Goal: Transaction & Acquisition: Purchase product/service

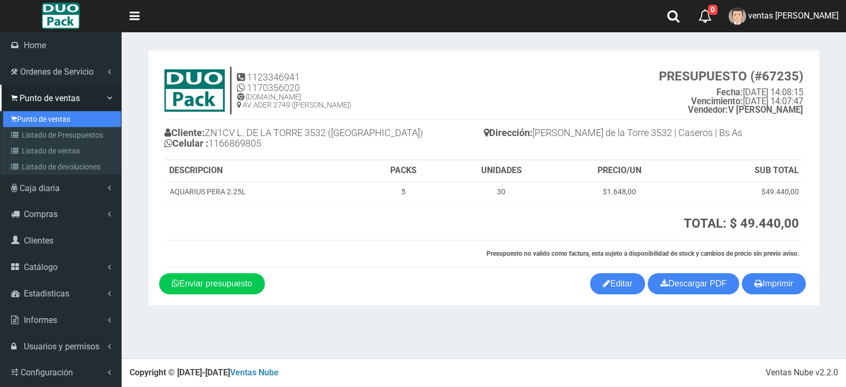
click at [20, 117] on link "Punto de ventas" at bounding box center [62, 119] width 118 height 16
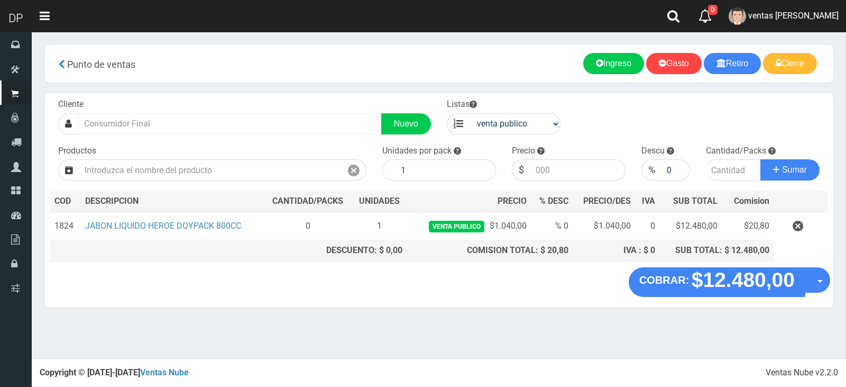
click at [220, 114] on div "Cliente Nuevo" at bounding box center [244, 116] width 389 height 36
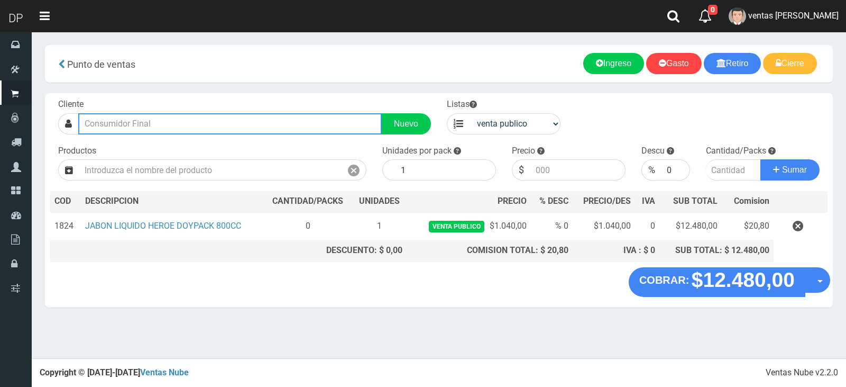
click at [222, 122] on input "text" at bounding box center [230, 123] width 304 height 21
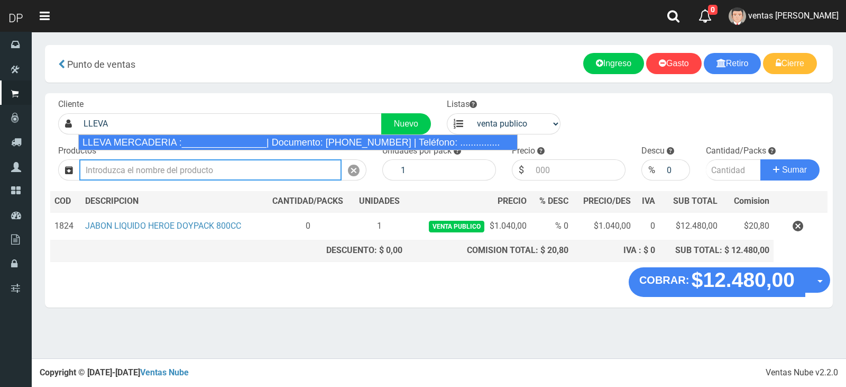
type input "LLEVA MERCADERIA :________________| Documento: [PHONE_NUMBER] | Teléfono: .....…"
select select "2"
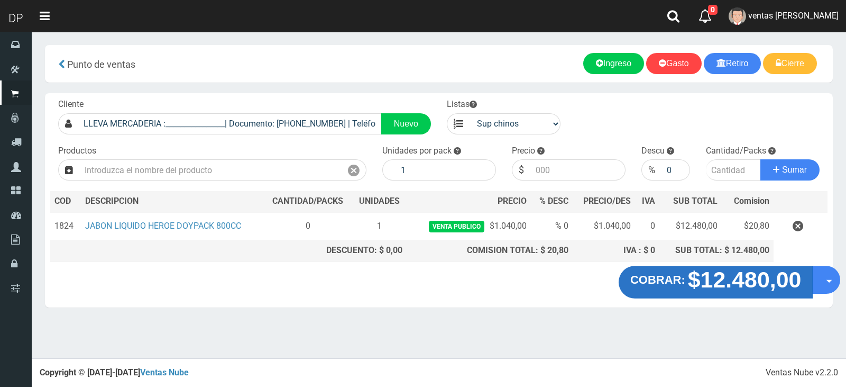
click at [690, 272] on button "COBRAR: $12.480,00" at bounding box center [716, 282] width 195 height 33
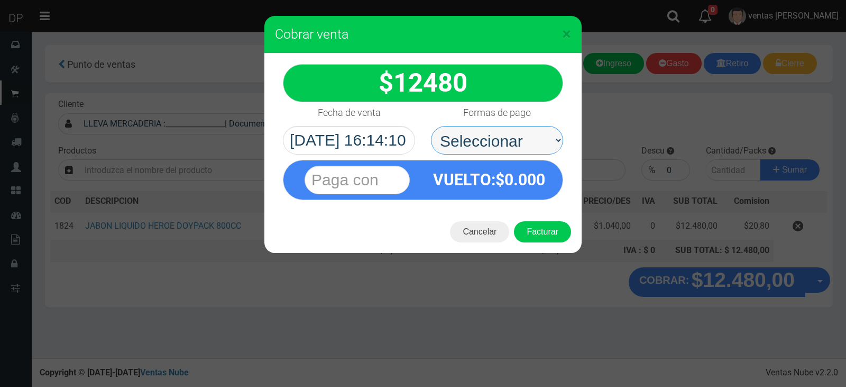
click at [463, 143] on select "Seleccionar Efectivo Tarjeta de Crédito Depósito Débito" at bounding box center [497, 140] width 132 height 29
click at [431, 126] on select "Seleccionar Efectivo Tarjeta de Crédito Depósito Débito" at bounding box center [497, 140] width 132 height 29
drag, startPoint x: 487, startPoint y: 139, endPoint x: 487, endPoint y: 154, distance: 15.3
click at [487, 150] on select "Seleccionar Efectivo Tarjeta de Crédito Depósito Débito" at bounding box center [497, 140] width 132 height 29
click at [431, 126] on select "Seleccionar Efectivo Tarjeta de Crédito Depósito Débito" at bounding box center [497, 140] width 132 height 29
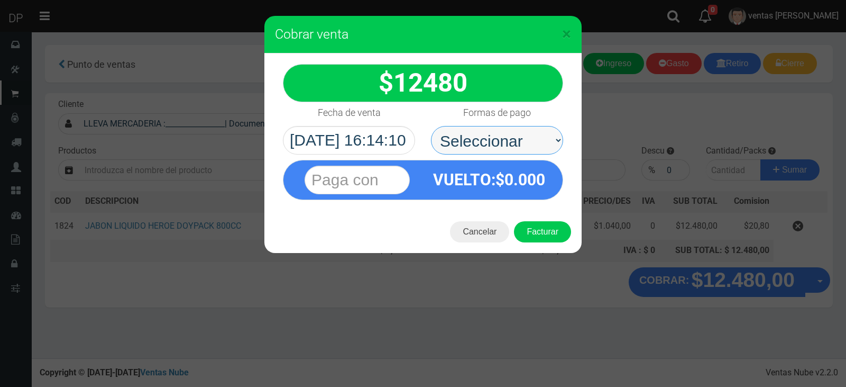
drag, startPoint x: 494, startPoint y: 138, endPoint x: 494, endPoint y: 151, distance: 12.7
click at [494, 148] on select "Seleccionar Efectivo Tarjeta de Crédito Depósito Débito" at bounding box center [497, 140] width 132 height 29
select select "Efectivo"
click at [431, 126] on select "Seleccionar Efectivo Tarjeta de Crédito Depósito Débito" at bounding box center [497, 140] width 132 height 29
click at [532, 224] on button "Facturar" at bounding box center [542, 231] width 57 height 21
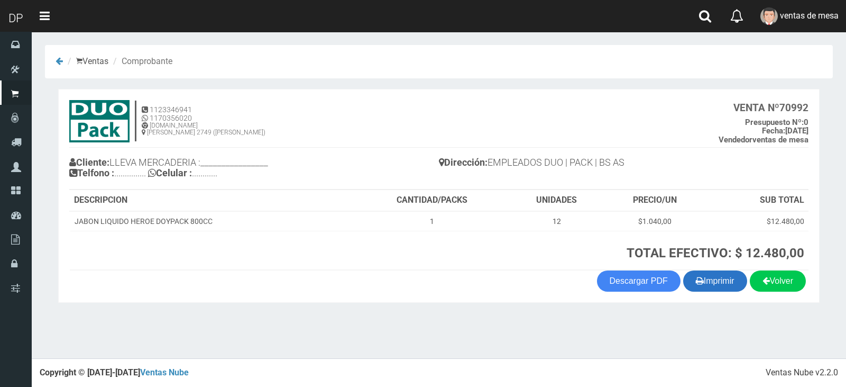
click at [728, 285] on button "Imprimir" at bounding box center [715, 280] width 64 height 21
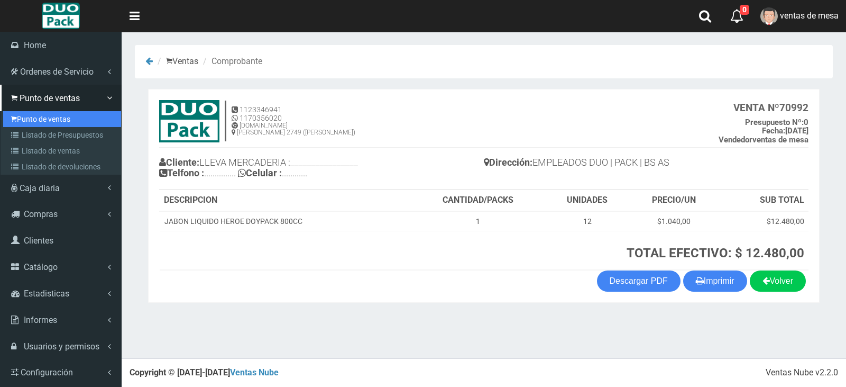
click at [55, 119] on link "Punto de ventas" at bounding box center [62, 119] width 118 height 16
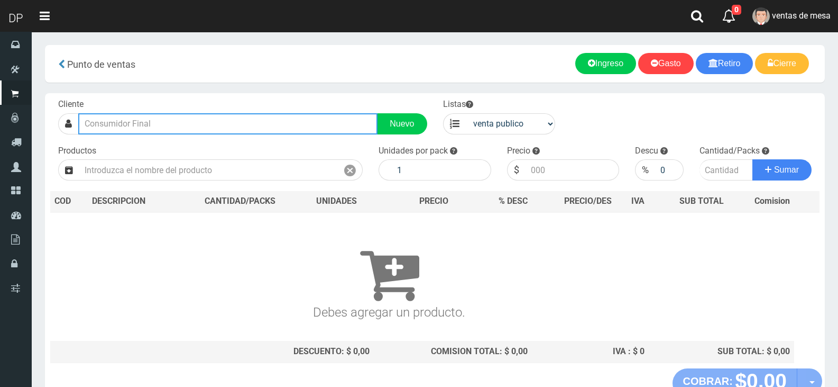
click at [173, 122] on input "text" at bounding box center [227, 123] width 299 height 21
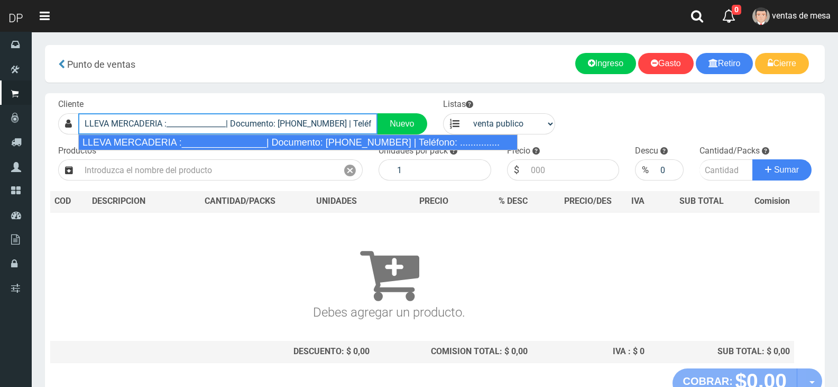
type input "LLEVA MERCADERIA :________________| Documento: 01111111111111111111 | Teléfono:…"
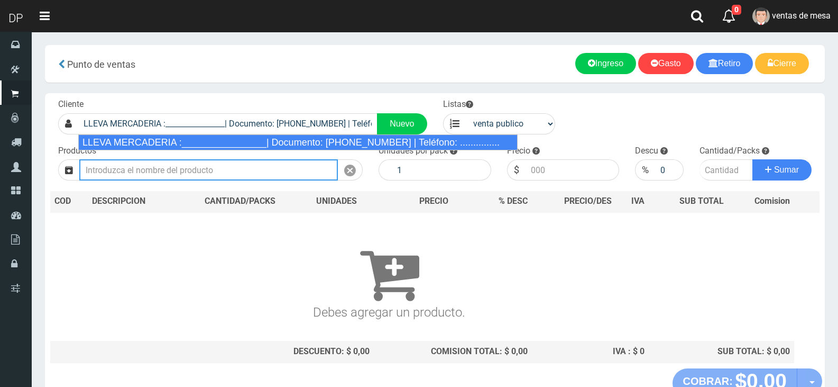
select select "2"
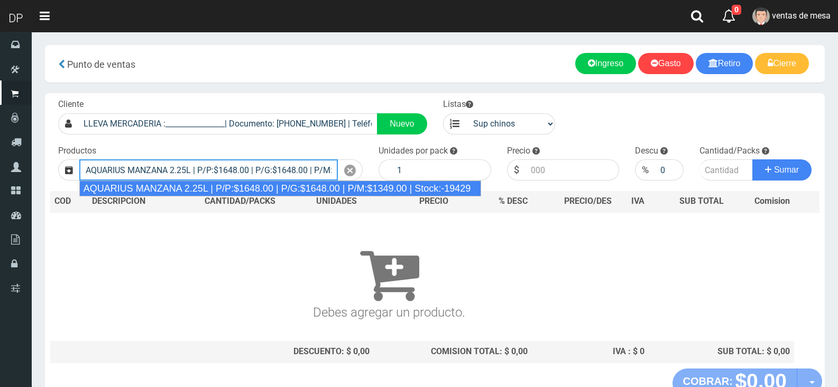
type input "AQUARIUS MANZANA 2.25L | P/P:$1648.00 | P/G:$1648.00 | P/M:$1349.00 | Stock:-19…"
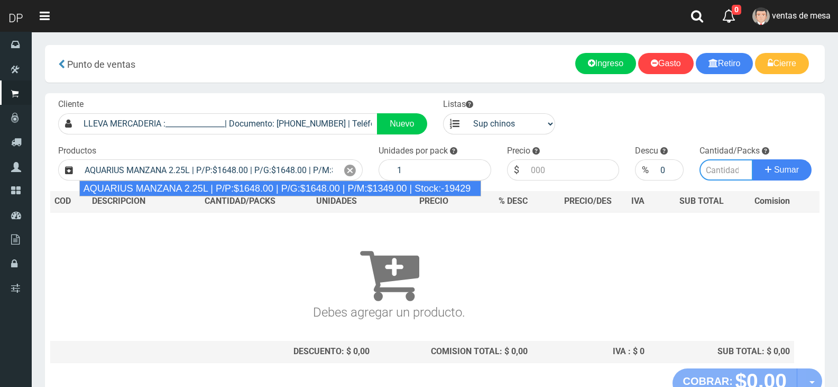
type input "6"
type input "1648.00"
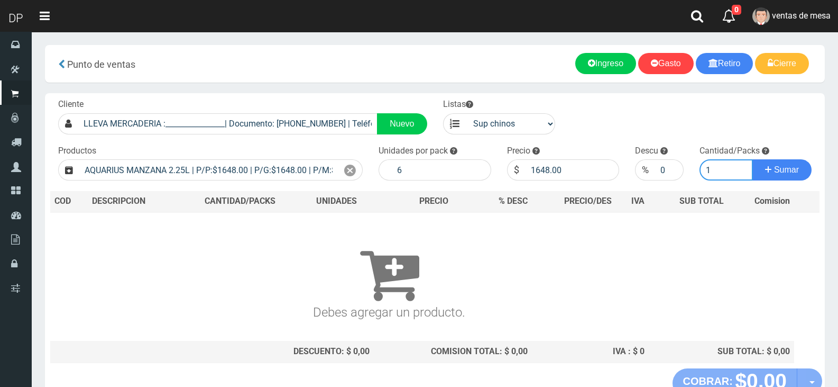
type input "1"
click at [753, 159] on button "Sumar" at bounding box center [782, 169] width 59 height 21
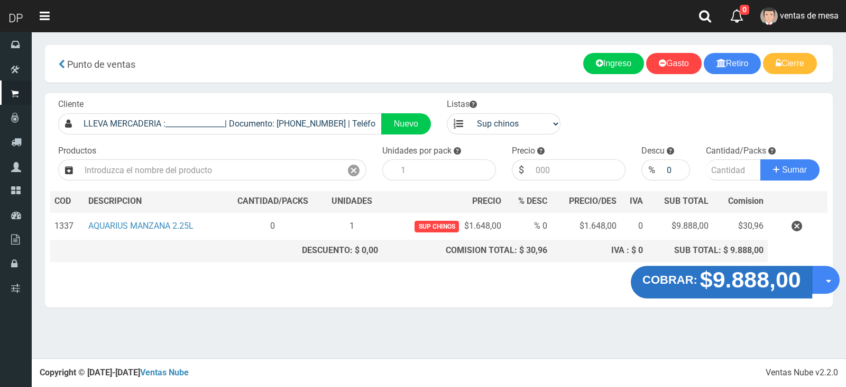
click at [692, 280] on strong "COBRAR:" at bounding box center [670, 279] width 55 height 13
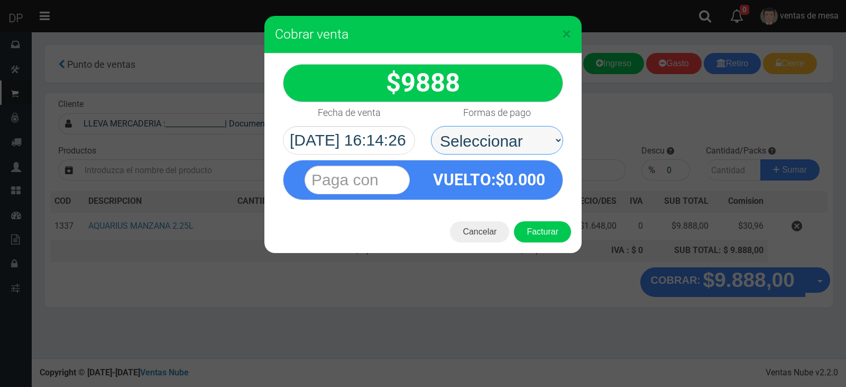
drag, startPoint x: 546, startPoint y: 144, endPoint x: 541, endPoint y: 151, distance: 7.9
click at [546, 144] on select "Seleccionar Efectivo Tarjeta de Crédito Depósito Débito" at bounding box center [497, 140] width 132 height 29
select select "Efectivo"
click at [431, 126] on select "Seleccionar Efectivo Tarjeta de Crédito Depósito Débito" at bounding box center [497, 140] width 132 height 29
click at [545, 234] on button "Facturar" at bounding box center [542, 231] width 57 height 21
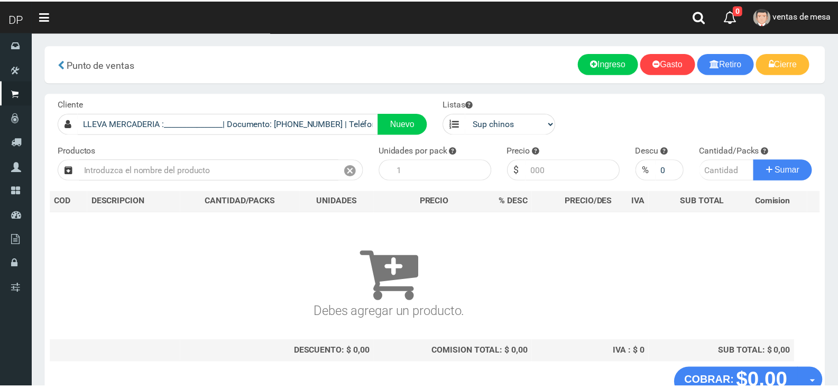
scroll to position [7, 0]
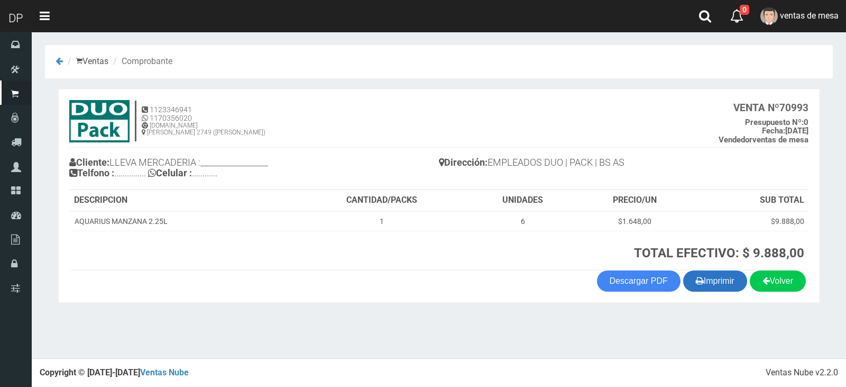
click at [714, 286] on button "Imprimir" at bounding box center [715, 280] width 64 height 21
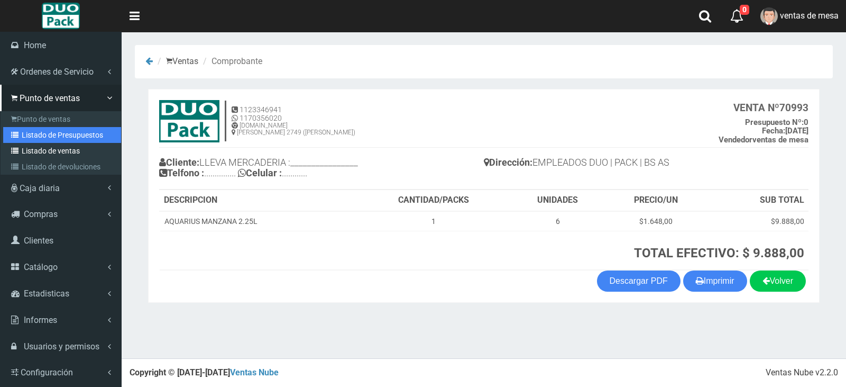
drag, startPoint x: 46, startPoint y: 135, endPoint x: 79, endPoint y: 144, distance: 34.4
click at [46, 135] on link "Listado de Presupuestos" at bounding box center [62, 135] width 118 height 16
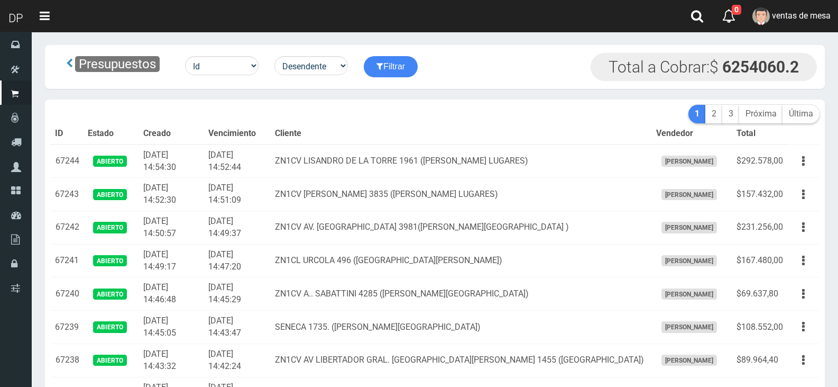
scroll to position [2090, 0]
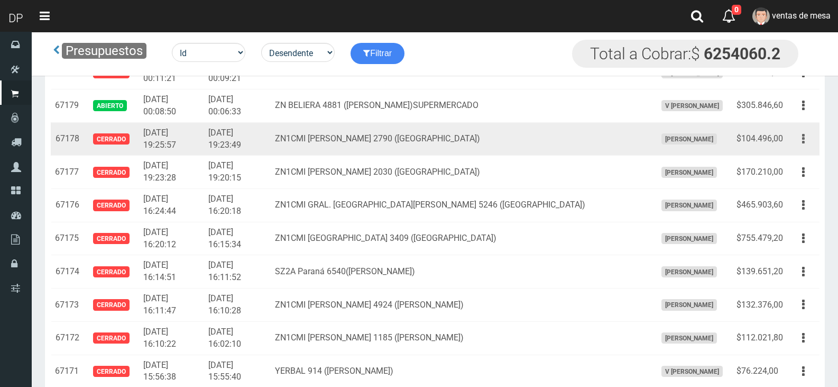
click at [801, 138] on button "button" at bounding box center [804, 139] width 24 height 19
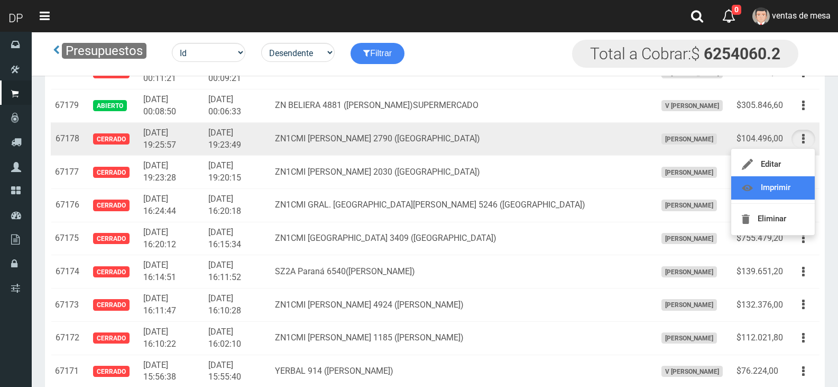
click at [808, 189] on link "Imprimir" at bounding box center [774, 187] width 84 height 23
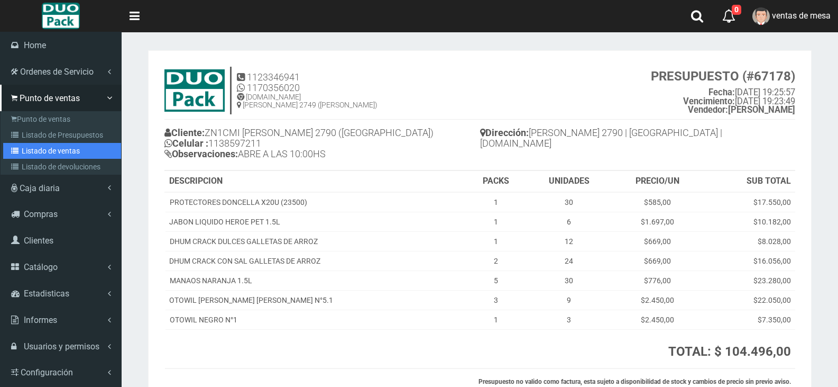
drag, startPoint x: 23, startPoint y: 149, endPoint x: 36, endPoint y: 149, distance: 13.2
click at [23, 149] on link "Listado de ventas" at bounding box center [62, 151] width 118 height 16
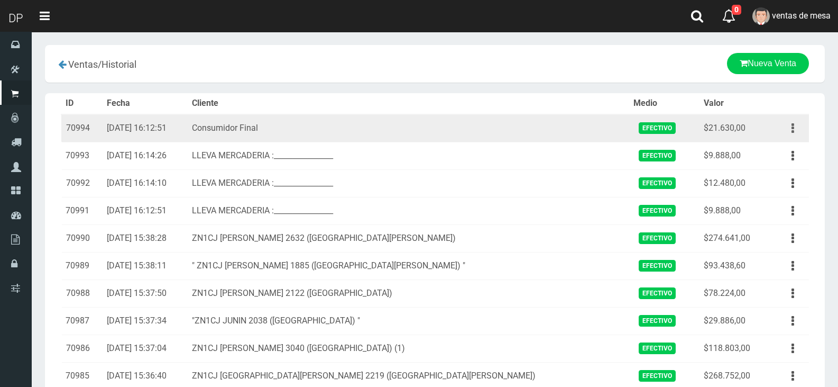
click at [801, 131] on button "button" at bounding box center [793, 128] width 24 height 19
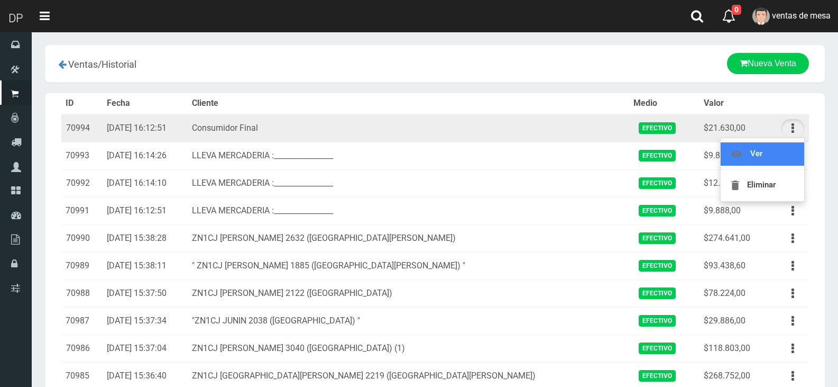
click at [789, 153] on link "Ver" at bounding box center [763, 153] width 84 height 23
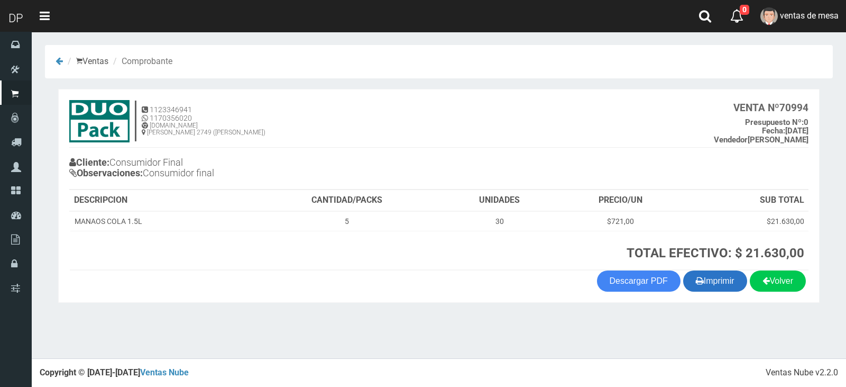
click at [740, 281] on button "Imprimir" at bounding box center [715, 280] width 64 height 21
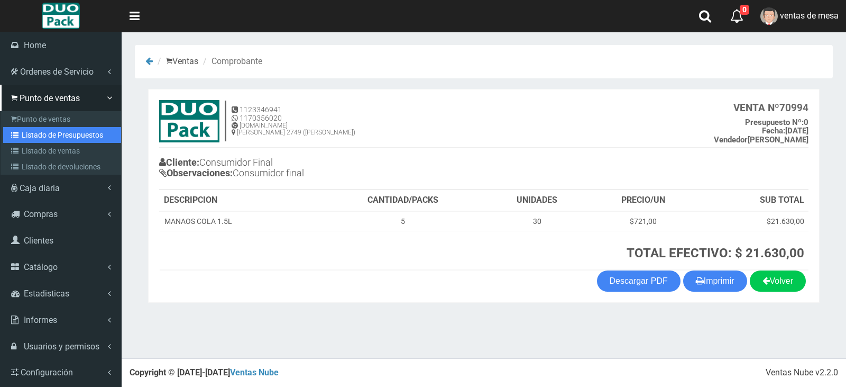
click at [22, 138] on link "Listado de Presupuestos" at bounding box center [62, 135] width 118 height 16
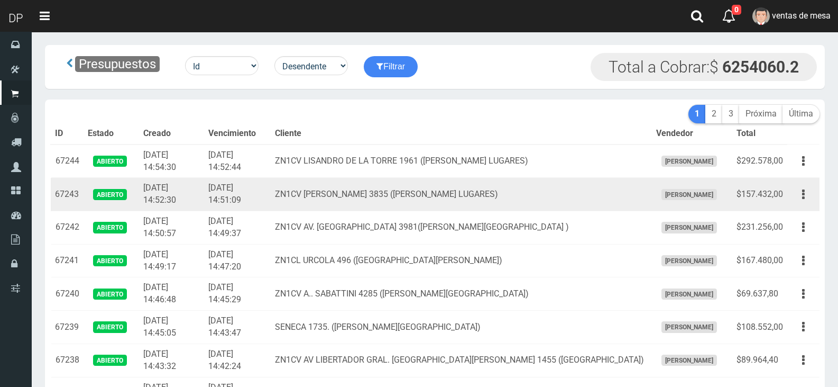
click at [271, 184] on td "2025-10-03 14:51:09" at bounding box center [237, 194] width 67 height 33
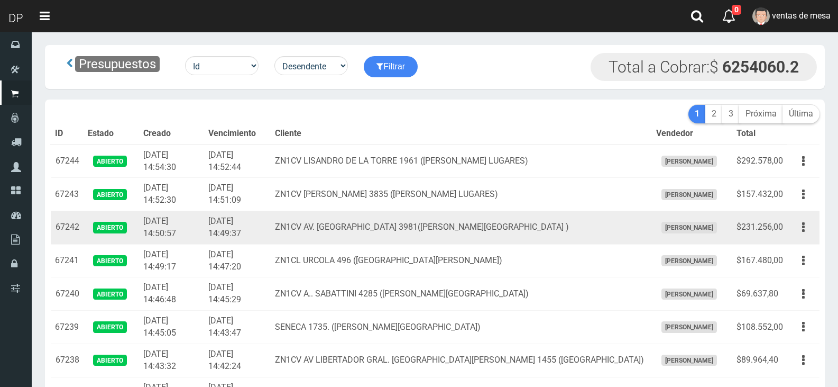
click at [271, 212] on td "[DATE] 14:49:37" at bounding box center [237, 227] width 67 height 33
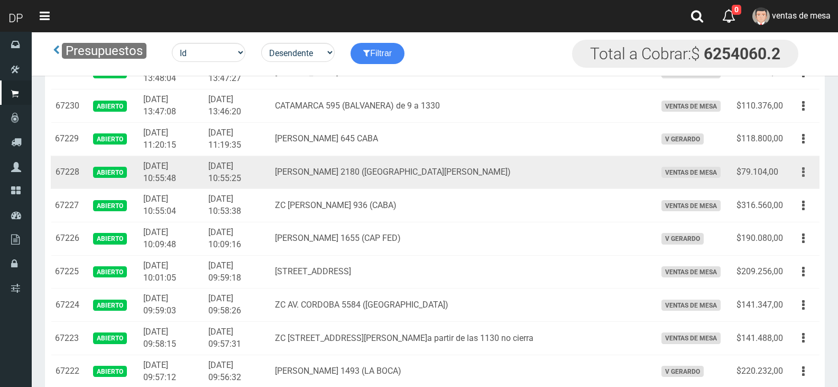
click at [807, 172] on button "button" at bounding box center [804, 172] width 24 height 19
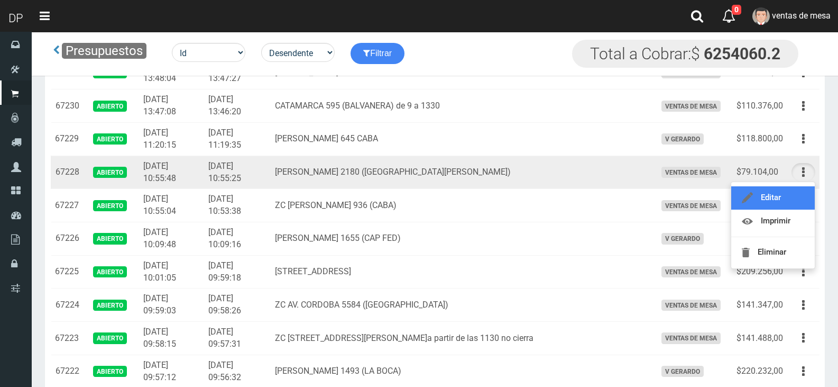
click at [796, 201] on link "Editar" at bounding box center [774, 197] width 84 height 23
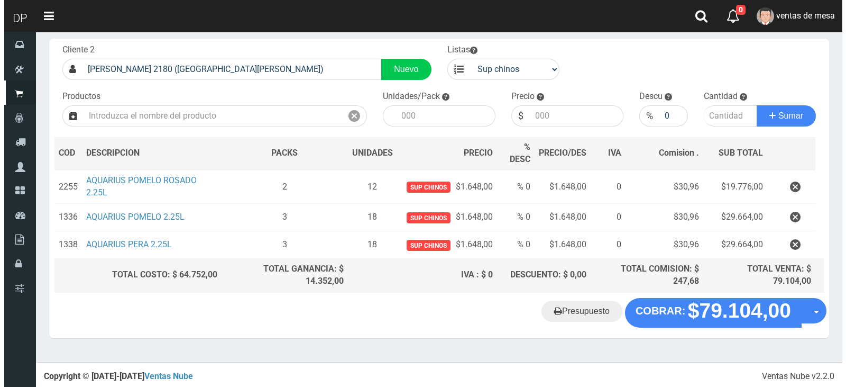
scroll to position [57, 0]
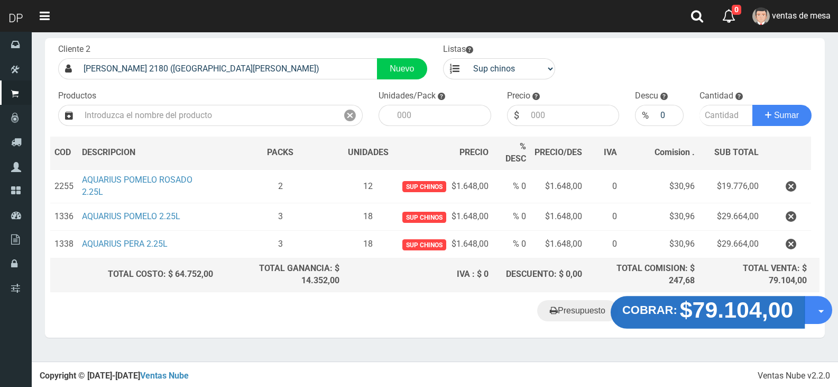
click at [708, 303] on strong "$79.104,00" at bounding box center [737, 309] width 114 height 25
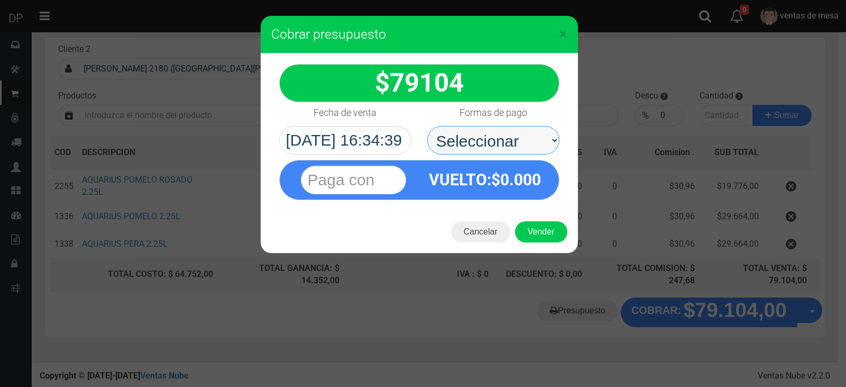
click at [536, 132] on select "Seleccionar Efectivo Tarjeta de Crédito Depósito Débito" at bounding box center [493, 140] width 132 height 29
select select "Efectivo"
click at [427, 126] on select "Seleccionar Efectivo Tarjeta de Crédito Depósito Débito" at bounding box center [493, 140] width 132 height 29
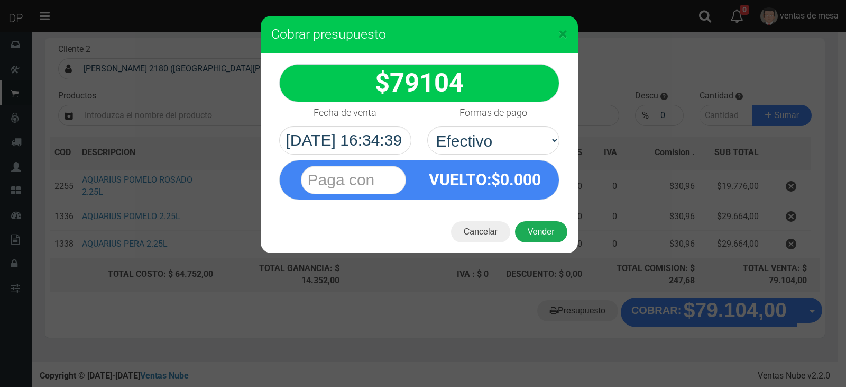
click at [536, 238] on button "Vender" at bounding box center [541, 231] width 52 height 21
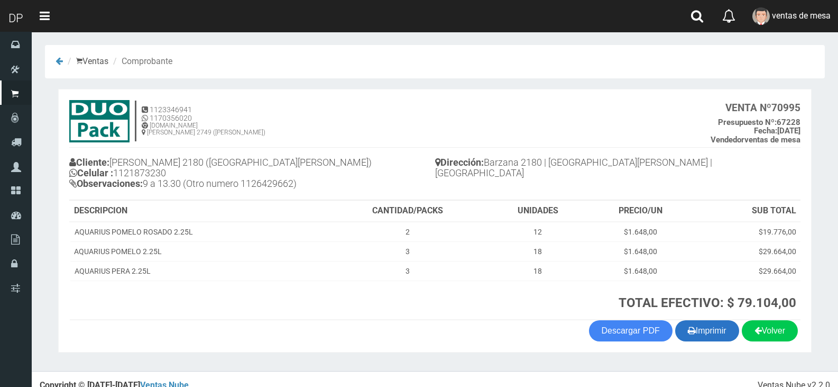
scroll to position [13, 0]
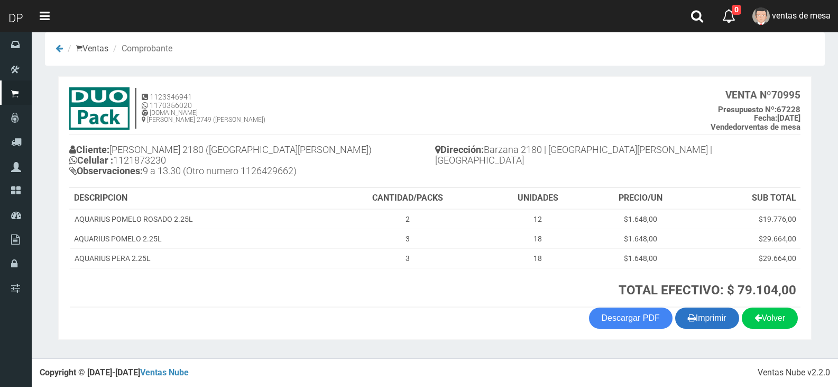
click at [704, 326] on button "Imprimir" at bounding box center [708, 317] width 64 height 21
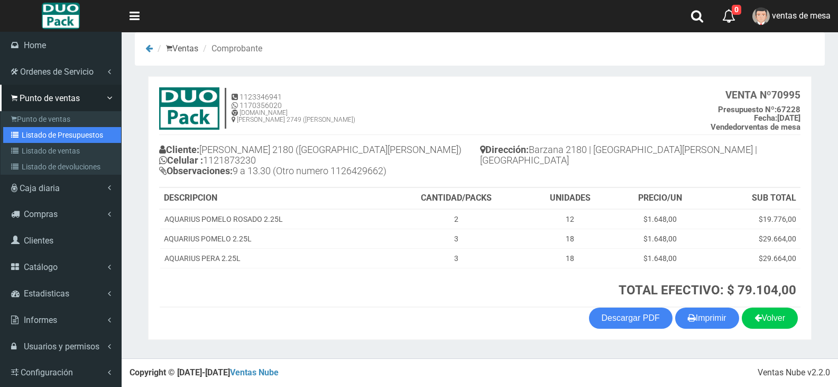
click at [24, 140] on link "Listado de Presupuestos" at bounding box center [62, 135] width 118 height 16
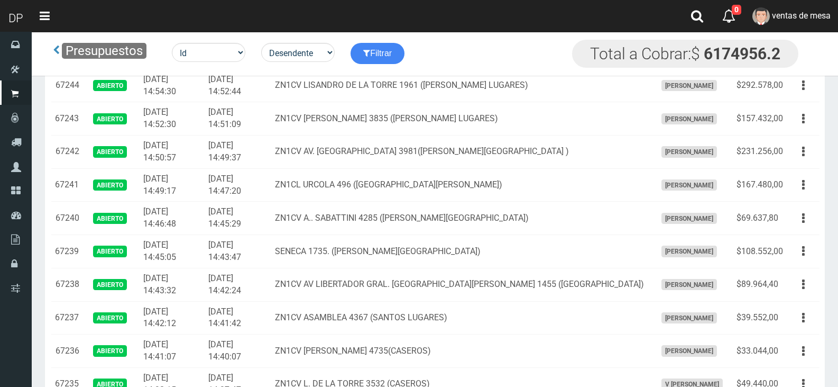
scroll to position [465, 0]
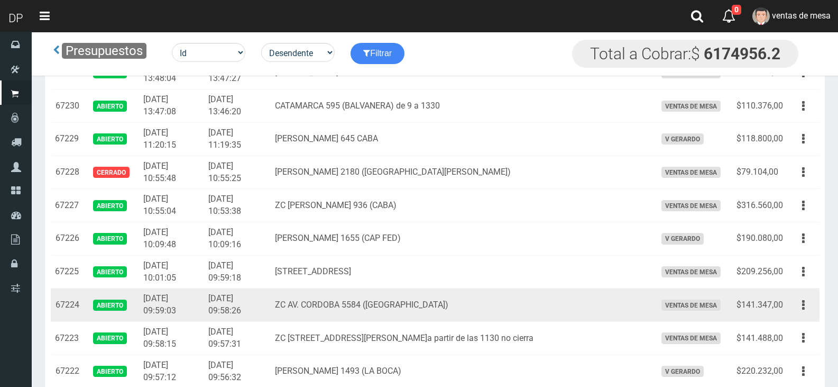
click at [806, 313] on button "button" at bounding box center [804, 305] width 24 height 19
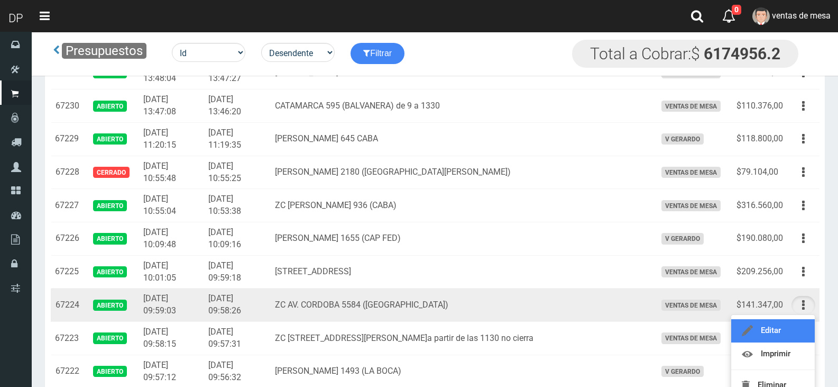
click at [798, 329] on link "Editar" at bounding box center [774, 330] width 84 height 23
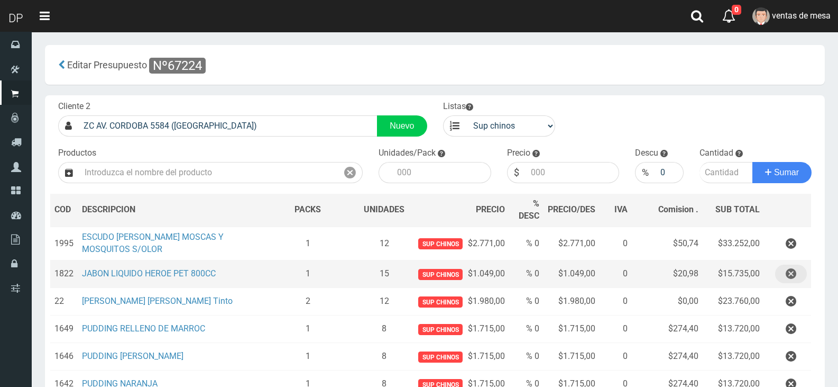
click at [786, 275] on icon "button" at bounding box center [791, 273] width 11 height 19
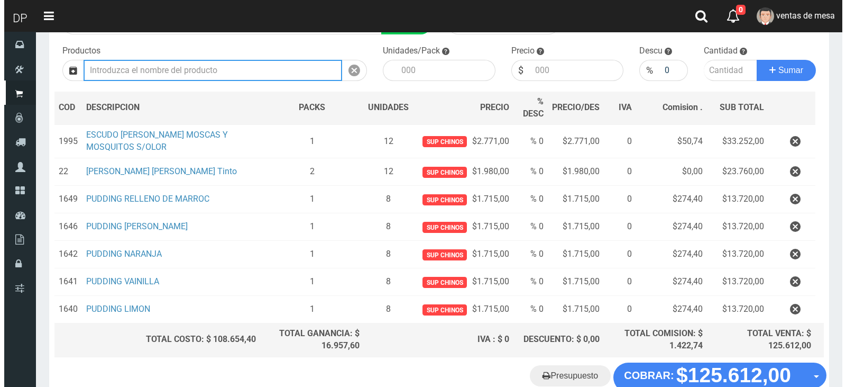
scroll to position [167, 0]
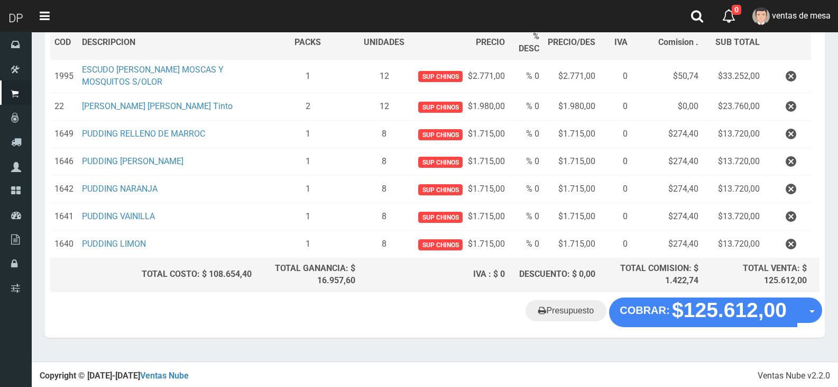
click at [733, 328] on div "Presupuesto COBRAR: $125.612,00 Opciones" at bounding box center [435, 317] width 780 height 40
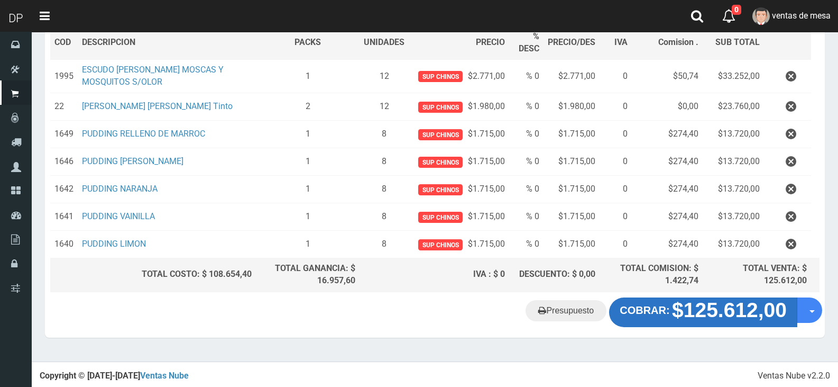
click at [728, 315] on strong "$125.612,00" at bounding box center [729, 309] width 115 height 23
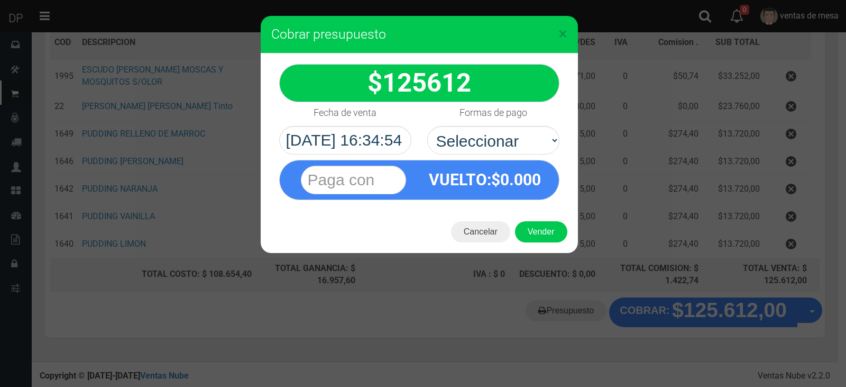
click at [550, 163] on div "VUELTO :$ 0.000" at bounding box center [485, 179] width 132 height 39
click at [534, 143] on select "Seleccionar Efectivo Tarjeta de Crédito Depósito Débito" at bounding box center [493, 140] width 132 height 29
select select "Efectivo"
click at [427, 126] on select "Seleccionar Efectivo Tarjeta de Crédito Depósito Débito" at bounding box center [493, 140] width 132 height 29
click at [540, 225] on button "Vender" at bounding box center [541, 231] width 52 height 21
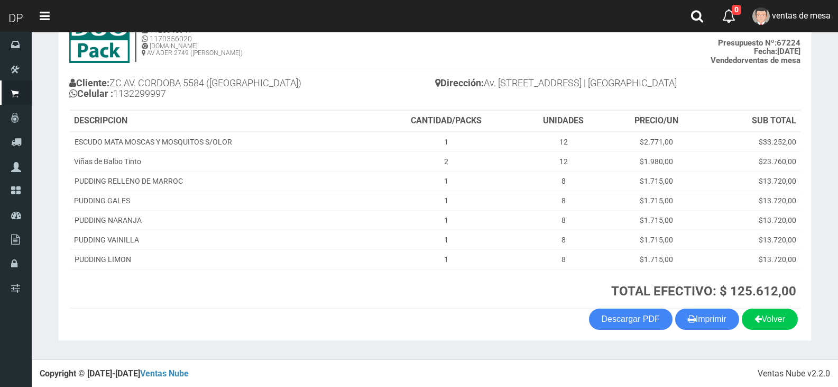
scroll to position [80, 0]
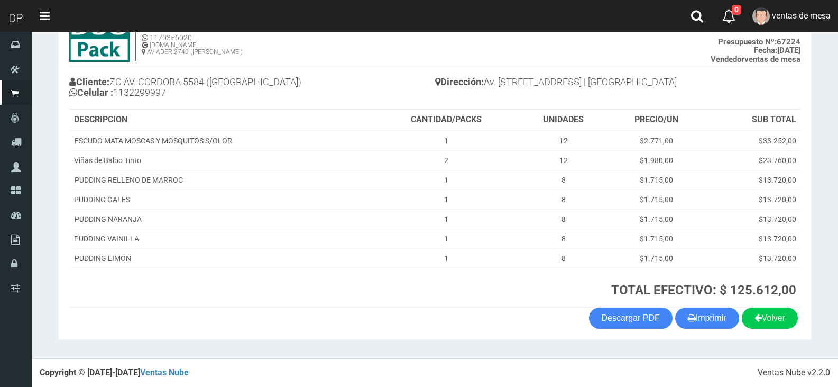
click at [696, 317] on button "Imprimir" at bounding box center [708, 317] width 64 height 21
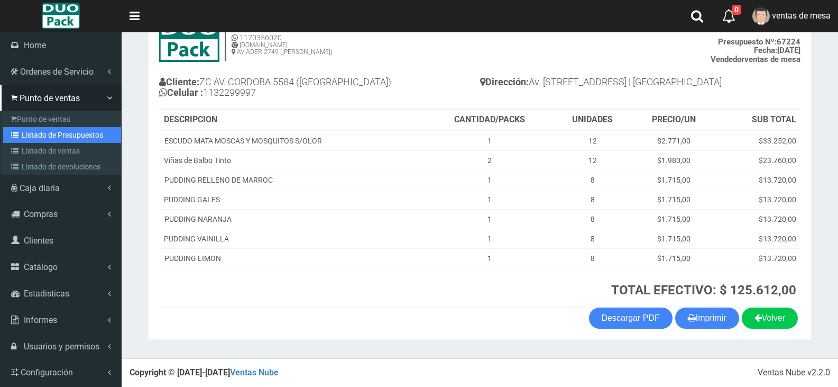
drag, startPoint x: 28, startPoint y: 138, endPoint x: 214, endPoint y: 8, distance: 226.1
click at [29, 138] on link "Listado de Presupuestos" at bounding box center [62, 135] width 118 height 16
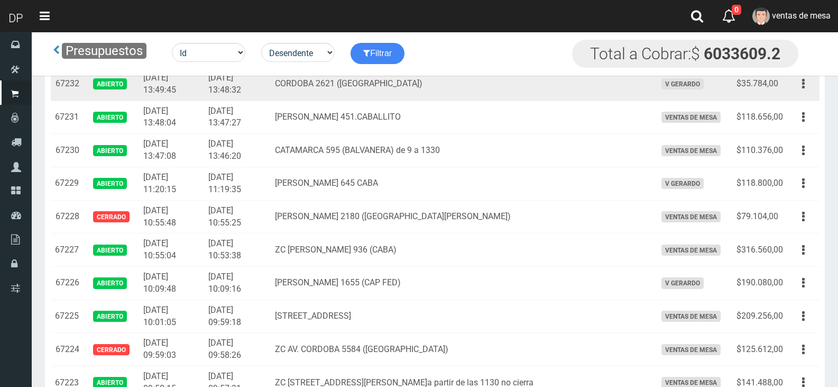
scroll to position [359, 0]
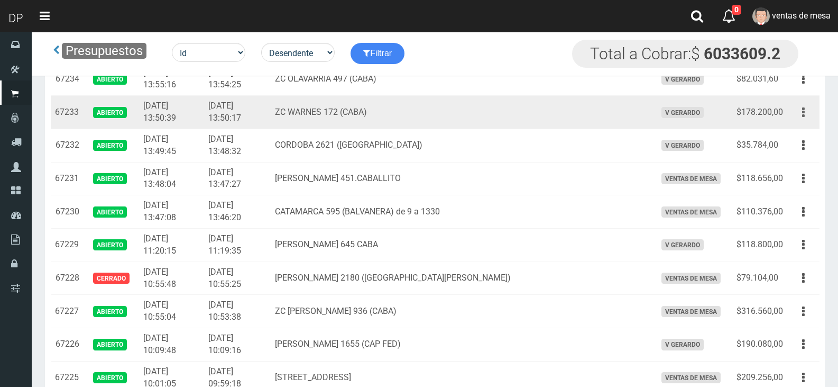
click at [795, 112] on button "button" at bounding box center [804, 112] width 24 height 19
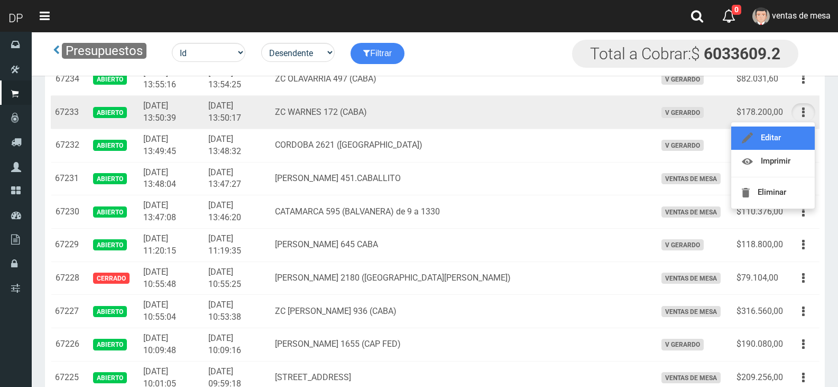
click at [791, 130] on link "Editar" at bounding box center [774, 137] width 84 height 23
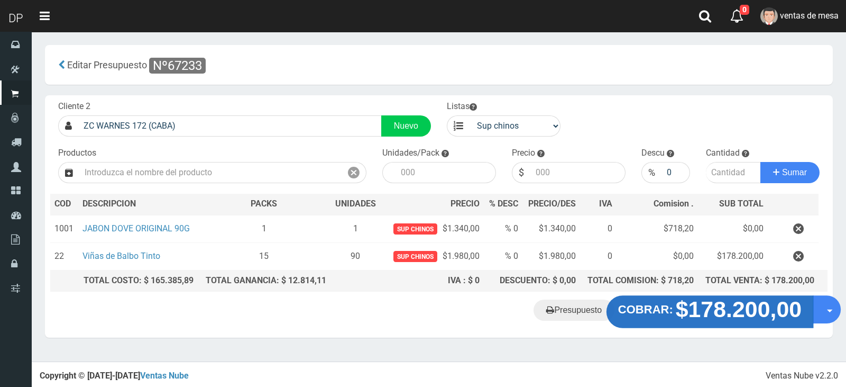
click at [665, 308] on strong "COBRAR:" at bounding box center [645, 309] width 55 height 13
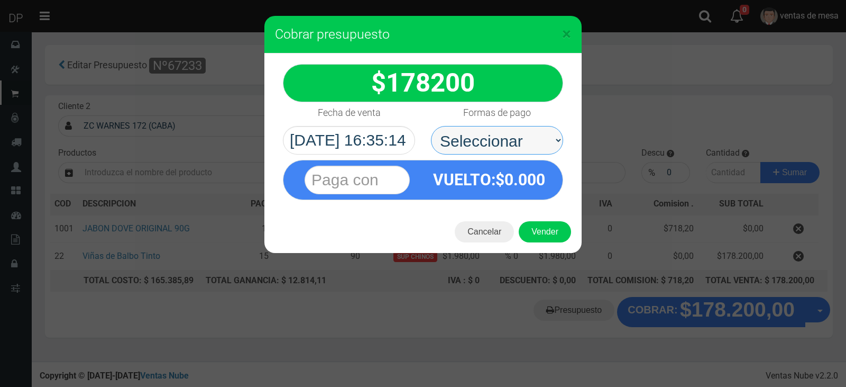
click at [495, 143] on select "Seleccionar Efectivo Tarjeta de Crédito Depósito Débito" at bounding box center [497, 140] width 132 height 29
select select "Efectivo"
click at [431, 126] on select "Seleccionar Efectivo Tarjeta de Crédito Depósito Débito" at bounding box center [497, 140] width 132 height 29
click at [541, 222] on button "Vender" at bounding box center [545, 231] width 52 height 21
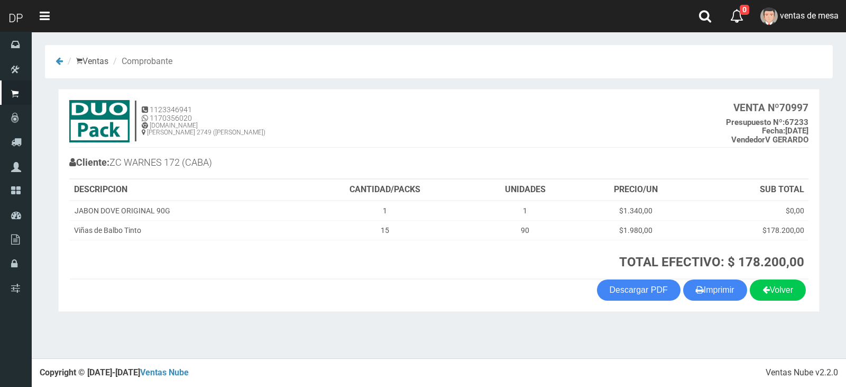
drag, startPoint x: 687, startPoint y: 288, endPoint x: 679, endPoint y: 281, distance: 10.2
click at [687, 288] on button "Imprimir" at bounding box center [715, 289] width 64 height 21
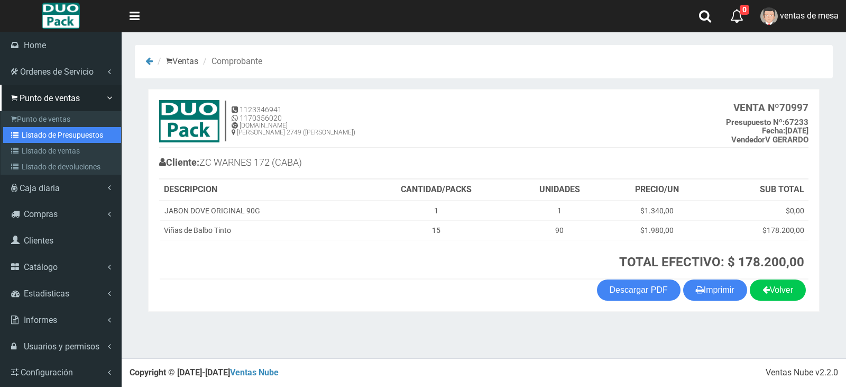
click at [60, 132] on link "Listado de Presupuestos" at bounding box center [62, 135] width 118 height 16
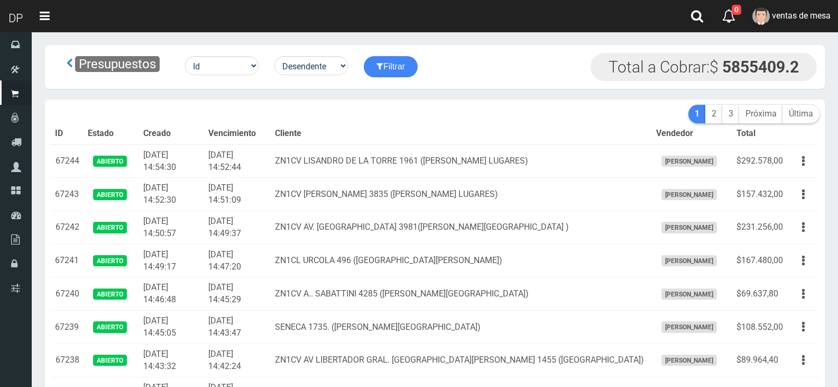
scroll to position [399, 0]
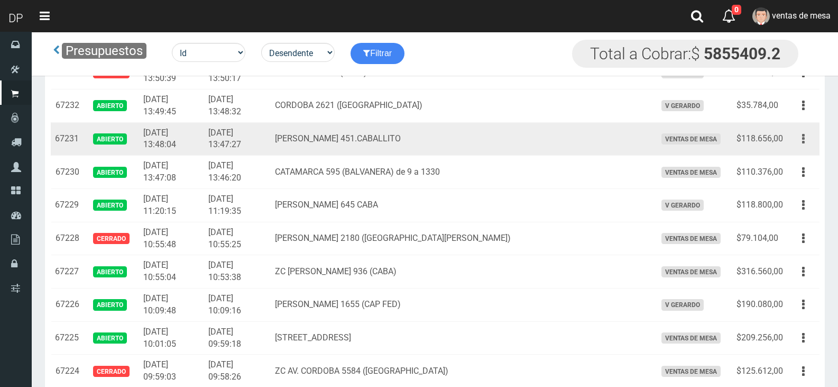
click at [804, 140] on button "button" at bounding box center [804, 139] width 24 height 19
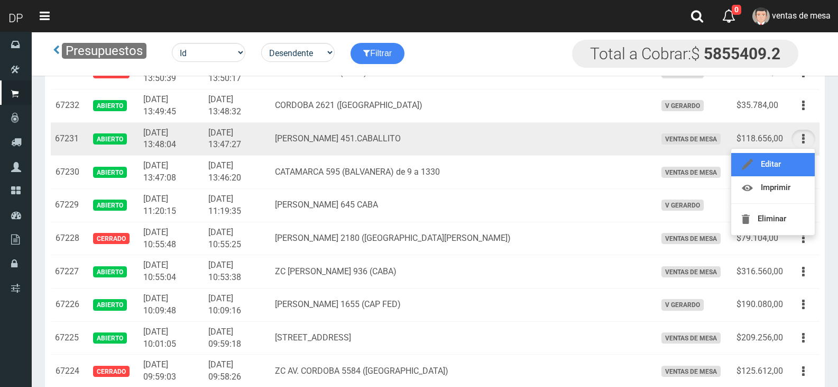
click at [796, 169] on link "Editar" at bounding box center [774, 164] width 84 height 23
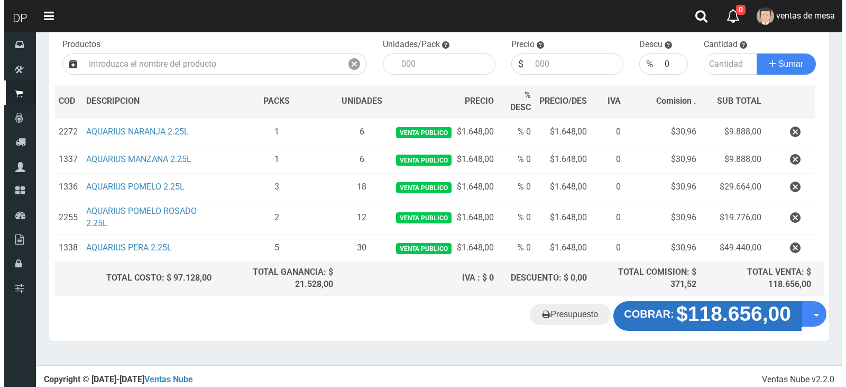
scroll to position [112, 0]
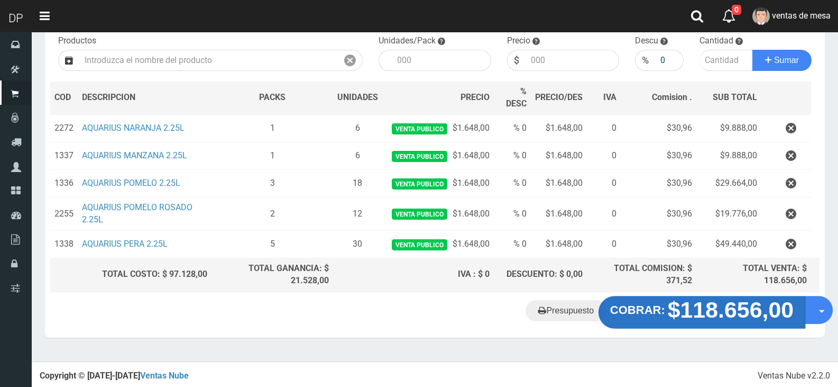
click at [690, 309] on strong "$118.656,00" at bounding box center [731, 309] width 126 height 25
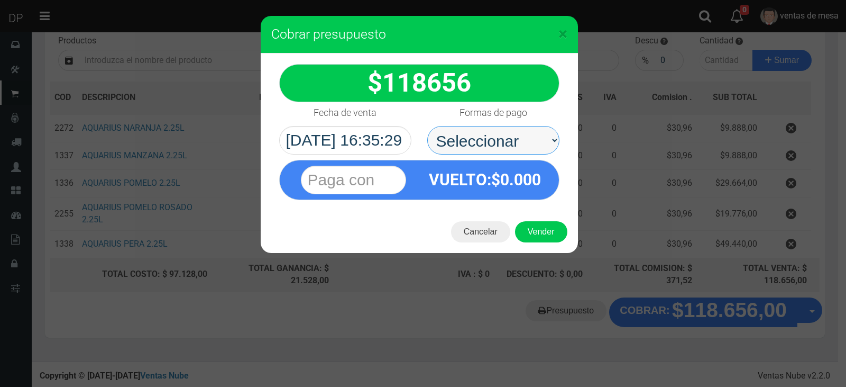
drag, startPoint x: 514, startPoint y: 140, endPoint x: 513, endPoint y: 146, distance: 6.4
click at [514, 140] on select "Seleccionar Efectivo Tarjeta de Crédito Depósito Débito" at bounding box center [493, 140] width 132 height 29
select select "Efectivo"
click at [427, 126] on select "Seleccionar Efectivo Tarjeta de Crédito Depósito Débito" at bounding box center [493, 140] width 132 height 29
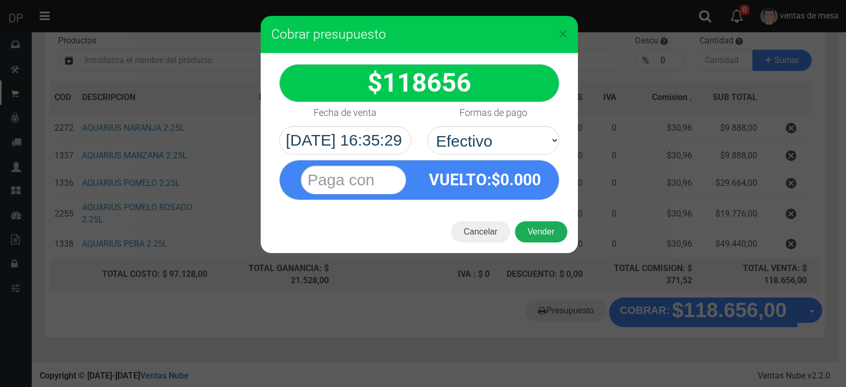
click at [526, 229] on button "Vender" at bounding box center [541, 231] width 52 height 21
click at [0, 0] on div "Cargando..." at bounding box center [0, 0] width 0 height 0
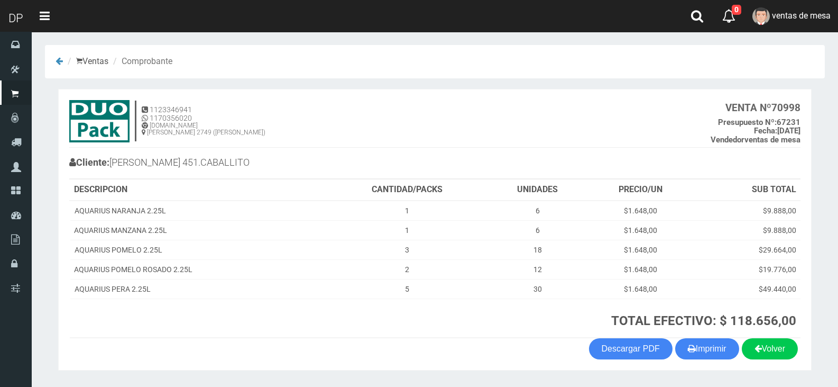
scroll to position [31, 0]
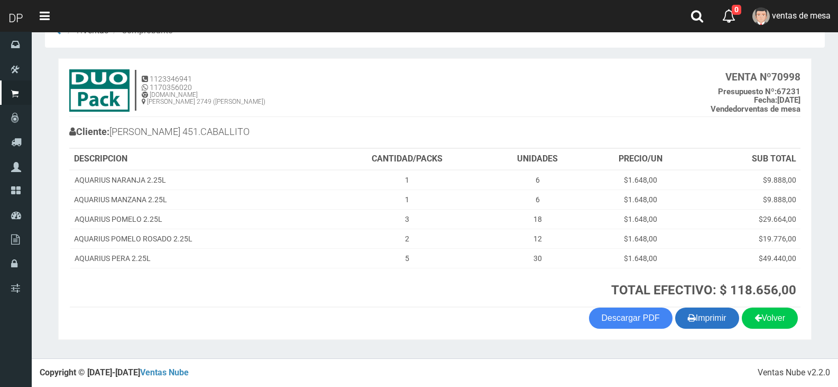
click at [723, 323] on button "Imprimir" at bounding box center [708, 317] width 64 height 21
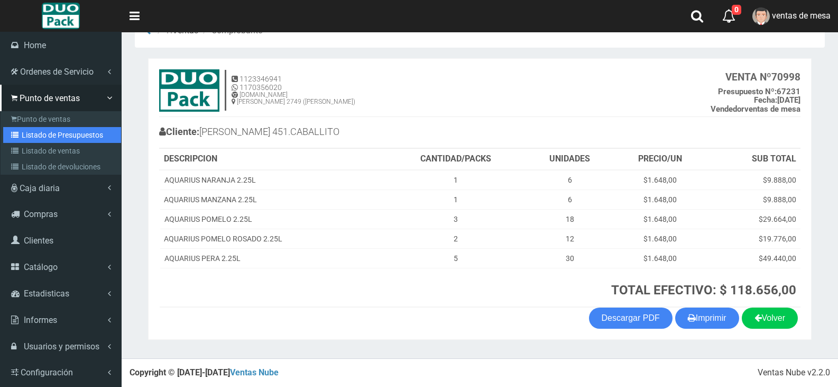
click at [26, 128] on link "Listado de Presupuestos" at bounding box center [62, 135] width 118 height 16
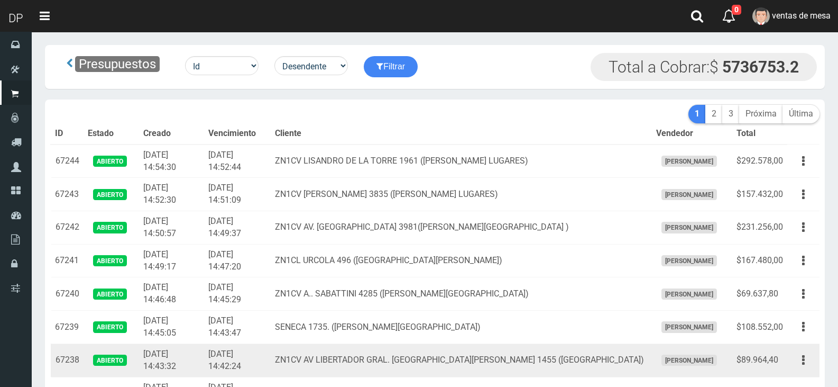
scroll to position [465, 0]
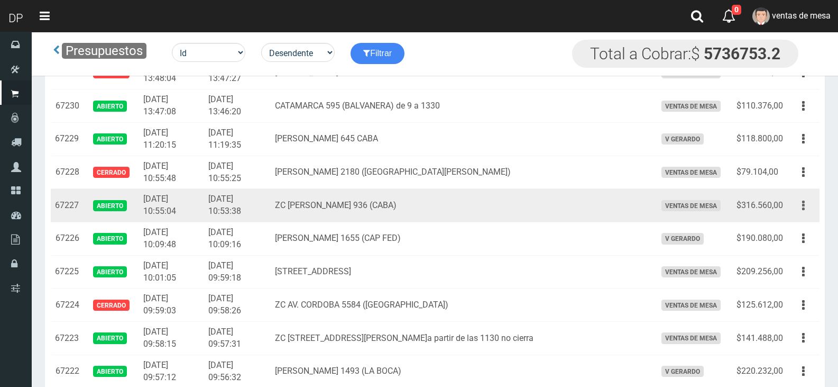
click at [807, 202] on button "button" at bounding box center [804, 205] width 24 height 19
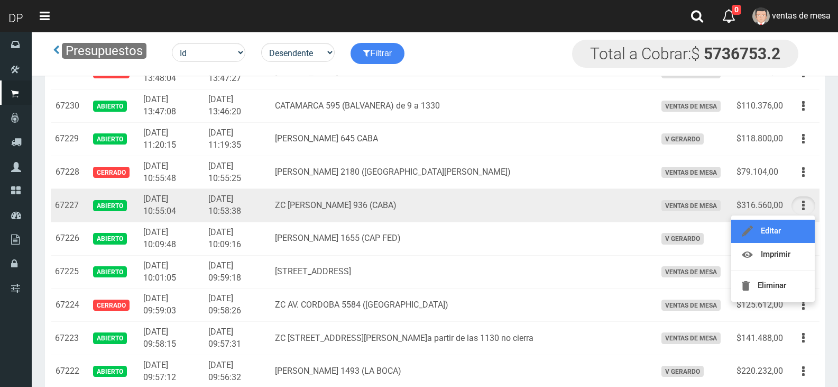
click at [793, 228] on link "Editar" at bounding box center [774, 231] width 84 height 23
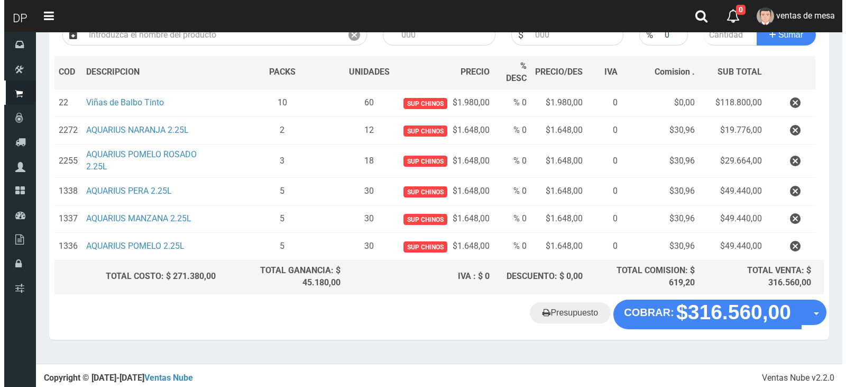
scroll to position [140, 0]
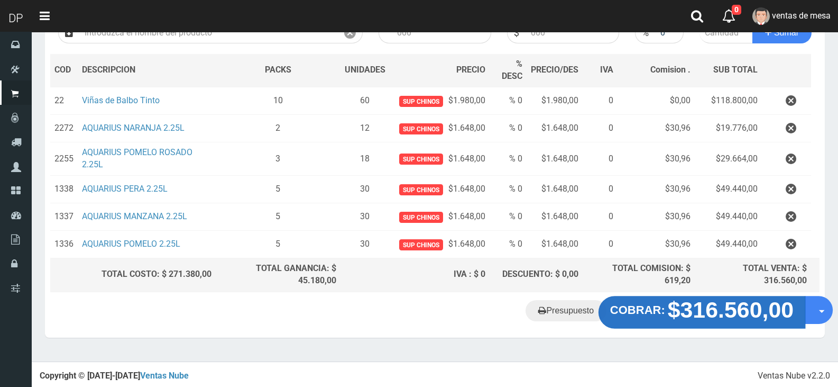
click at [711, 307] on strong "$316.560,00" at bounding box center [731, 309] width 126 height 25
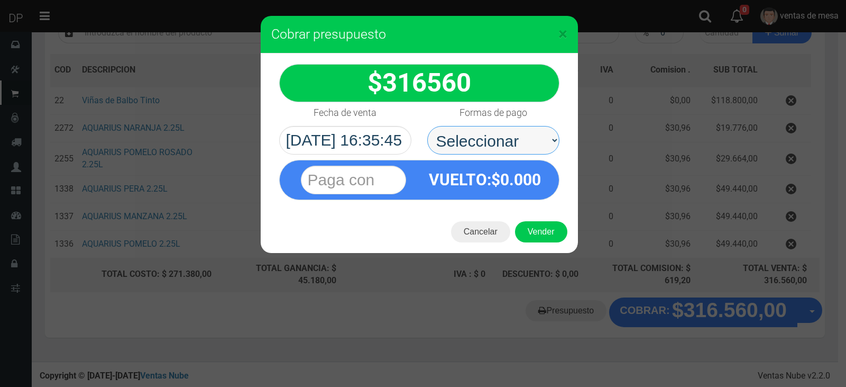
click at [518, 147] on select "Seleccionar Efectivo Tarjeta de Crédito Depósito Débito" at bounding box center [493, 140] width 132 height 29
select select "Efectivo"
click at [427, 126] on select "Seleccionar Efectivo Tarjeta de Crédito Depósito Débito" at bounding box center [493, 140] width 132 height 29
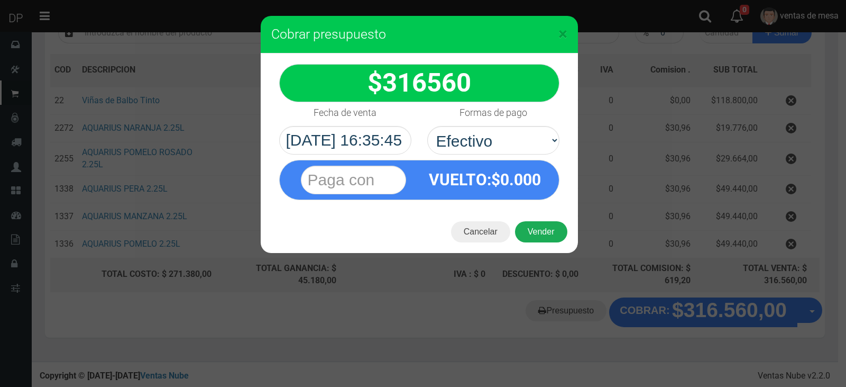
click at [538, 225] on button "Vender" at bounding box center [541, 231] width 52 height 21
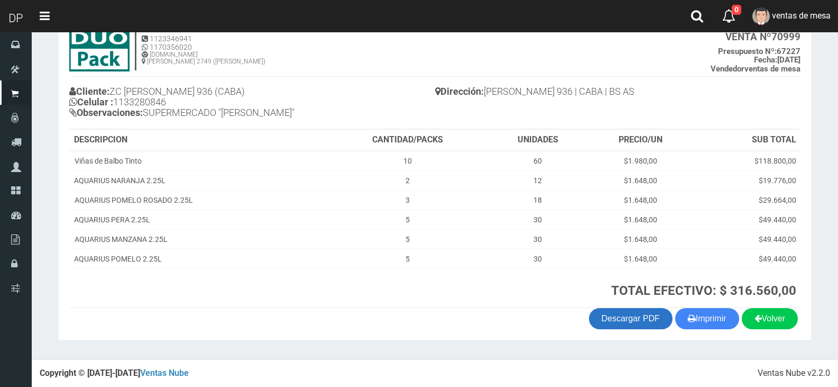
scroll to position [71, 0]
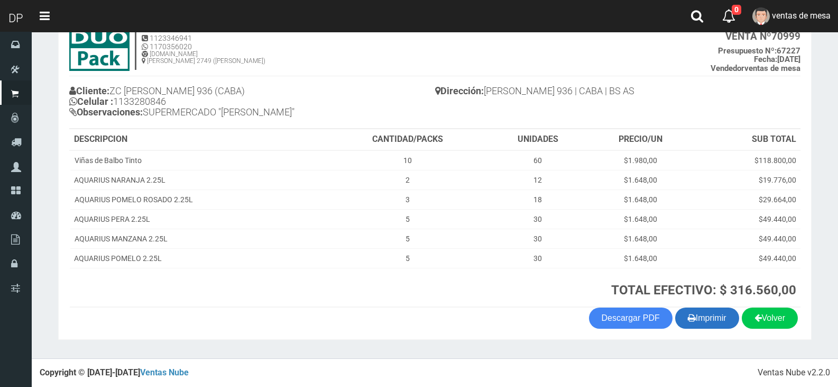
click at [686, 308] on button "Imprimir" at bounding box center [708, 317] width 64 height 21
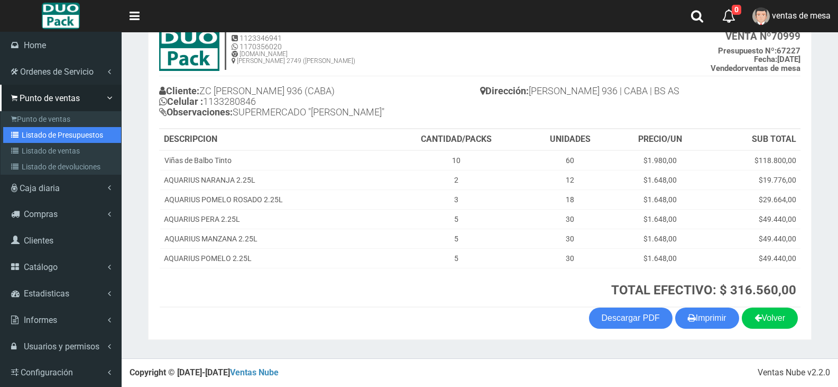
click at [42, 136] on link "Listado de Presupuestos" at bounding box center [62, 135] width 118 height 16
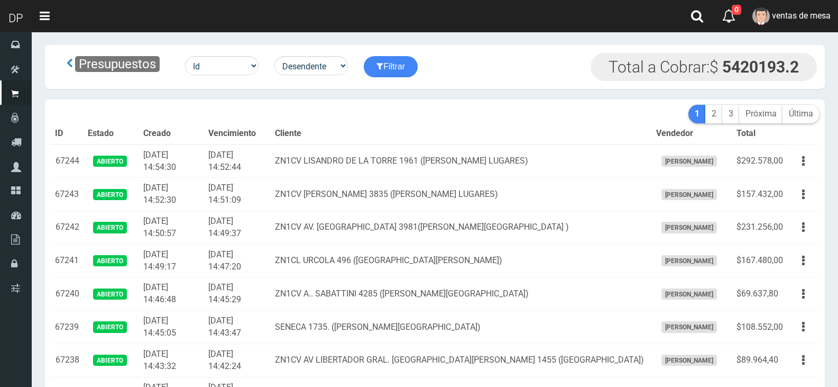
scroll to position [465, 0]
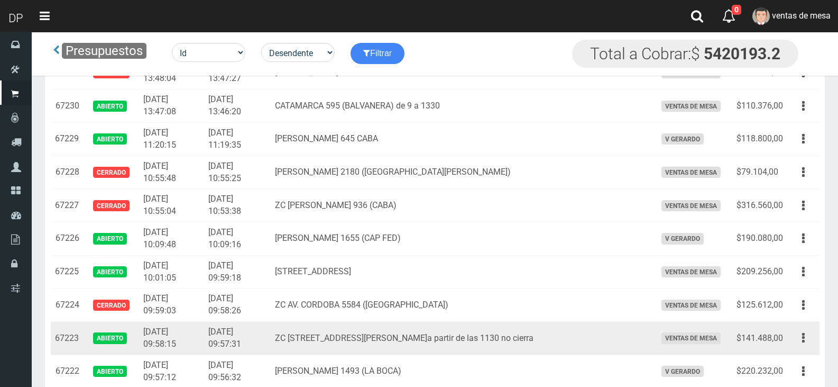
click at [817, 334] on td "Editar Imprimir Eliminar" at bounding box center [804, 338] width 32 height 33
click at [806, 344] on button "button" at bounding box center [804, 337] width 24 height 19
click at [797, 359] on link "Editar" at bounding box center [774, 363] width 84 height 23
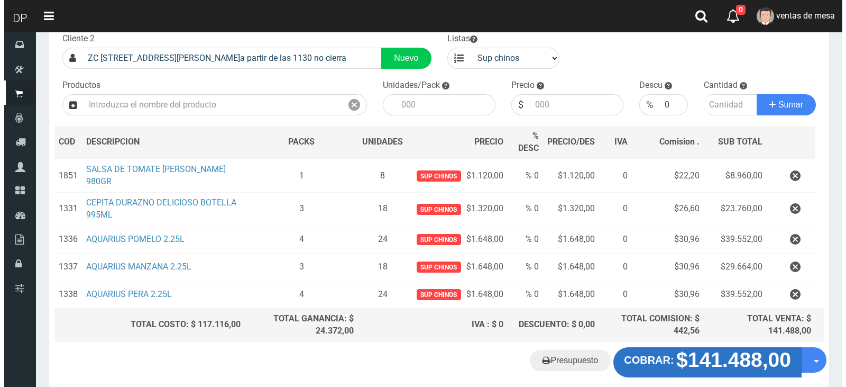
scroll to position [112, 0]
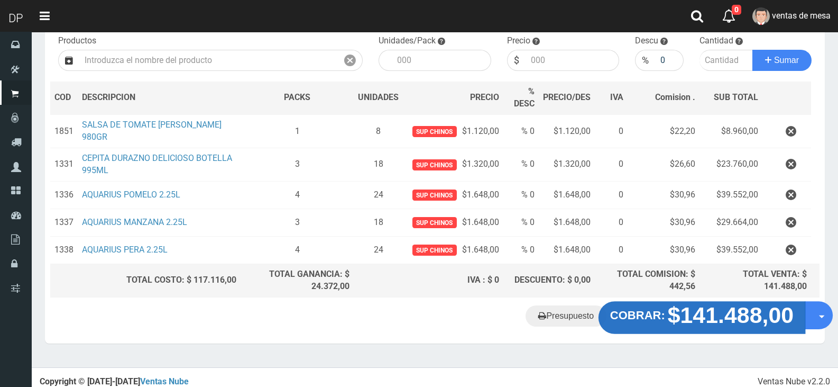
click at [707, 308] on strong "$141.488,00" at bounding box center [731, 315] width 126 height 25
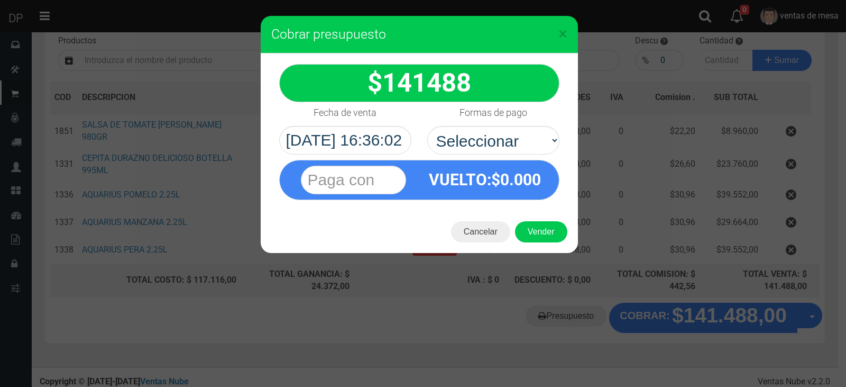
click at [492, 158] on div "VUELTO :$ 0.000" at bounding box center [419, 176] width 296 height 45
click at [492, 142] on select "Seleccionar Efectivo Tarjeta de Crédito Depósito Débito" at bounding box center [493, 140] width 132 height 29
select select "Efectivo"
click at [427, 126] on select "Seleccionar Efectivo Tarjeta de Crédito Depósito Débito" at bounding box center [493, 140] width 132 height 29
click at [541, 229] on button "Vender" at bounding box center [541, 231] width 52 height 21
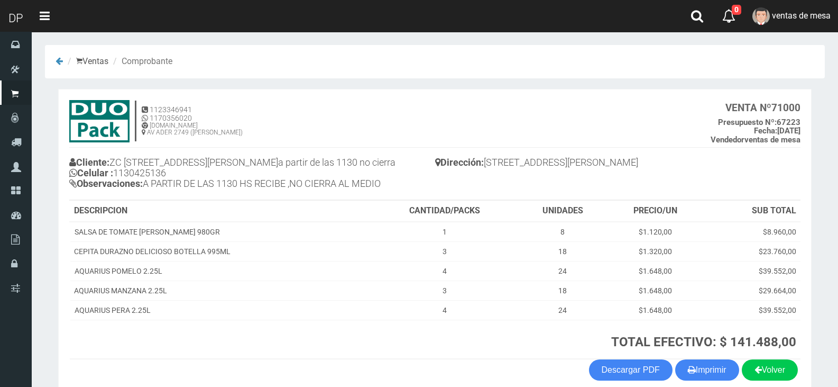
scroll to position [52, 0]
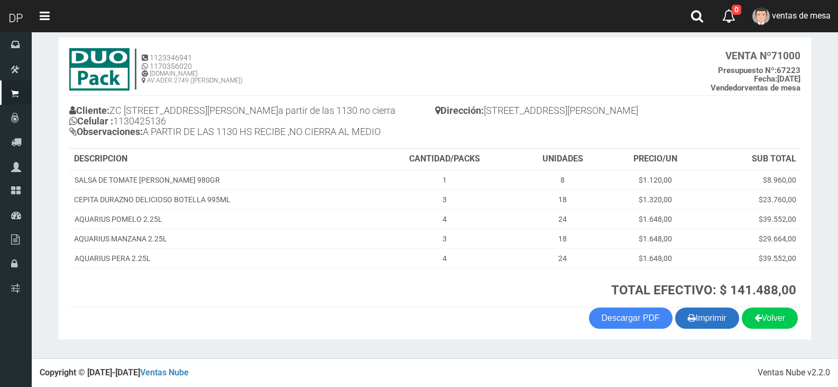
click at [701, 313] on button "Imprimir" at bounding box center [708, 317] width 64 height 21
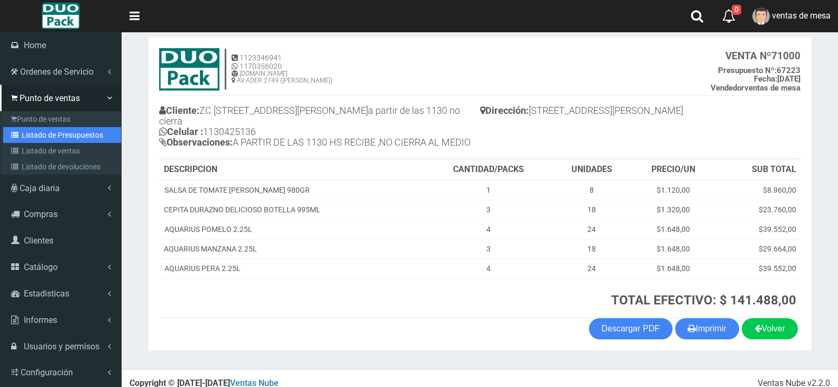
click at [37, 134] on link "Listado de Presupuestos" at bounding box center [62, 135] width 118 height 16
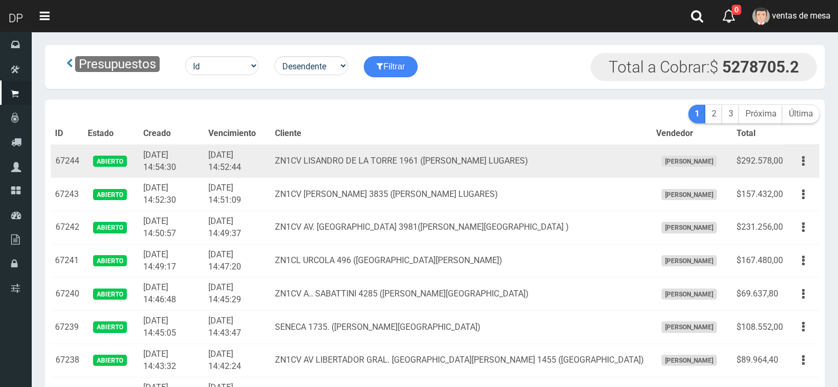
scroll to position [465, 0]
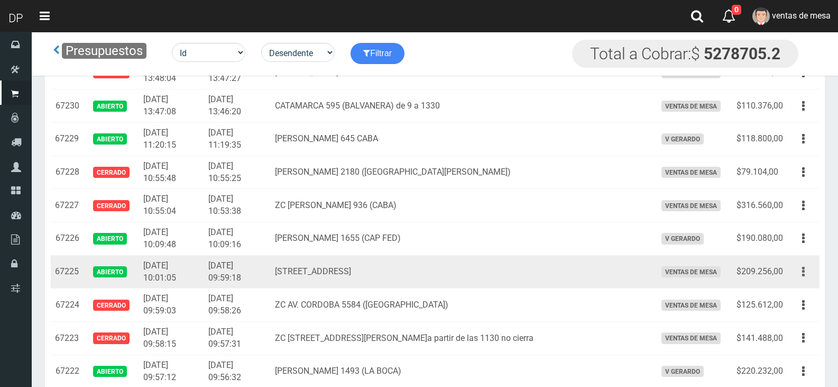
click at [798, 278] on button "button" at bounding box center [804, 271] width 24 height 19
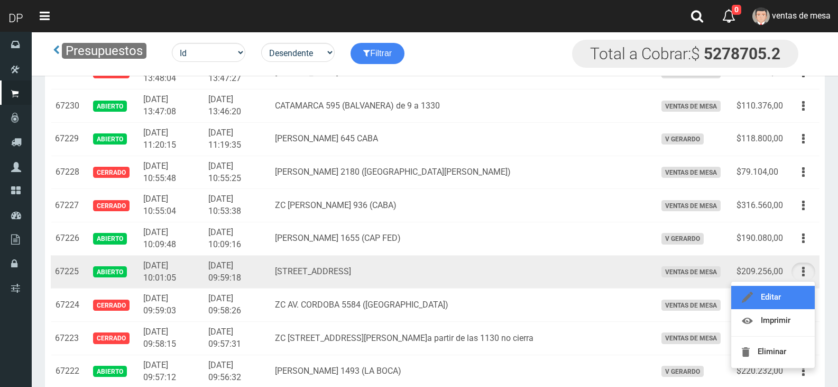
click at [796, 288] on link "Editar" at bounding box center [774, 297] width 84 height 23
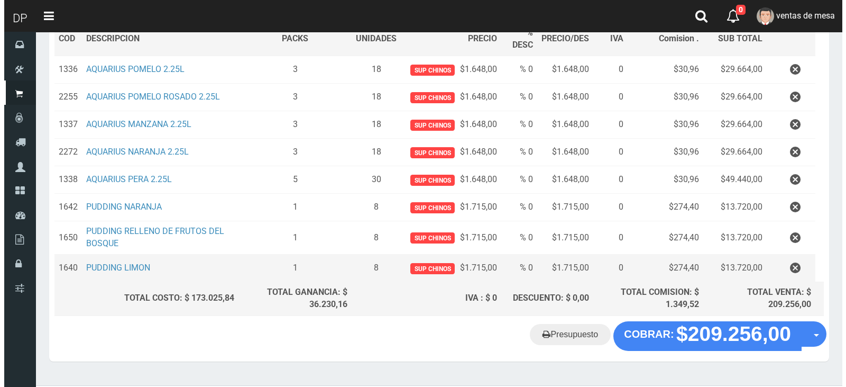
scroll to position [195, 0]
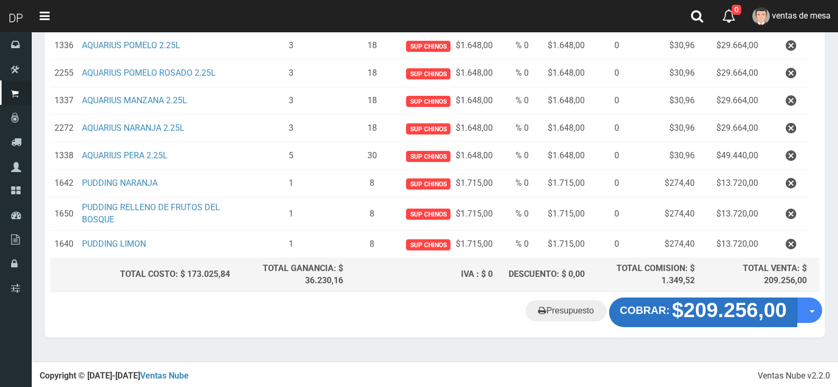
click at [702, 304] on strong "$209.256,00" at bounding box center [729, 309] width 115 height 23
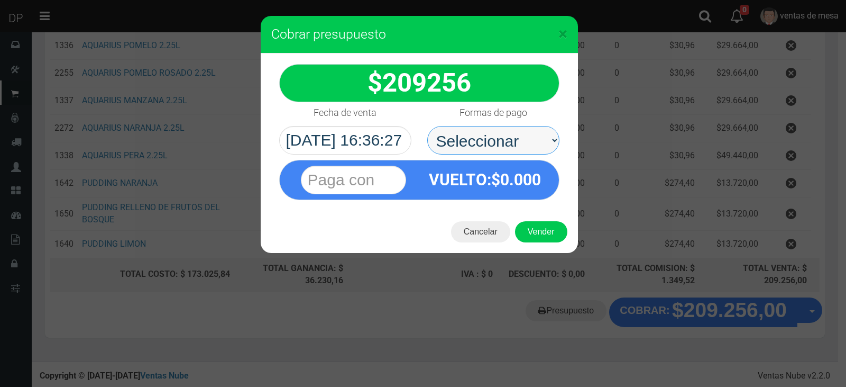
drag, startPoint x: 546, startPoint y: 144, endPoint x: 540, endPoint y: 150, distance: 8.3
click at [546, 144] on select "Seleccionar Efectivo Tarjeta de Crédito Depósito Débito" at bounding box center [493, 140] width 132 height 29
select select "Efectivo"
click at [427, 126] on select "Seleccionar Efectivo Tarjeta de Crédito Depósito Débito" at bounding box center [493, 140] width 132 height 29
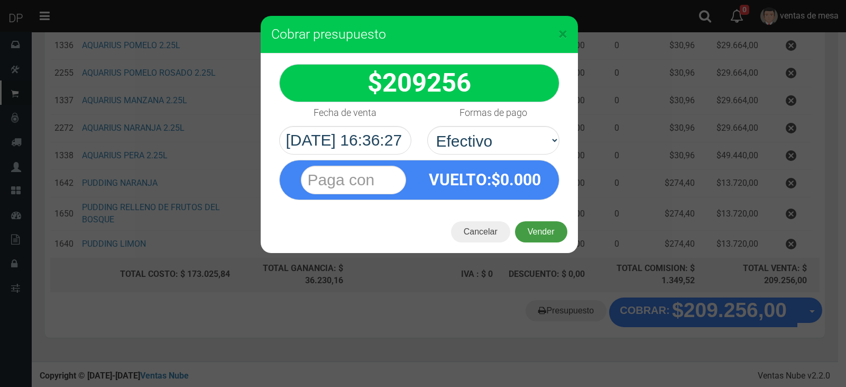
click at [532, 227] on button "Vender" at bounding box center [541, 231] width 52 height 21
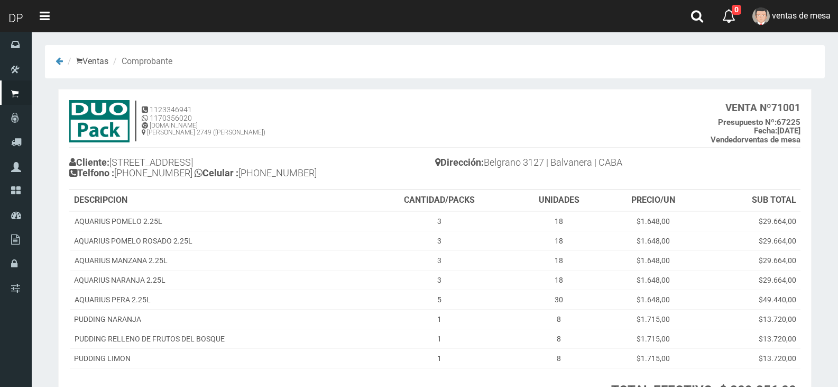
scroll to position [100, 0]
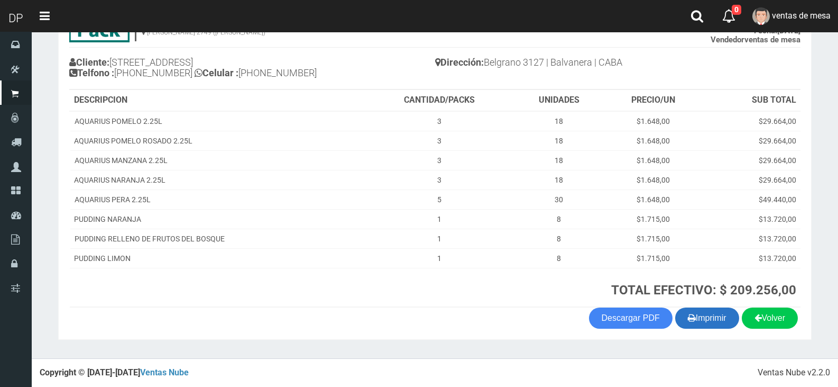
click at [707, 312] on button "Imprimir" at bounding box center [708, 317] width 64 height 21
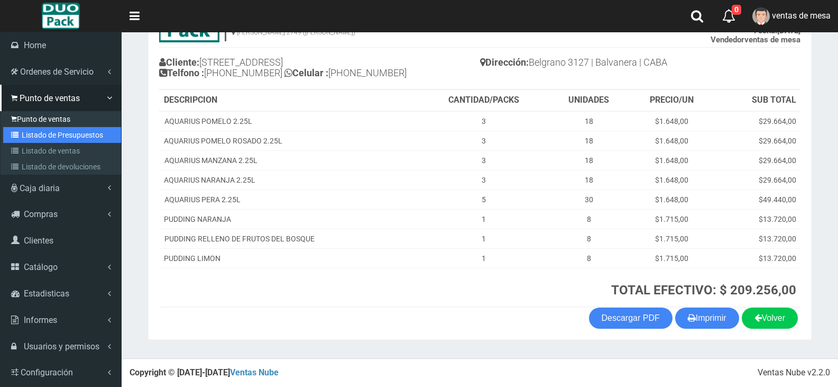
click at [54, 134] on link "Listado de Presupuestos" at bounding box center [62, 135] width 118 height 16
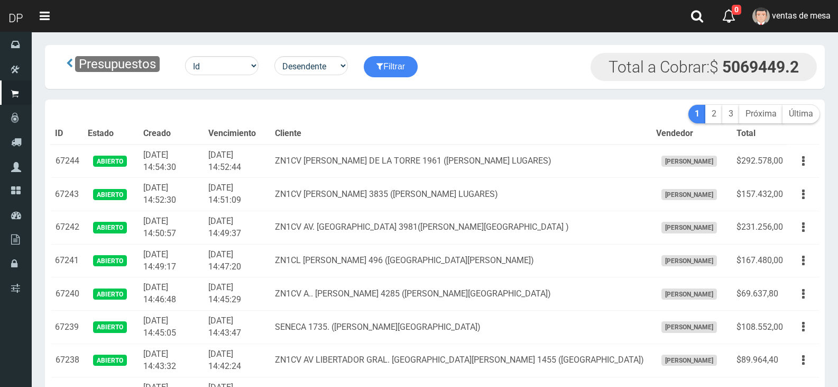
click at [271, 132] on th "Vencimiento" at bounding box center [237, 133] width 67 height 21
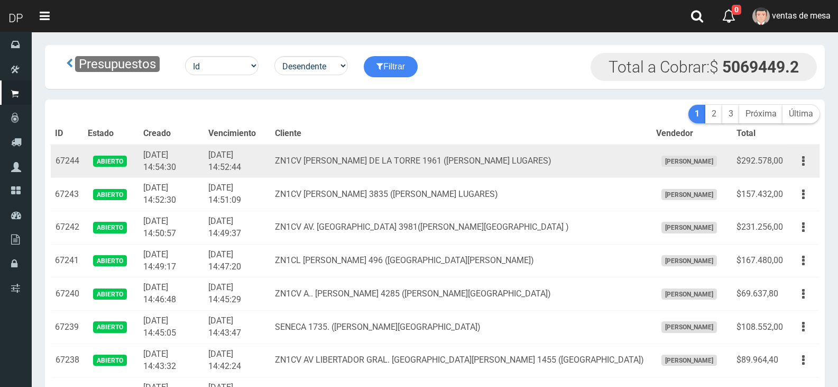
scroll to position [465, 0]
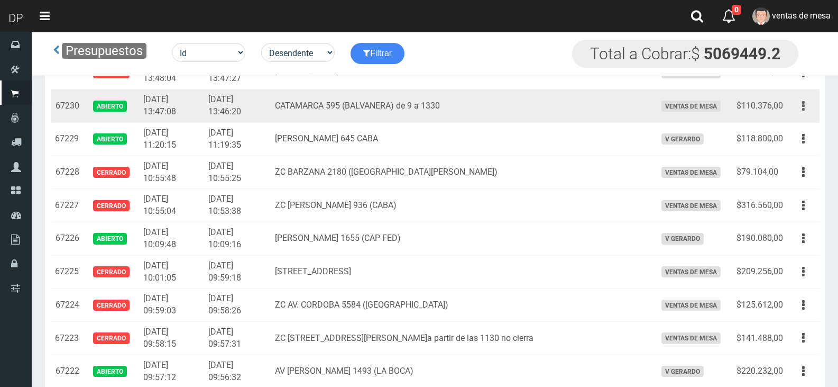
click at [811, 107] on button "button" at bounding box center [804, 106] width 24 height 19
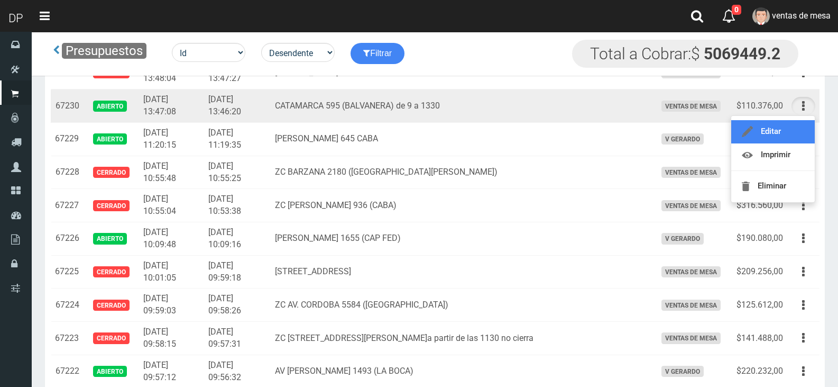
click at [791, 132] on link "Editar" at bounding box center [774, 131] width 84 height 23
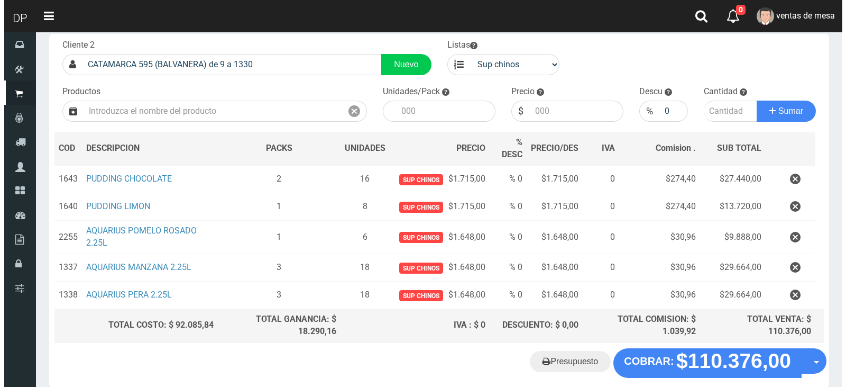
scroll to position [112, 0]
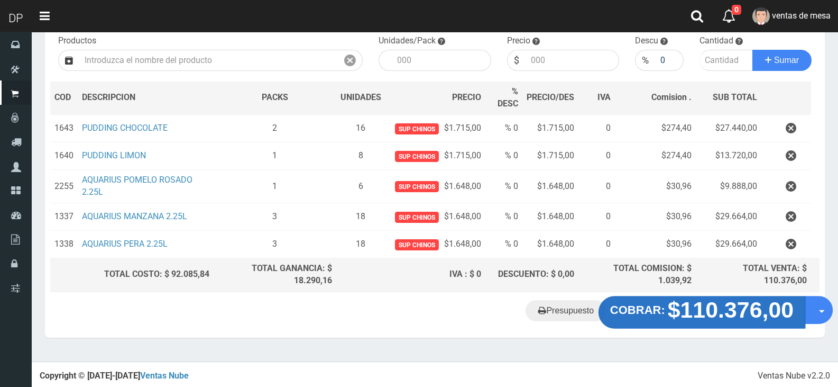
click at [687, 309] on strong "$110.376,00" at bounding box center [731, 309] width 126 height 25
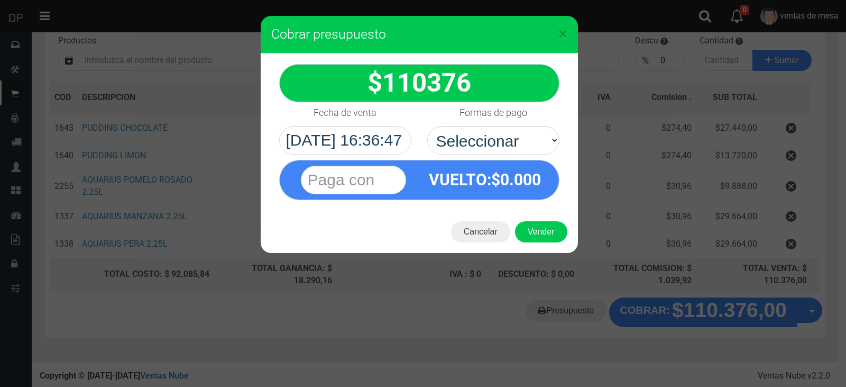
click at [514, 132] on select "Seleccionar Efectivo Tarjeta de Crédito Depósito Débito" at bounding box center [493, 140] width 132 height 29
click at [506, 149] on select "Seleccionar Efectivo Tarjeta de Crédito Depósito Débito" at bounding box center [493, 140] width 132 height 29
select select "Efectivo"
click at [427, 126] on select "Seleccionar Efectivo Tarjeta de Crédito Depósito Débito" at bounding box center [493, 140] width 132 height 29
click at [530, 239] on button "Vender" at bounding box center [541, 231] width 52 height 21
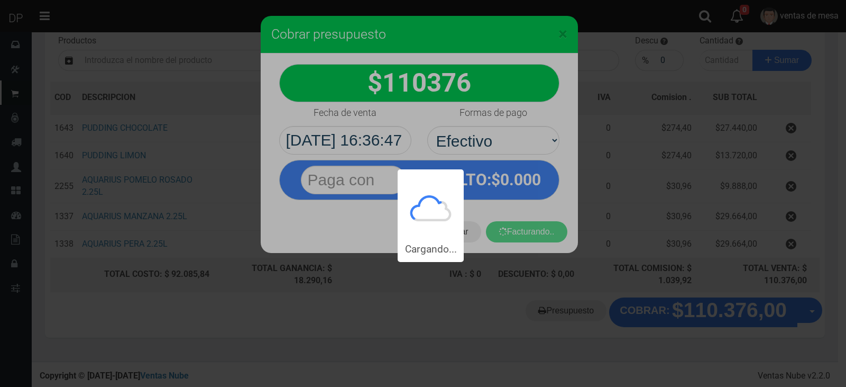
click at [534, 229] on div "Cargando..." at bounding box center [423, 131] width 846 height 262
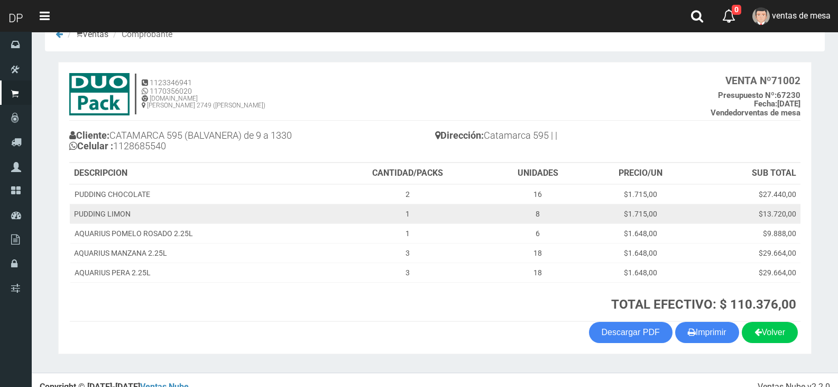
scroll to position [41, 0]
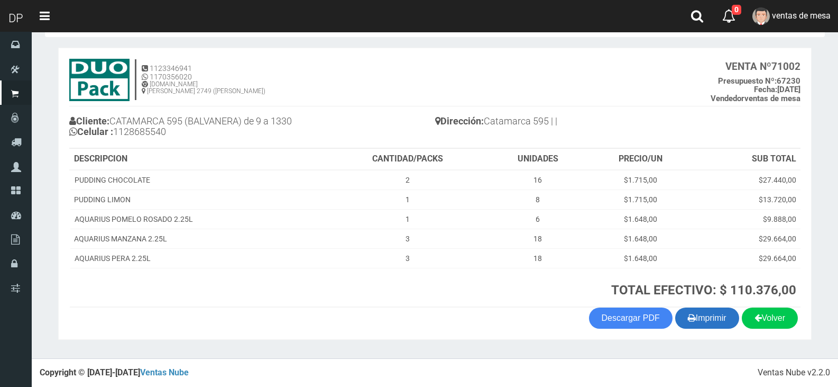
click at [699, 314] on button "Imprimir" at bounding box center [708, 317] width 64 height 21
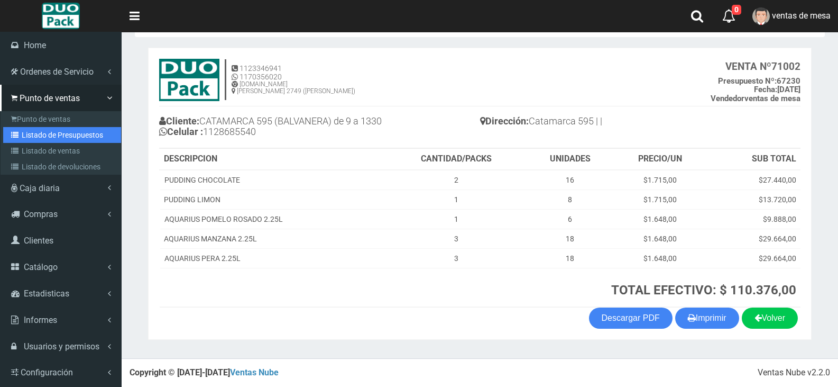
drag, startPoint x: 59, startPoint y: 140, endPoint x: 92, endPoint y: 103, distance: 49.5
click at [59, 140] on link "Listado de Presupuestos" at bounding box center [62, 135] width 118 height 16
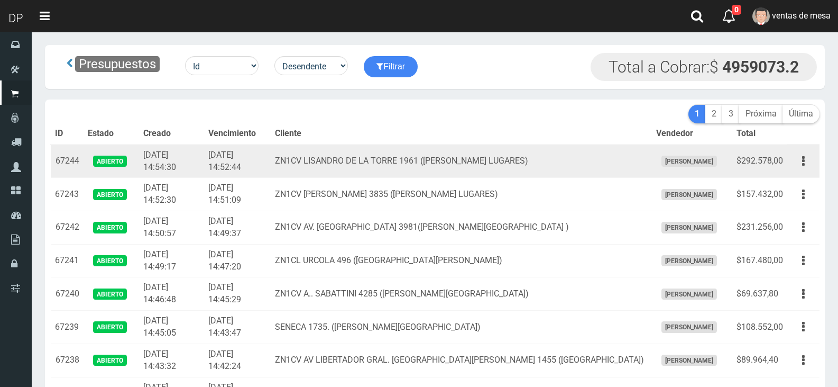
scroll to position [465, 0]
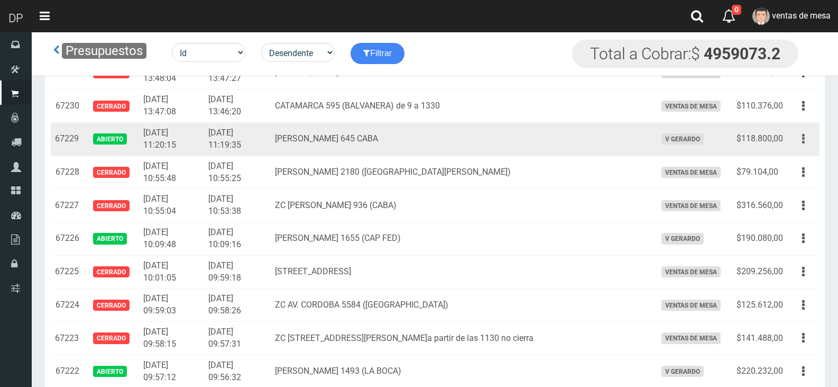
click at [804, 140] on icon "button" at bounding box center [803, 139] width 3 height 19
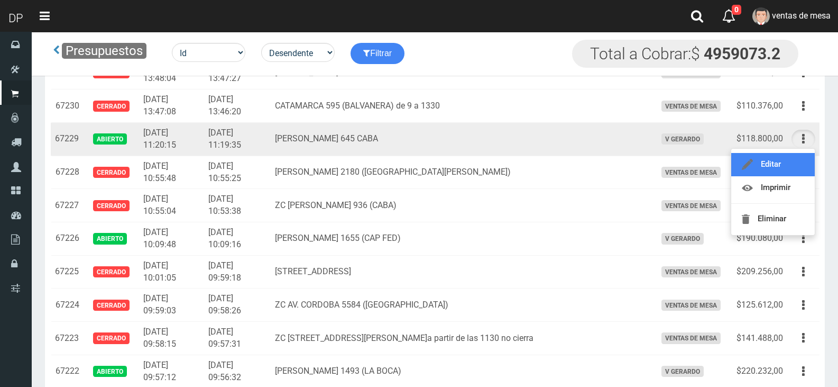
click at [798, 164] on link "Editar" at bounding box center [774, 164] width 84 height 23
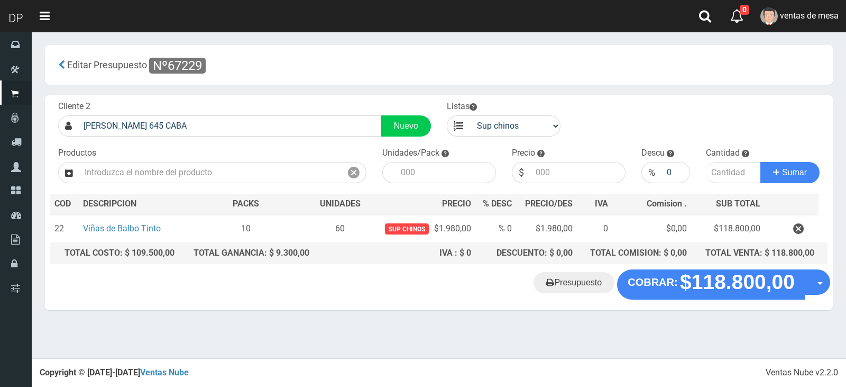
drag, startPoint x: 652, startPoint y: 269, endPoint x: 640, endPoint y: 260, distance: 15.3
click at [653, 269] on div "Cliente 2 [PERSON_NAME] 645 CABA Nuevo Listas venta publico Sup chinos reventas…" at bounding box center [439, 182] width 788 height 174
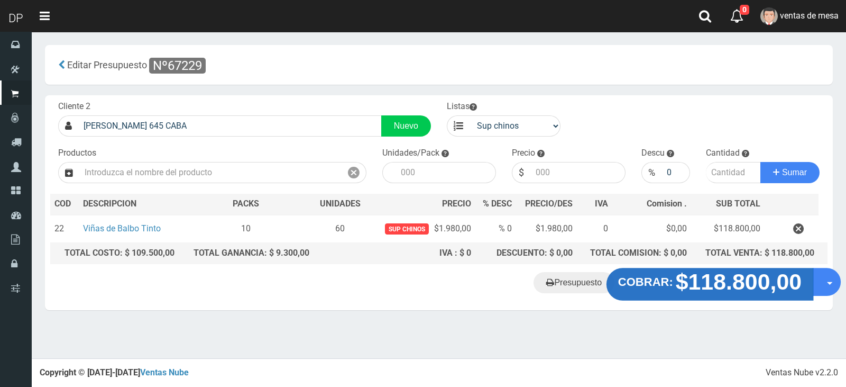
click at [637, 278] on strong "COBRAR:" at bounding box center [645, 282] width 55 height 13
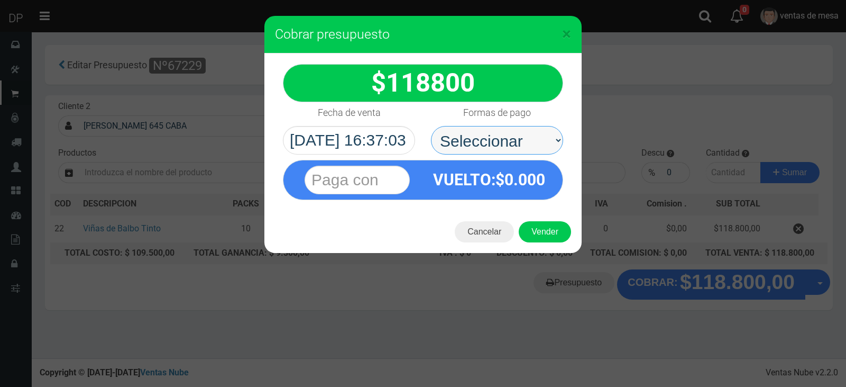
click at [487, 129] on select "Seleccionar Efectivo Tarjeta de Crédito Depósito Débito" at bounding box center [497, 140] width 132 height 29
select select "Efectivo"
click at [431, 126] on select "Seleccionar Efectivo Tarjeta de Crédito Depósito Débito" at bounding box center [497, 140] width 132 height 29
click at [534, 233] on button "Vender" at bounding box center [545, 231] width 52 height 21
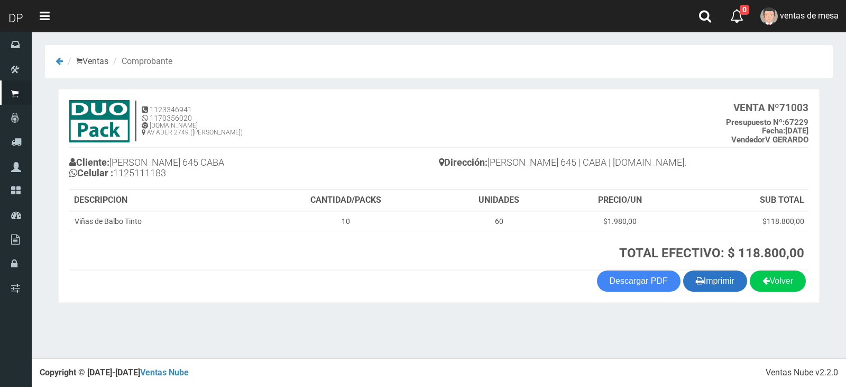
drag, startPoint x: 723, startPoint y: 294, endPoint x: 720, endPoint y: 285, distance: 9.4
click at [722, 293] on section "1123346941 1170356020 WWW.DUOPACKS.COM.AR AV ADER 2749 (MUNRO) VENTA Nº 71003 P…" at bounding box center [439, 196] width 762 height 214
drag, startPoint x: 720, startPoint y: 285, endPoint x: 552, endPoint y: 186, distance: 195.1
click at [719, 285] on button "Imprimir" at bounding box center [715, 280] width 64 height 21
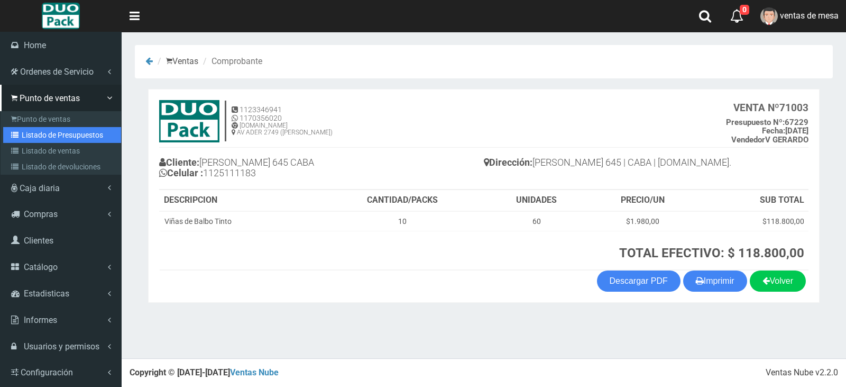
click at [50, 133] on link "Listado de Presupuestos" at bounding box center [62, 135] width 118 height 16
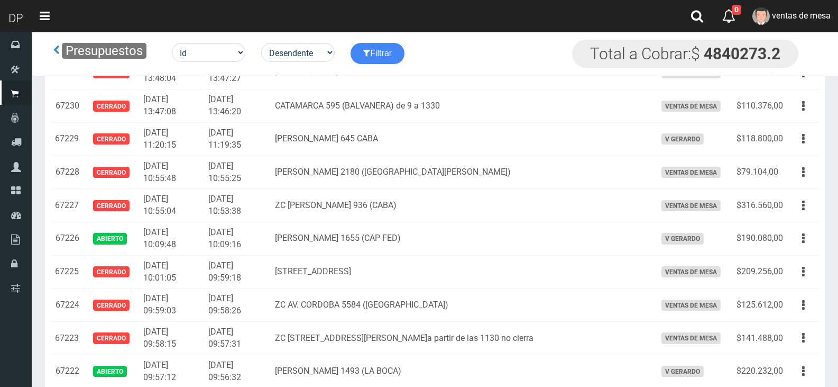
scroll to position [676, 0]
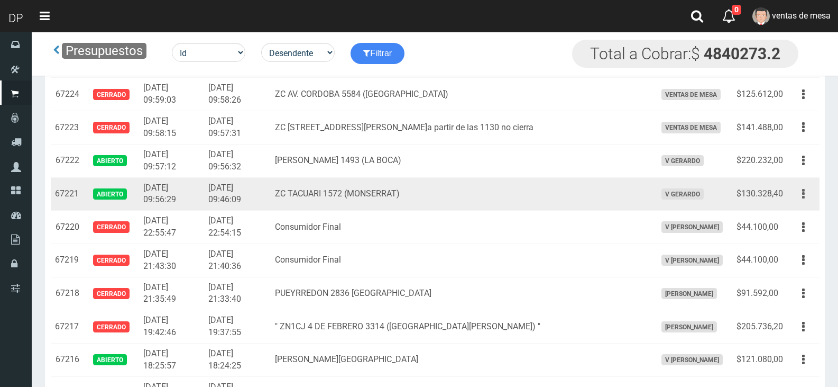
click at [798, 199] on button "button" at bounding box center [804, 194] width 24 height 19
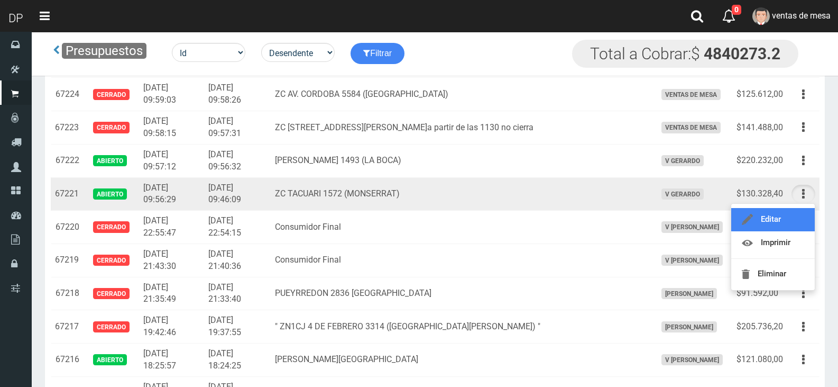
click at [787, 215] on link "Editar" at bounding box center [774, 219] width 84 height 23
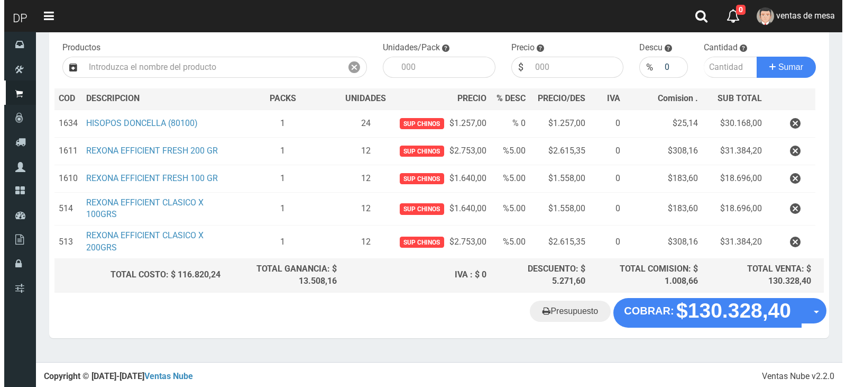
scroll to position [105, 0]
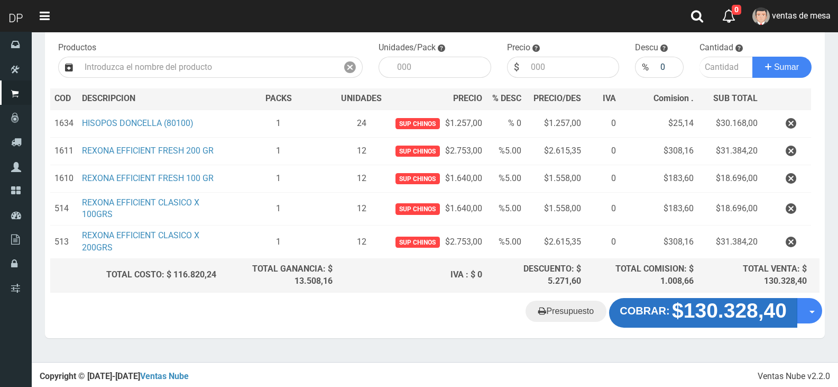
click at [643, 301] on button "COBRAR: $130.328,40" at bounding box center [703, 313] width 188 height 30
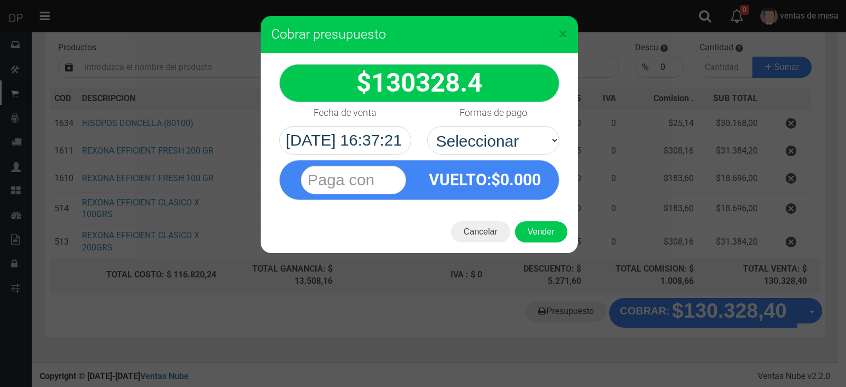
click at [467, 123] on label "Formas de pago" at bounding box center [494, 112] width 68 height 21
click at [467, 126] on select "Seleccionar Efectivo Tarjeta de Crédito Depósito Débito" at bounding box center [493, 140] width 132 height 29
click at [483, 169] on div "VUELTO :$ 0.000" at bounding box center [485, 179] width 132 height 39
click at [485, 149] on select "Seleccionar Efectivo Tarjeta de Crédito Depósito Débito" at bounding box center [493, 140] width 132 height 29
select select "Efectivo"
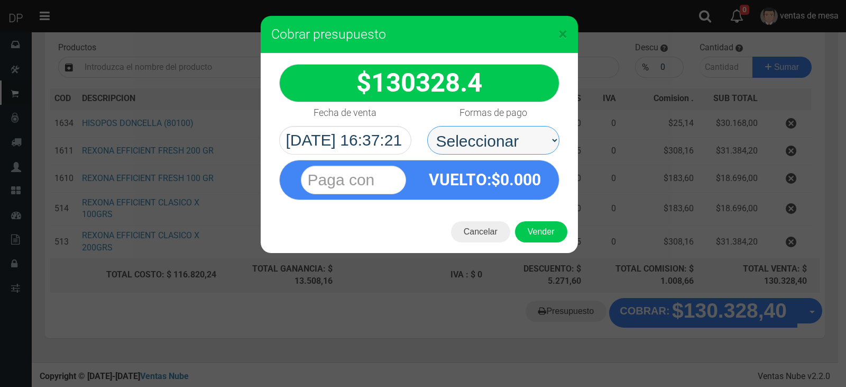
click at [427, 126] on select "Seleccionar Efectivo Tarjeta de Crédito Depósito Débito" at bounding box center [493, 140] width 132 height 29
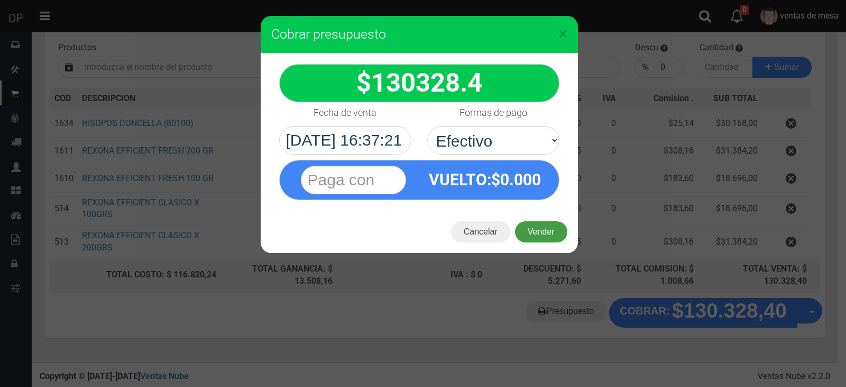
click at [521, 224] on button "Vender" at bounding box center [541, 231] width 52 height 21
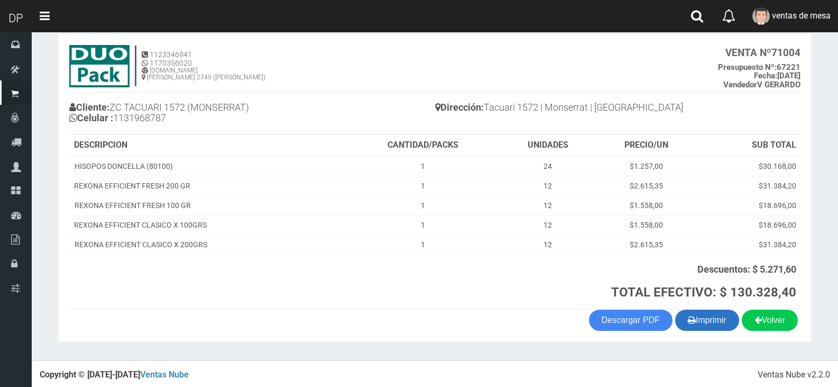
scroll to position [57, 0]
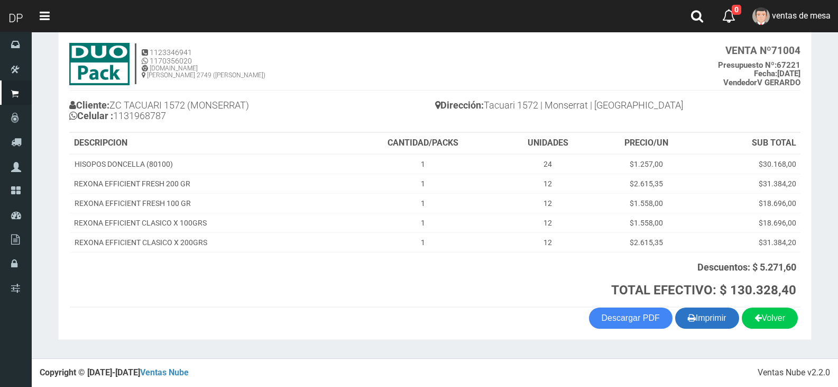
click at [708, 323] on button "Imprimir" at bounding box center [708, 317] width 64 height 21
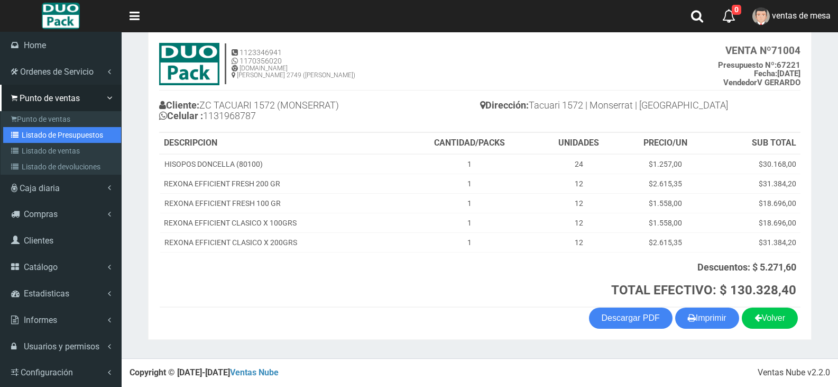
click at [42, 133] on link "Listado de Presupuestos" at bounding box center [62, 135] width 118 height 16
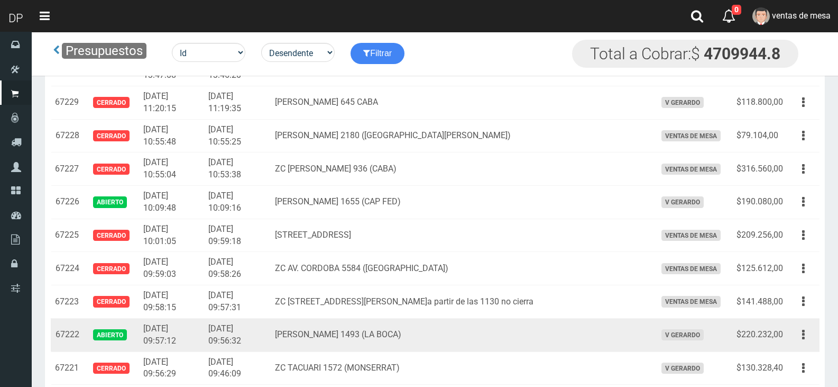
scroll to position [518, 0]
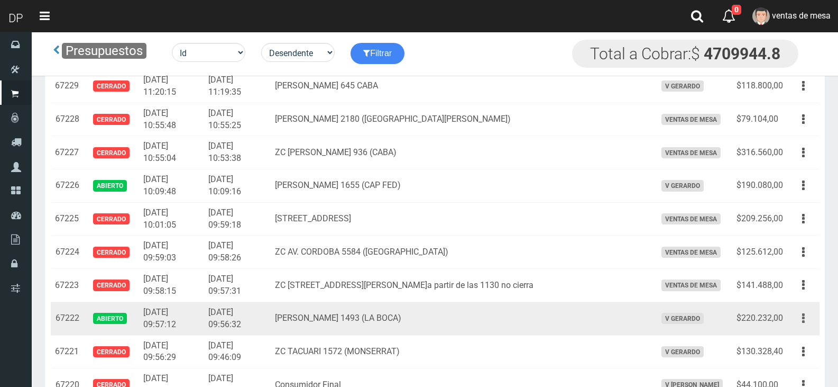
click at [800, 315] on button "button" at bounding box center [804, 318] width 24 height 19
click at [791, 345] on link "Editar" at bounding box center [774, 343] width 84 height 23
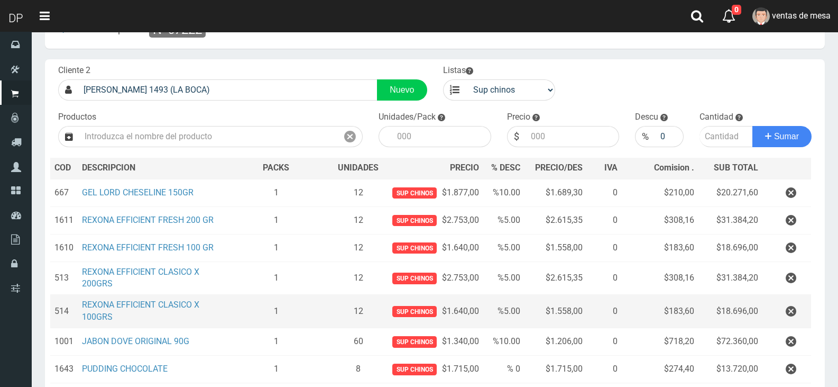
scroll to position [53, 0]
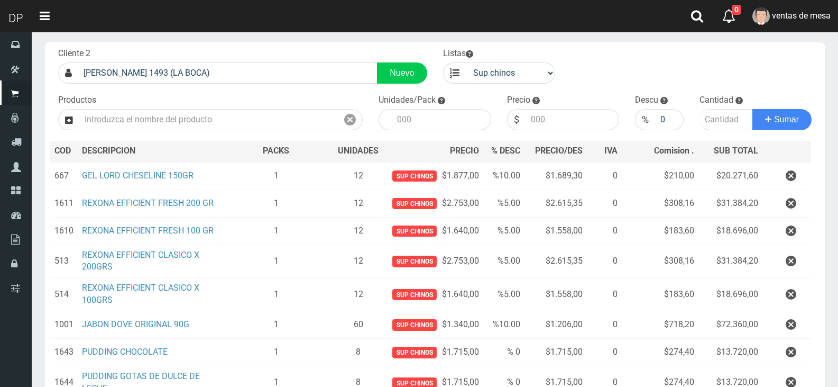
click at [787, 294] on icon "button" at bounding box center [791, 294] width 11 height 19
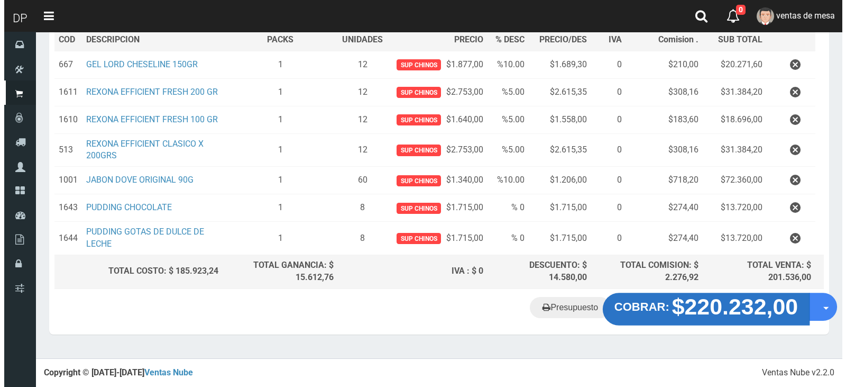
scroll to position [160, 0]
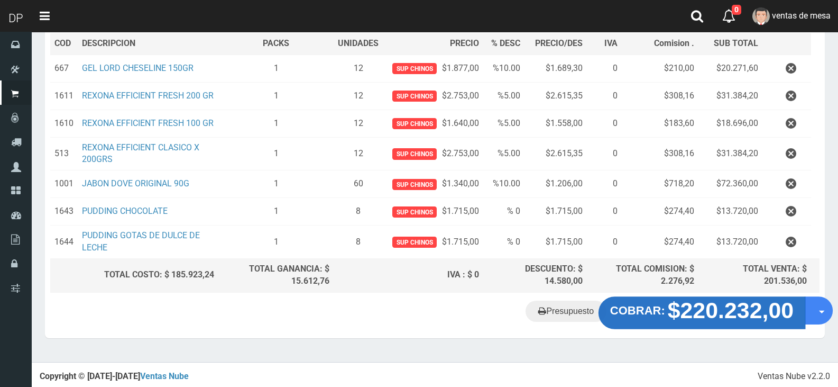
click at [696, 321] on strong "$220.232,00" at bounding box center [731, 309] width 126 height 25
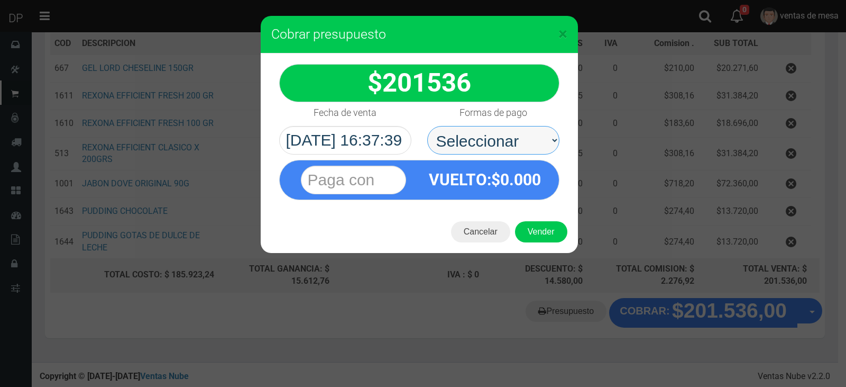
click at [501, 140] on select "Seleccionar Efectivo Tarjeta de Crédito Depósito Débito" at bounding box center [493, 140] width 132 height 29
select select "Efectivo"
click at [427, 126] on select "Seleccionar Efectivo Tarjeta de Crédito Depósito Débito" at bounding box center [493, 140] width 132 height 29
click at [537, 242] on div "Cancelar Vender" at bounding box center [419, 232] width 317 height 42
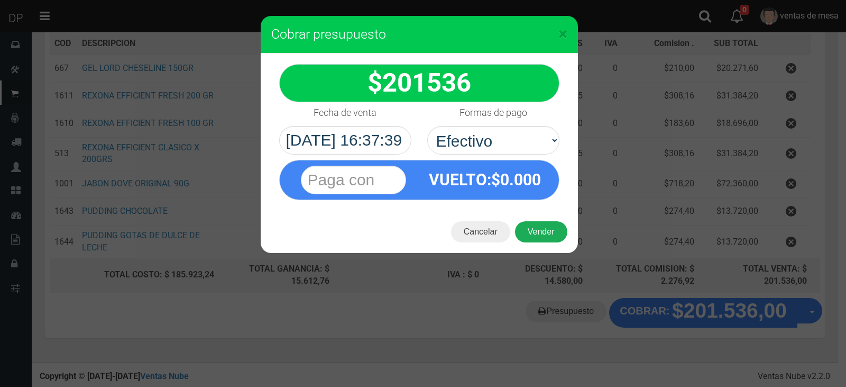
click at [539, 237] on button "Vender" at bounding box center [541, 231] width 52 height 21
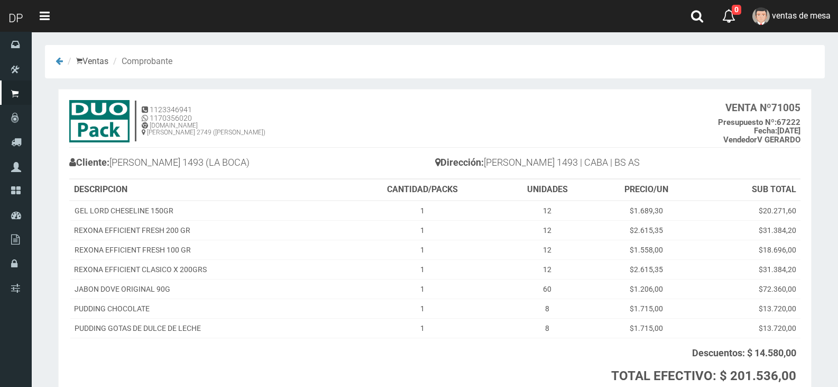
scroll to position [86, 0]
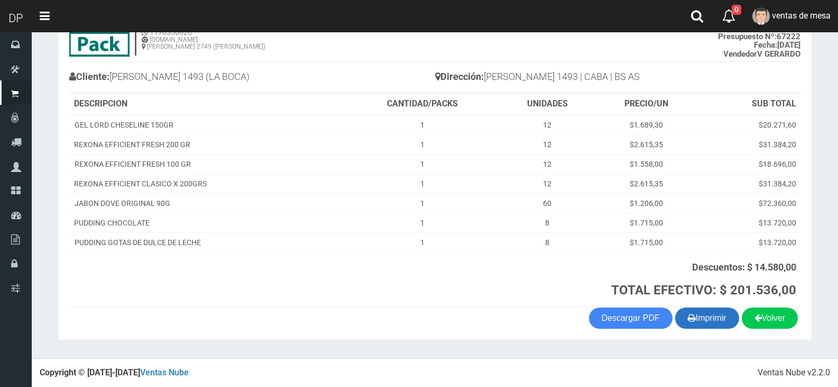
click at [697, 313] on button "Imprimir" at bounding box center [708, 317] width 64 height 21
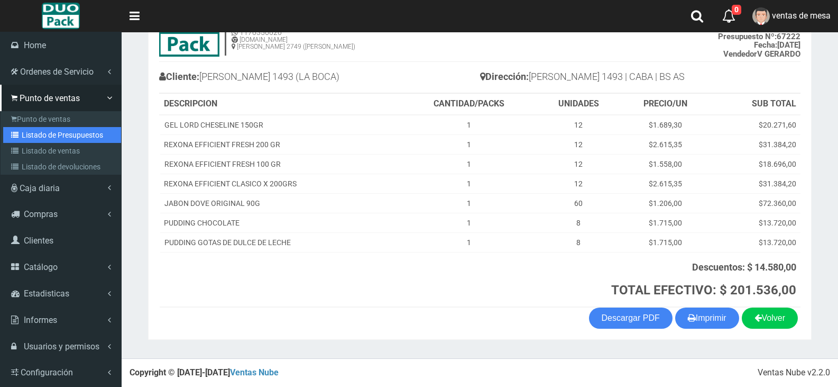
click at [42, 139] on link "Listado de Presupuestos" at bounding box center [62, 135] width 118 height 16
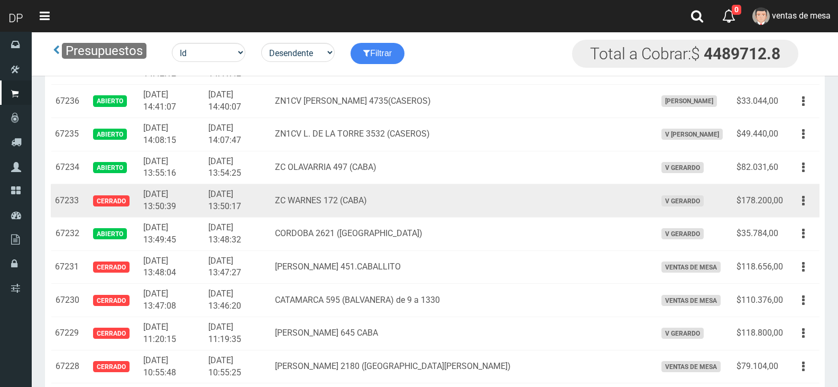
scroll to position [297, 0]
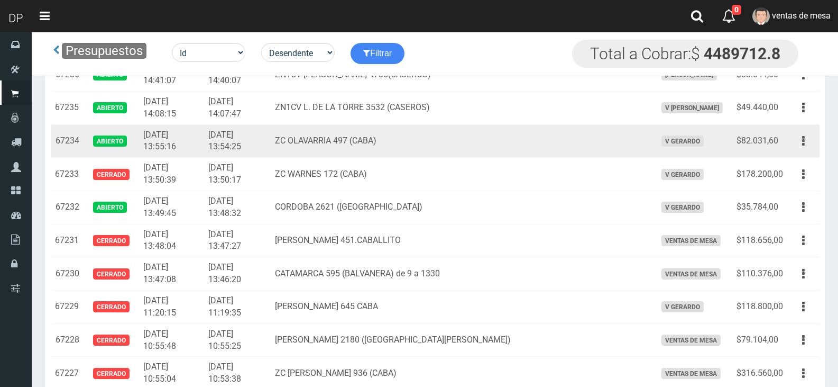
click at [819, 143] on td "Editar Imprimir Eliminar" at bounding box center [804, 140] width 32 height 33
click at [813, 147] on button "button" at bounding box center [804, 141] width 24 height 19
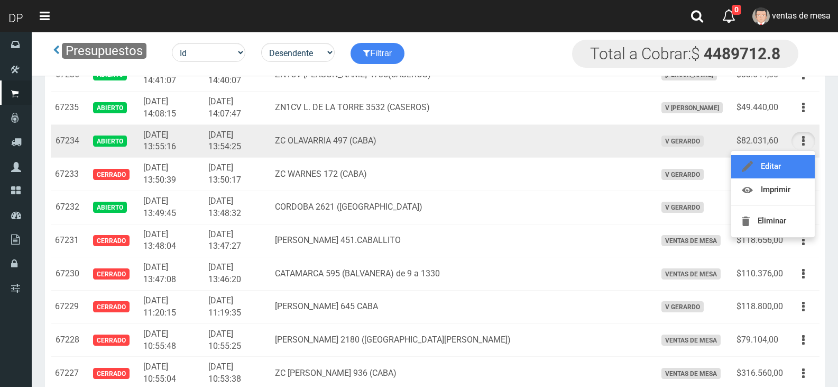
click at [804, 166] on link "Editar" at bounding box center [774, 166] width 84 height 23
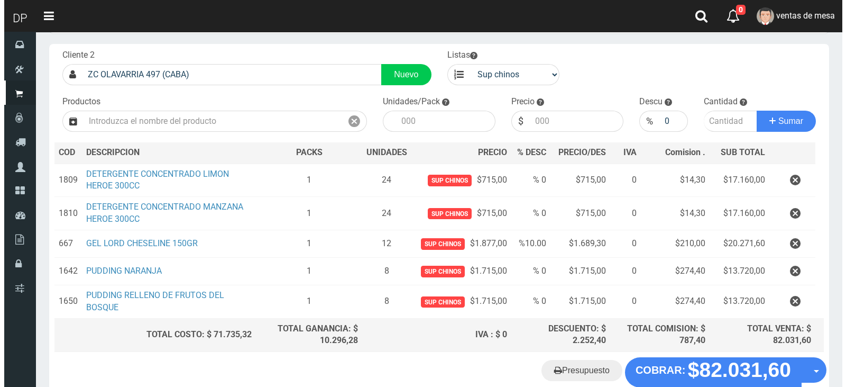
scroll to position [111, 0]
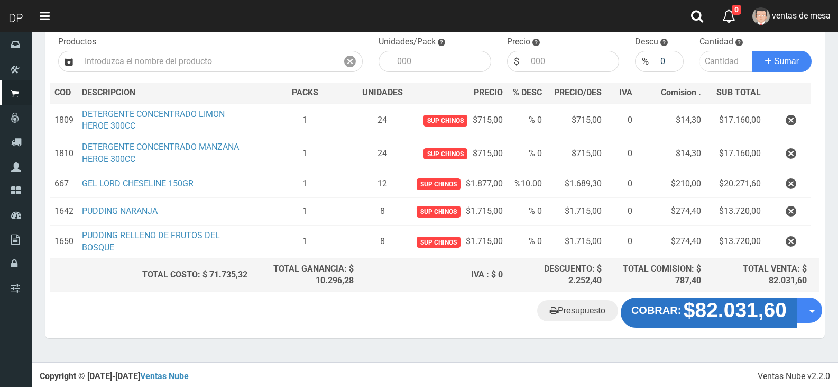
click at [692, 315] on strong "$82.031,60" at bounding box center [735, 310] width 103 height 23
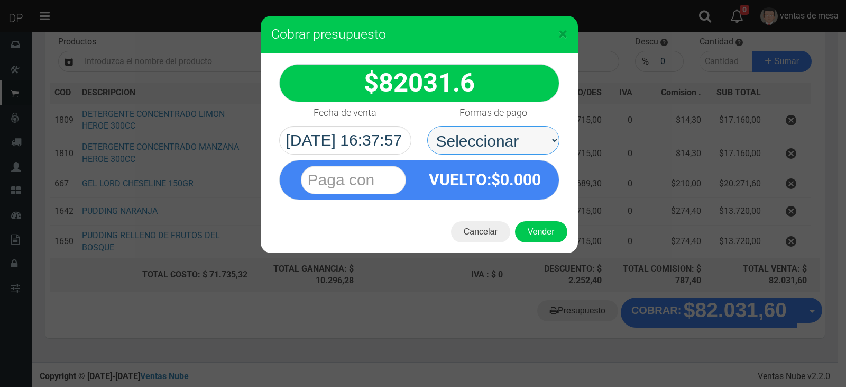
click at [503, 153] on select "Seleccionar Efectivo Tarjeta de Crédito Depósito Débito" at bounding box center [493, 140] width 132 height 29
select select "Efectivo"
click at [427, 126] on select "Seleccionar Efectivo Tarjeta de Crédito Depósito Débito" at bounding box center [493, 140] width 132 height 29
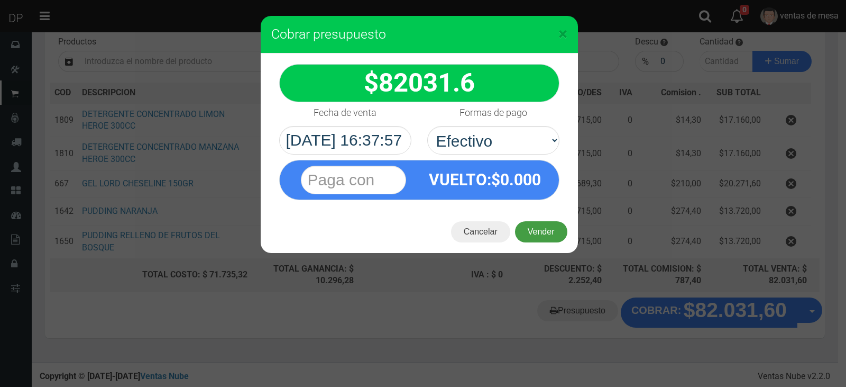
click at [535, 230] on button "Vender" at bounding box center [541, 231] width 52 height 21
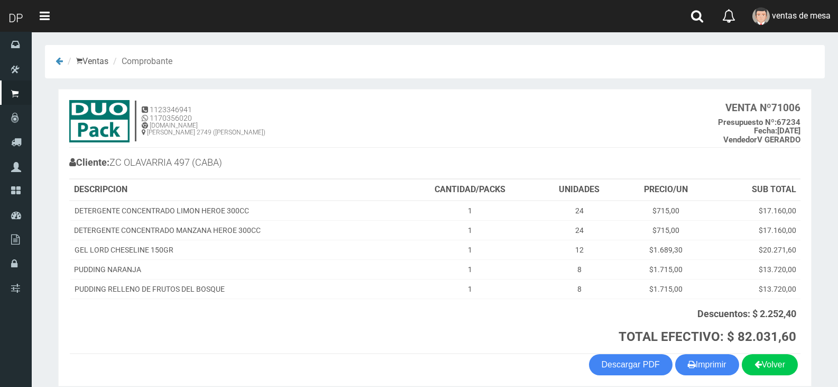
scroll to position [47, 0]
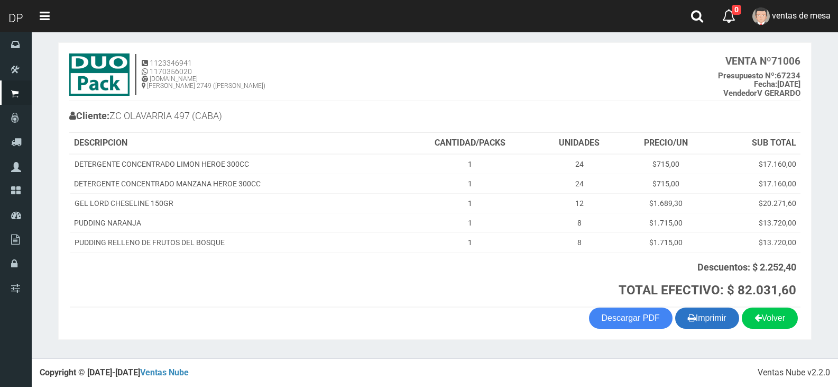
click at [719, 325] on button "Imprimir" at bounding box center [708, 317] width 64 height 21
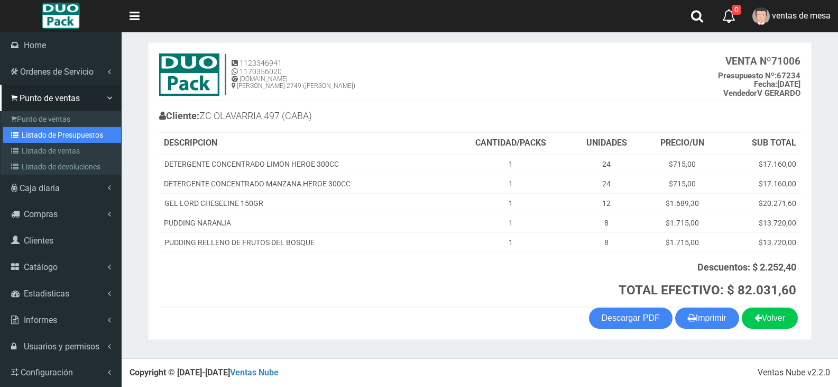
click at [23, 139] on link "Listado de Presupuestos" at bounding box center [62, 135] width 118 height 16
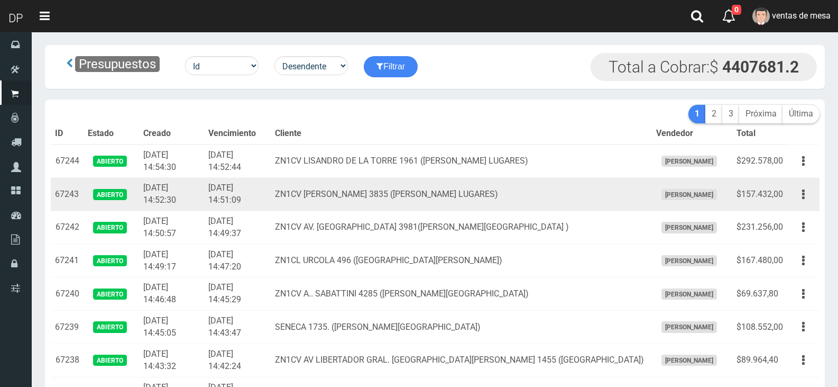
click at [271, 182] on td "[DATE] 14:51:09" at bounding box center [237, 194] width 67 height 33
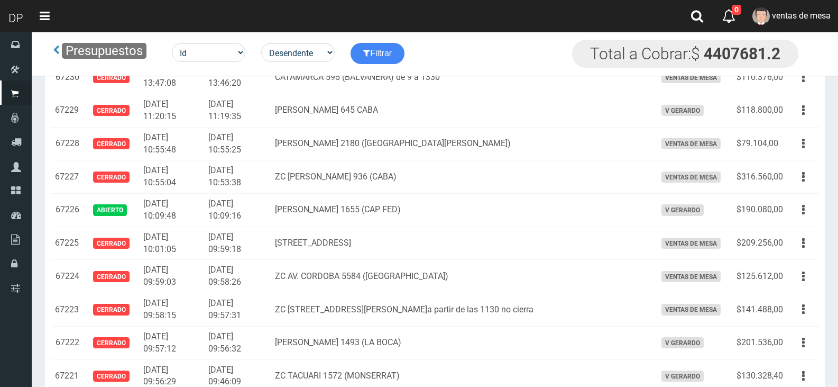
scroll to position [518, 0]
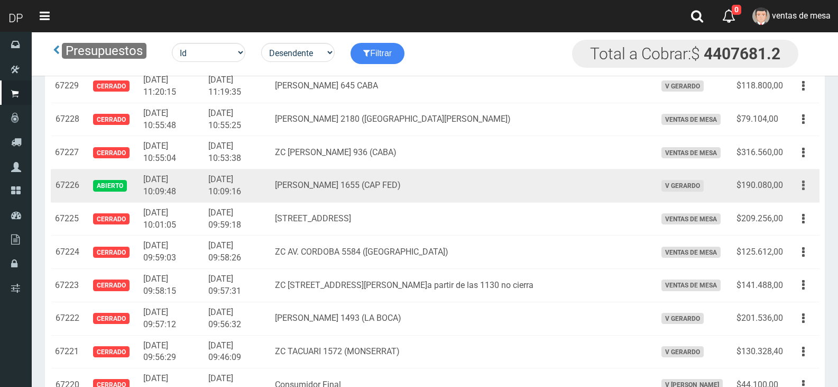
click at [796, 182] on button "button" at bounding box center [804, 185] width 24 height 19
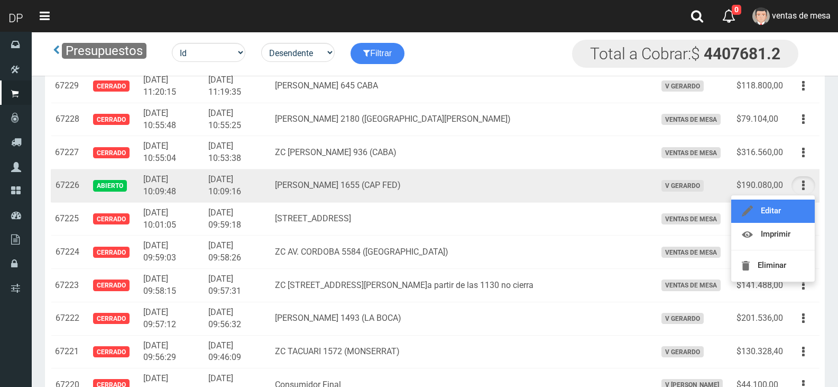
click at [791, 200] on link "Editar" at bounding box center [774, 210] width 84 height 23
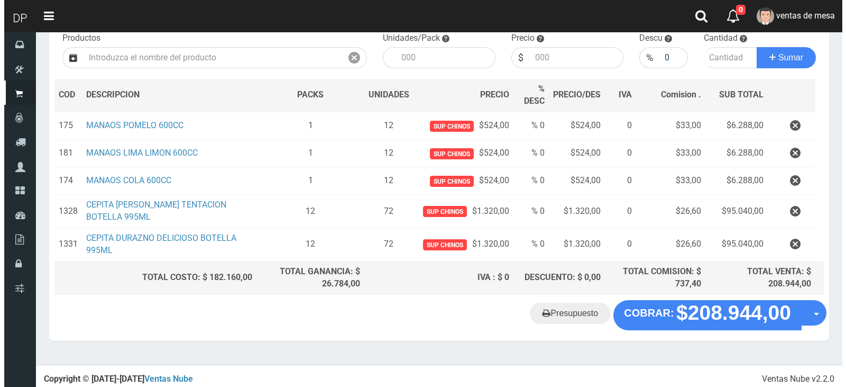
scroll to position [117, 0]
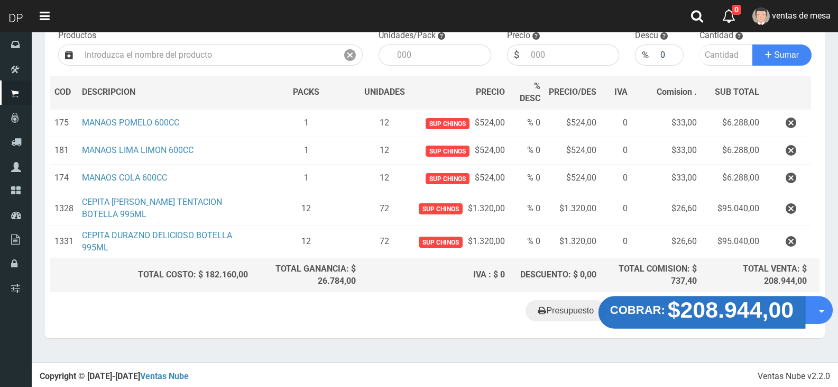
click at [670, 313] on strong "$208.944,00" at bounding box center [731, 309] width 126 height 25
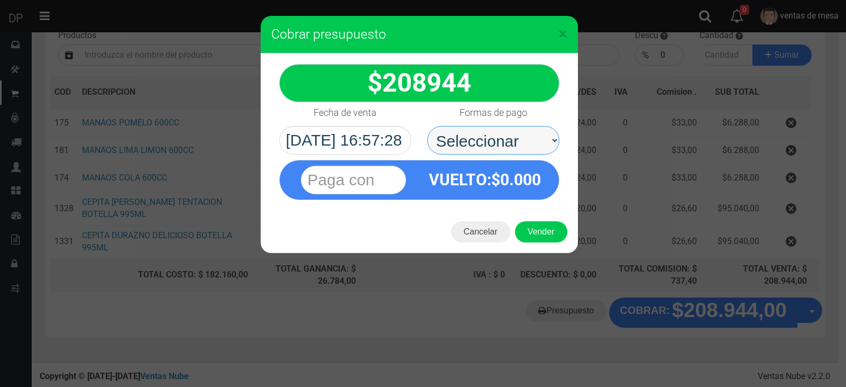
drag, startPoint x: 508, startPoint y: 140, endPoint x: 507, endPoint y: 154, distance: 14.3
click at [507, 141] on select "Seleccionar Efectivo Tarjeta de Crédito Depósito Débito" at bounding box center [493, 140] width 132 height 29
select select "Efectivo"
click at [427, 126] on select "Seleccionar Efectivo Tarjeta de Crédito Depósito Débito" at bounding box center [493, 140] width 132 height 29
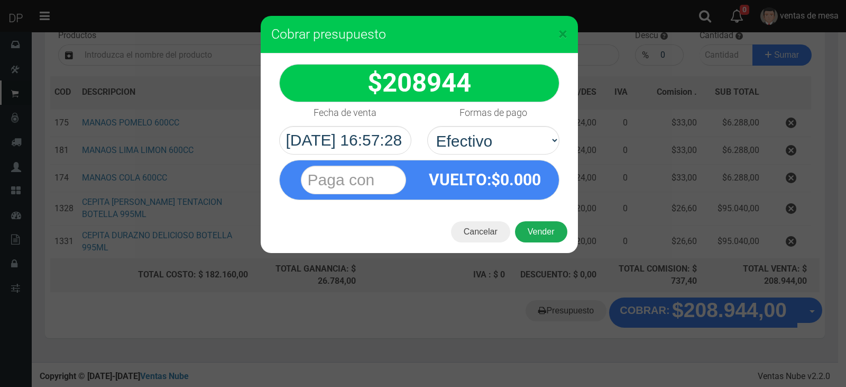
click at [532, 236] on button "Vender" at bounding box center [541, 231] width 52 height 21
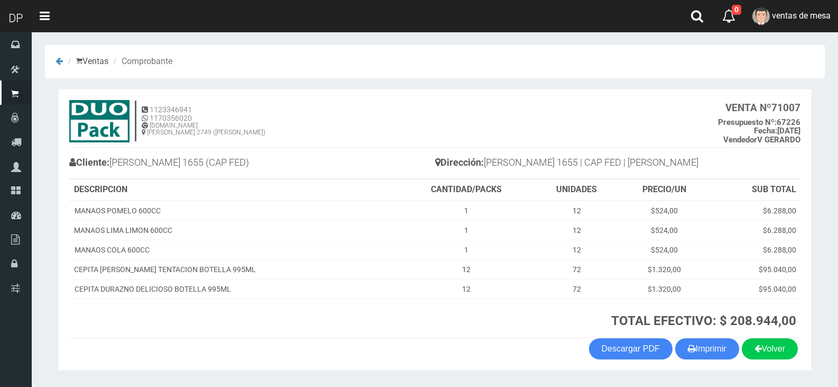
scroll to position [31, 0]
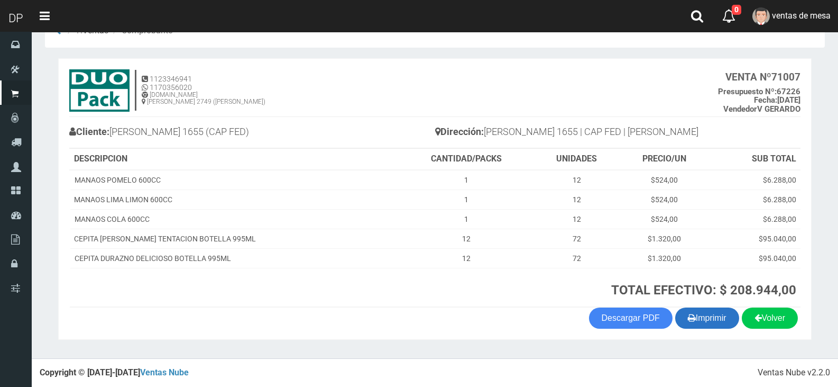
click at [711, 324] on button "Imprimir" at bounding box center [708, 317] width 64 height 21
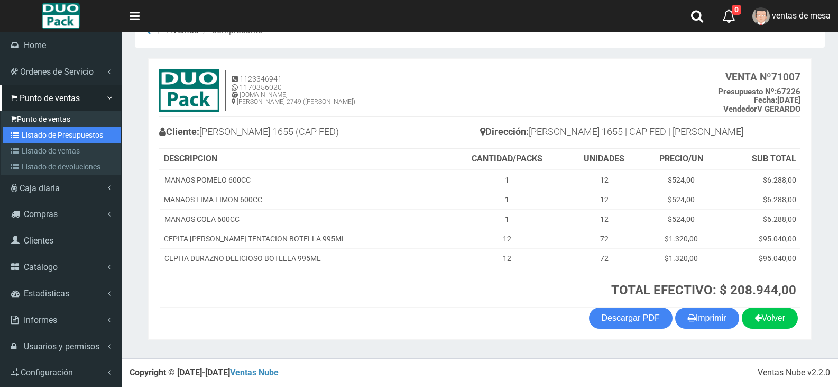
drag, startPoint x: 12, startPoint y: 137, endPoint x: 29, endPoint y: 115, distance: 27.8
click at [12, 137] on icon at bounding box center [16, 134] width 11 height 7
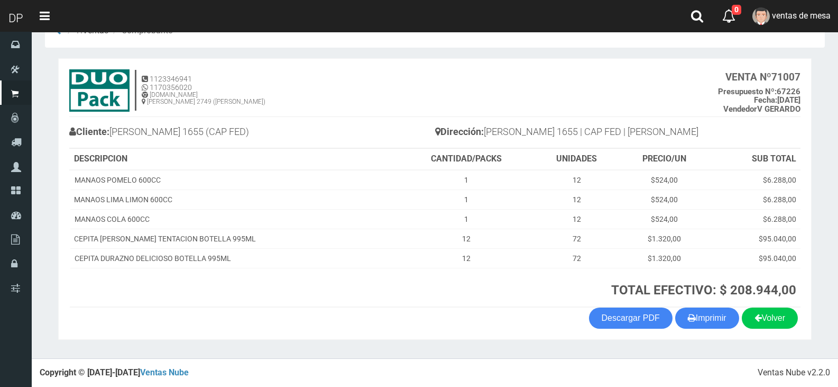
click at [277, 120] on div "Cliente: [PERSON_NAME] 1655 (CAP FED)" at bounding box center [252, 132] width 366 height 29
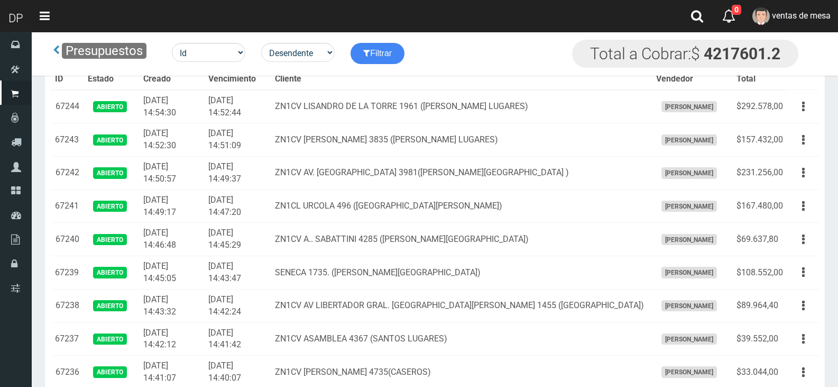
scroll to position [1725, 0]
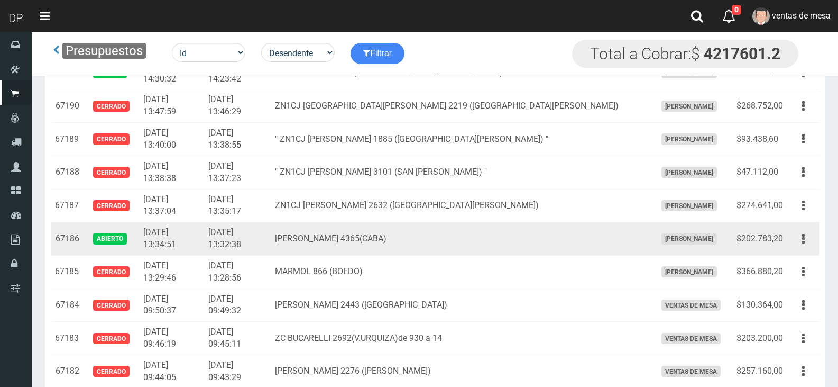
drag, startPoint x: 807, startPoint y: 230, endPoint x: 803, endPoint y: 237, distance: 7.8
click at [806, 232] on button "button" at bounding box center [804, 239] width 24 height 19
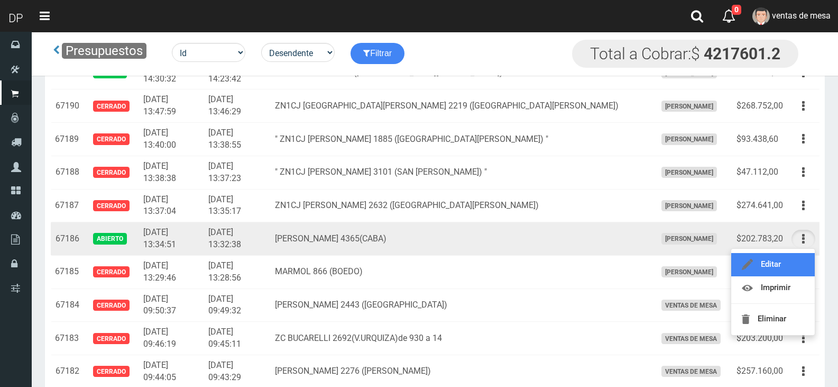
click at [795, 262] on link "Editar" at bounding box center [774, 264] width 84 height 23
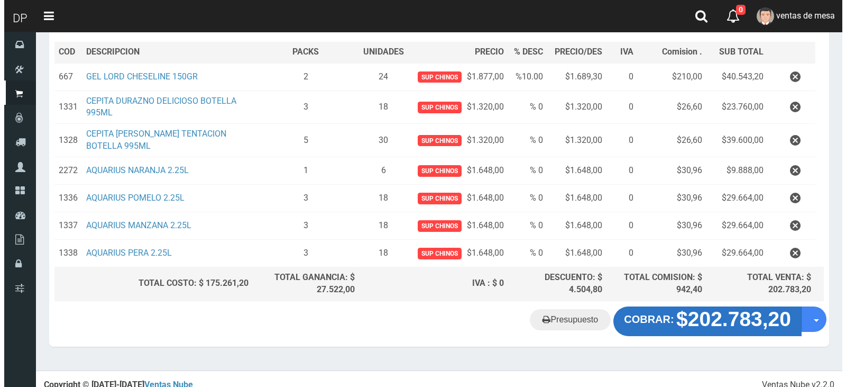
scroll to position [160, 0]
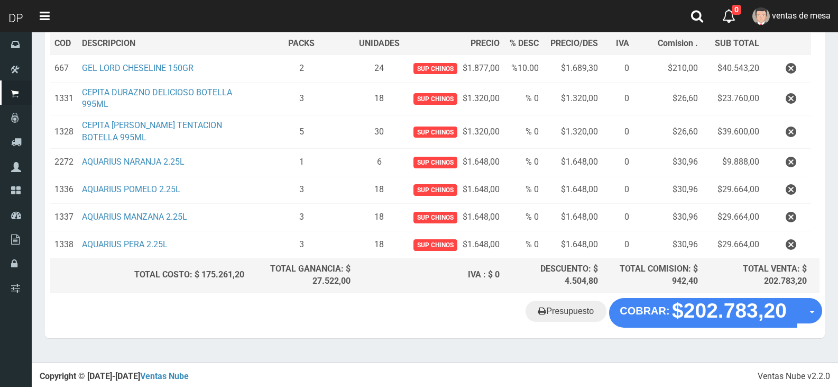
click at [715, 329] on div "Presupuesto COBRAR: $202.783,20 Opciones" at bounding box center [435, 318] width 780 height 40
click at [713, 324] on div "Presupuesto COBRAR: $202.783,20 Opciones" at bounding box center [435, 318] width 780 height 40
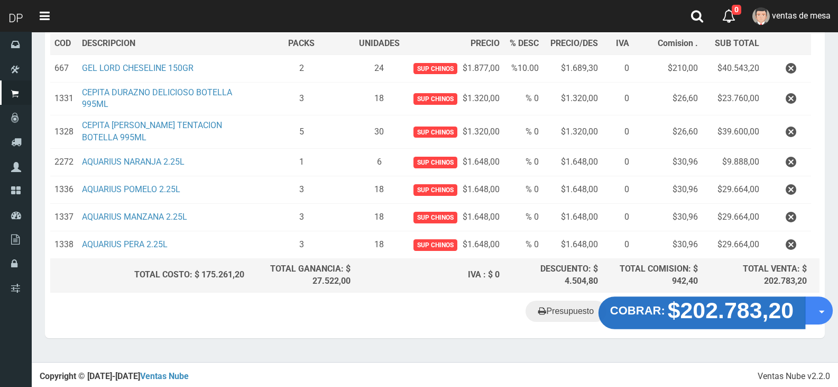
click at [713, 320] on strong "$202.783,20" at bounding box center [731, 309] width 126 height 25
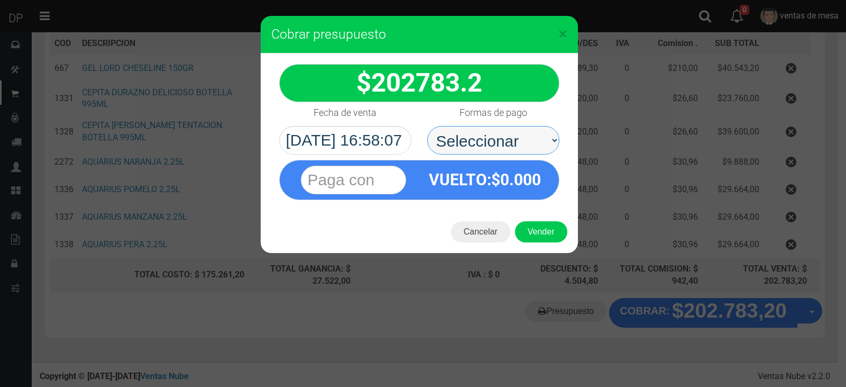
click at [507, 153] on select "Seleccionar Efectivo Tarjeta de Crédito Depósito Débito" at bounding box center [493, 140] width 132 height 29
select select "Efectivo"
click at [427, 126] on select "Seleccionar Efectivo Tarjeta de Crédito Depósito Débito" at bounding box center [493, 140] width 132 height 29
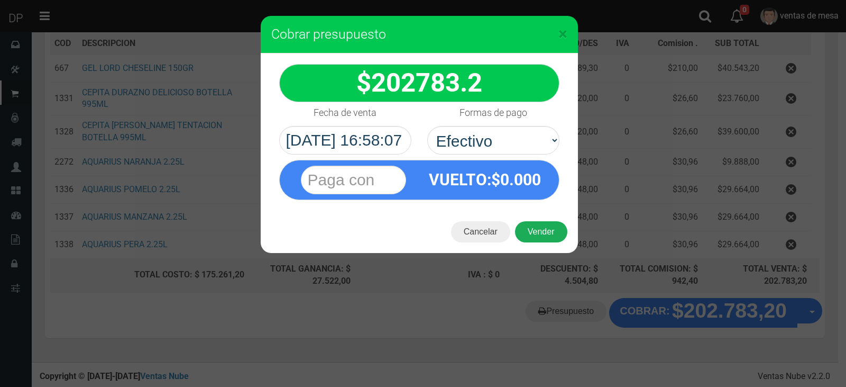
drag, startPoint x: 540, startPoint y: 243, endPoint x: 542, endPoint y: 238, distance: 5.7
click at [541, 243] on div "Cancelar Vender" at bounding box center [419, 232] width 317 height 42
click at [544, 229] on button "Vender" at bounding box center [541, 231] width 52 height 21
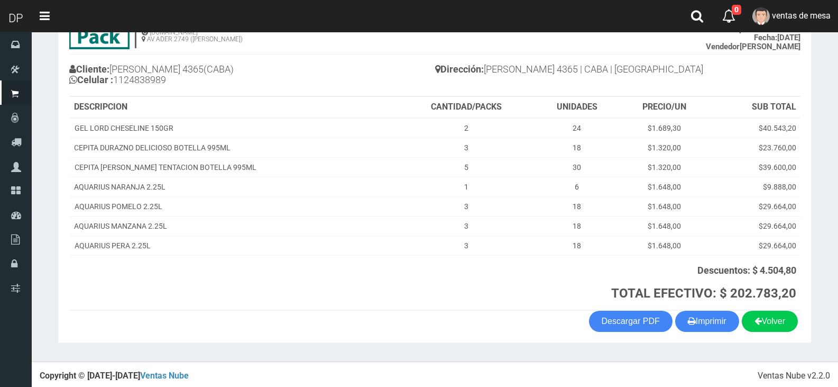
scroll to position [96, 0]
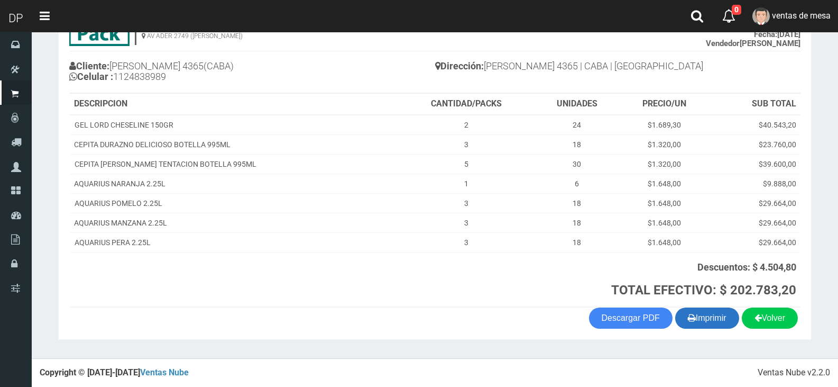
click at [706, 317] on button "Imprimir" at bounding box center [708, 317] width 64 height 21
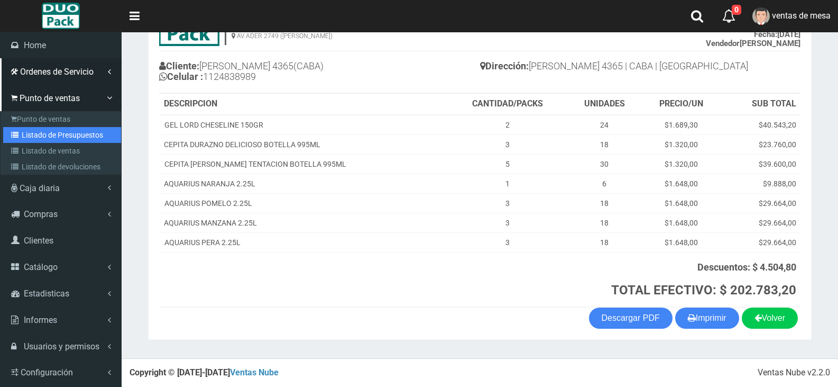
drag, startPoint x: 43, startPoint y: 134, endPoint x: 93, endPoint y: 70, distance: 81.1
click at [43, 134] on link "Listado de Presupuestos" at bounding box center [62, 135] width 118 height 16
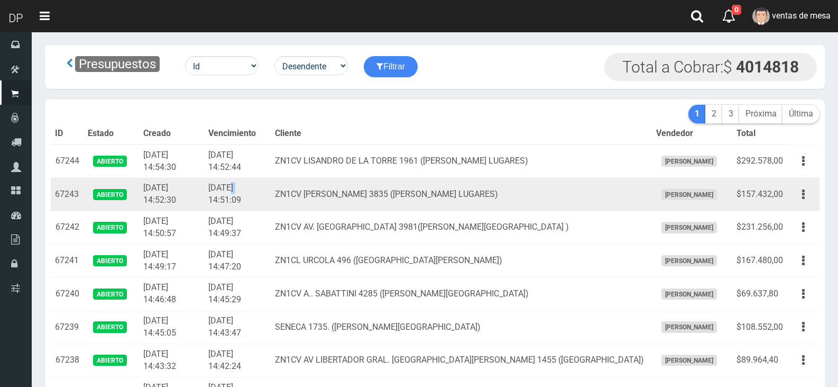
click at [254, 182] on td "[DATE] 14:51:09" at bounding box center [237, 194] width 67 height 33
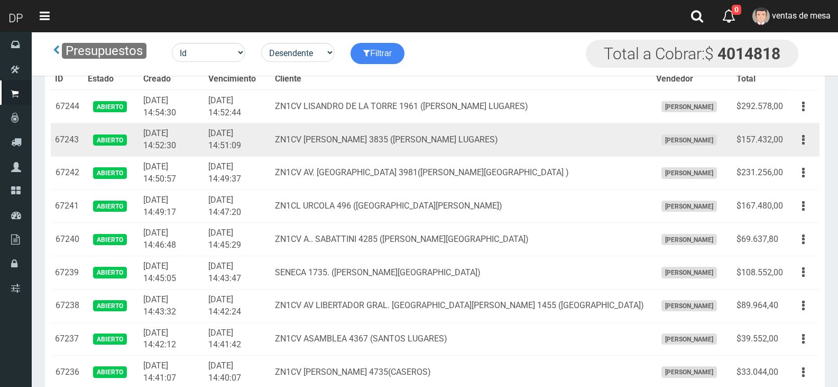
scroll to position [266, 0]
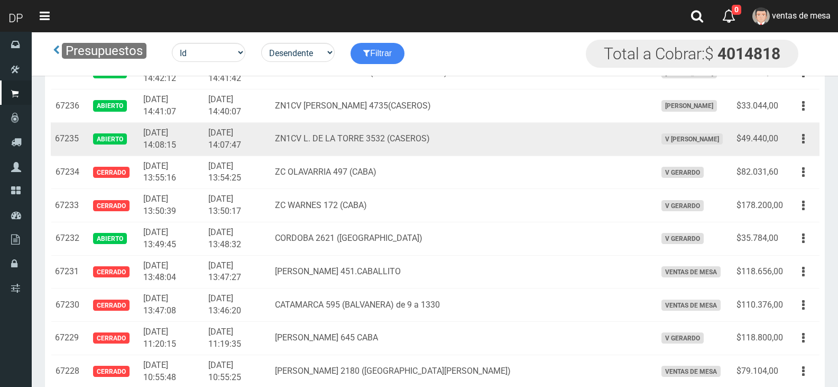
click at [793, 132] on div "Editar Imprimir Eliminar" at bounding box center [804, 139] width 24 height 19
click at [798, 141] on button "button" at bounding box center [804, 139] width 24 height 19
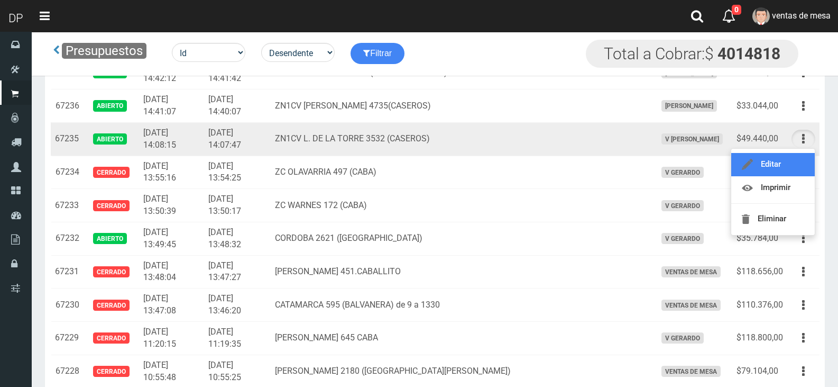
click at [791, 167] on link "Editar" at bounding box center [774, 164] width 84 height 23
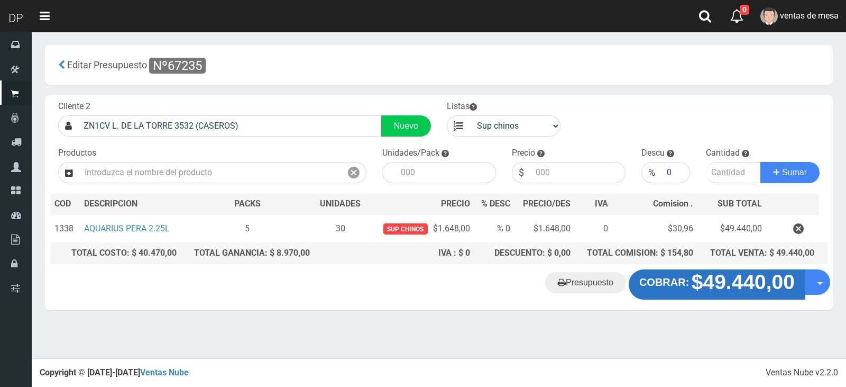
click at [697, 289] on strong "$49.440,00" at bounding box center [743, 282] width 103 height 23
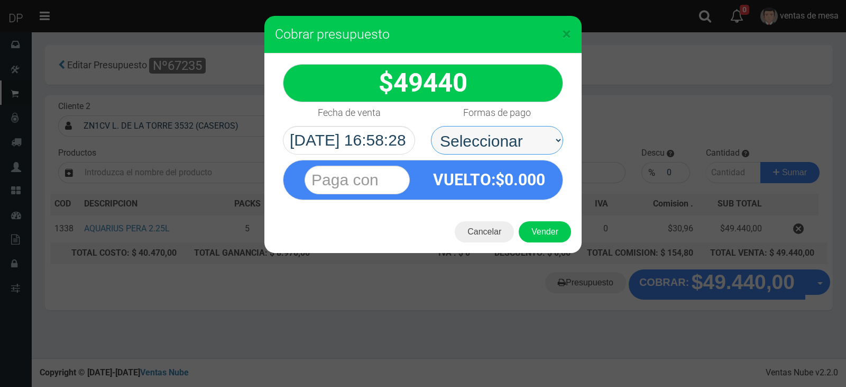
drag, startPoint x: 512, startPoint y: 144, endPoint x: 512, endPoint y: 153, distance: 9.0
click at [512, 144] on select "Seleccionar Efectivo Tarjeta de Crédito Depósito Débito" at bounding box center [497, 140] width 132 height 29
select select "Efectivo"
click at [431, 126] on select "Seleccionar Efectivo Tarjeta de Crédito Depósito Débito" at bounding box center [497, 140] width 132 height 29
click at [542, 230] on button "Vender" at bounding box center [545, 231] width 52 height 21
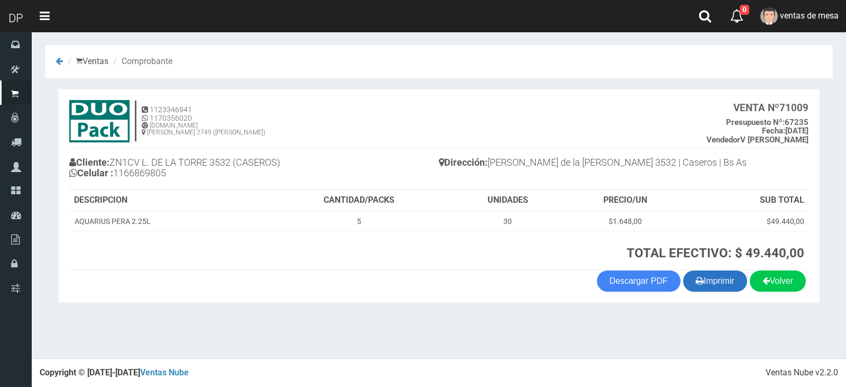
click at [712, 273] on button "Imprimir" at bounding box center [715, 280] width 64 height 21
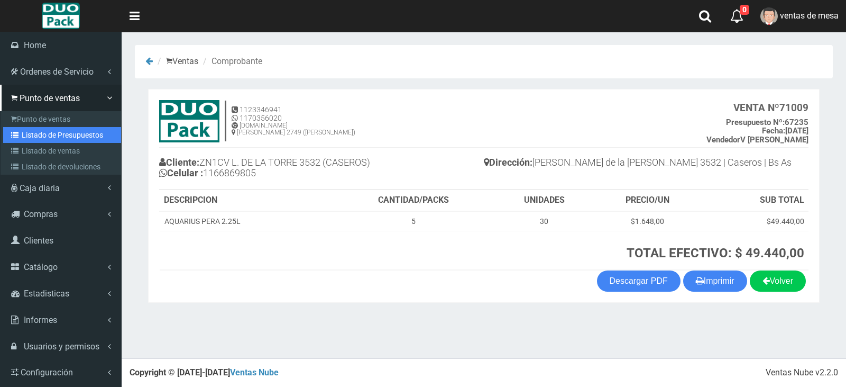
drag, startPoint x: 63, startPoint y: 141, endPoint x: 91, endPoint y: 98, distance: 51.2
click at [63, 141] on link "Listado de Presupuestos" at bounding box center [62, 135] width 118 height 16
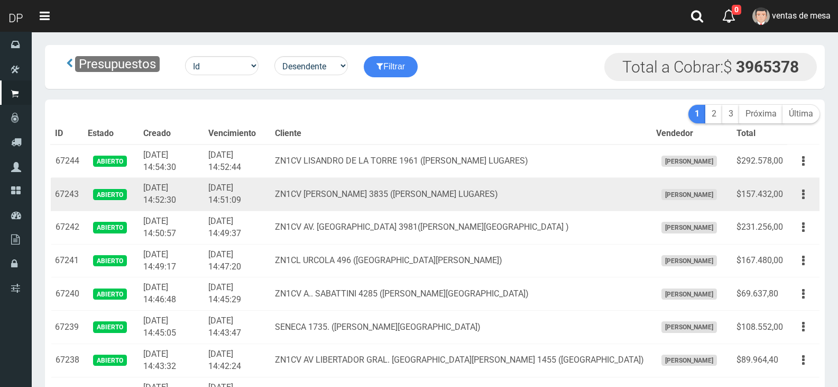
click at [303, 194] on td "ZN1CV FISCHETTI 3835 (SANTOS LUGARES)" at bounding box center [461, 194] width 381 height 33
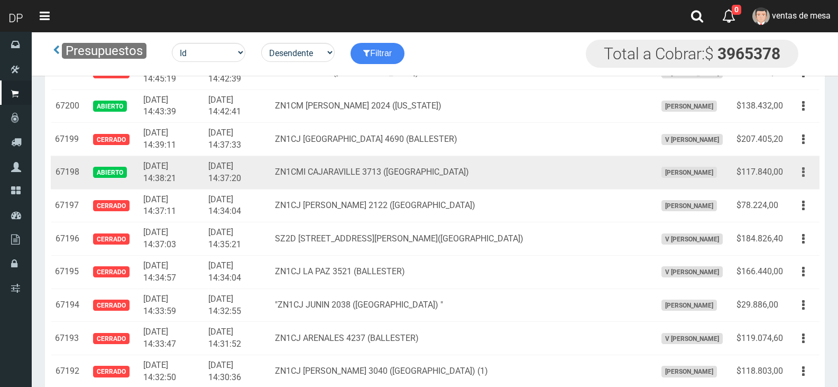
click at [809, 178] on button "button" at bounding box center [804, 172] width 24 height 19
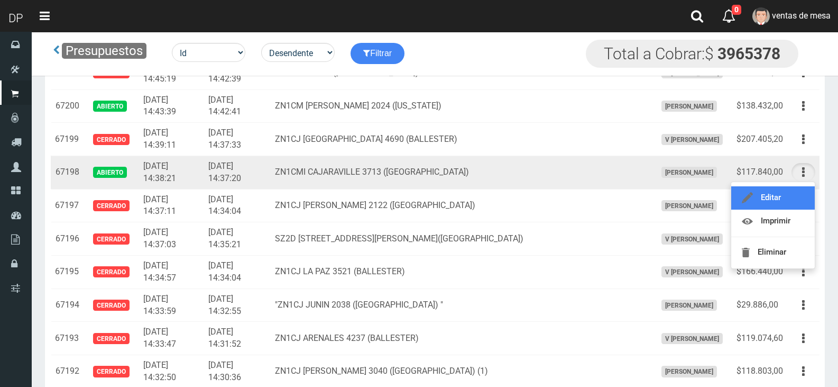
click at [796, 196] on link "Editar" at bounding box center [774, 197] width 84 height 23
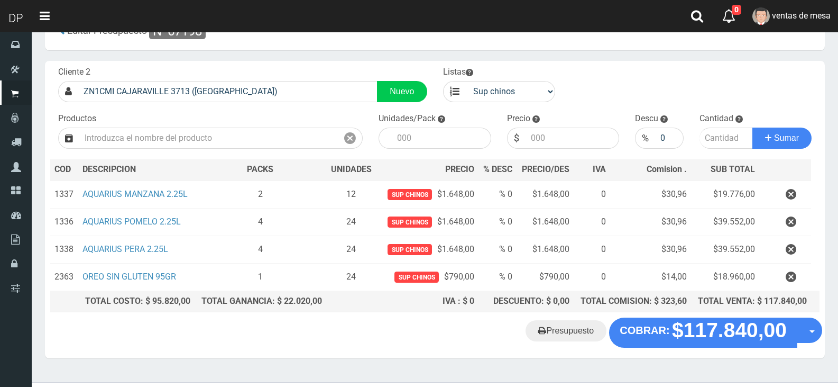
scroll to position [53, 0]
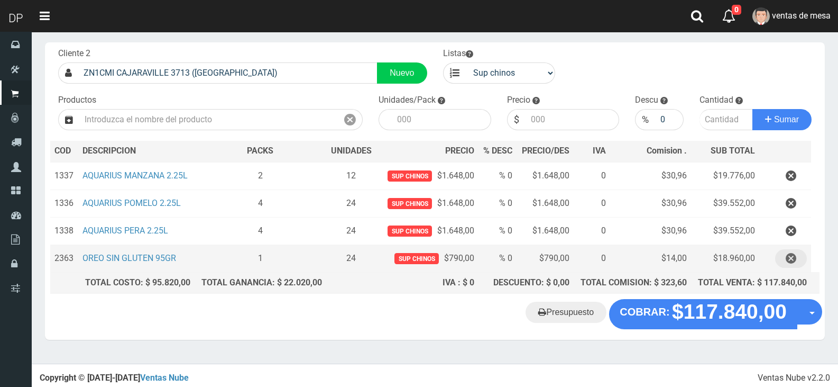
click at [784, 258] on button "button" at bounding box center [791, 258] width 32 height 19
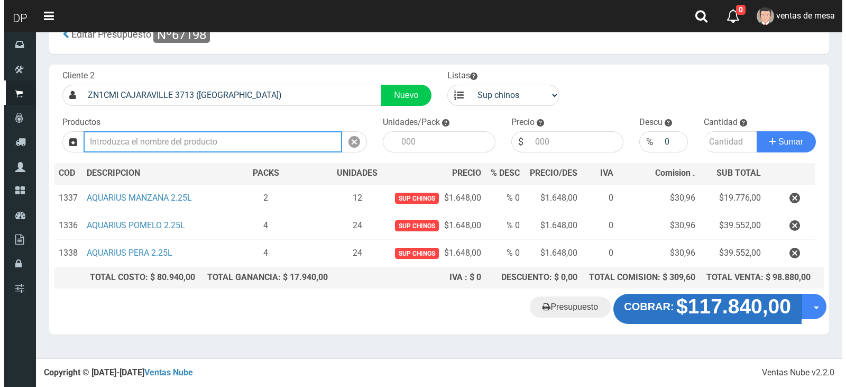
scroll to position [27, 0]
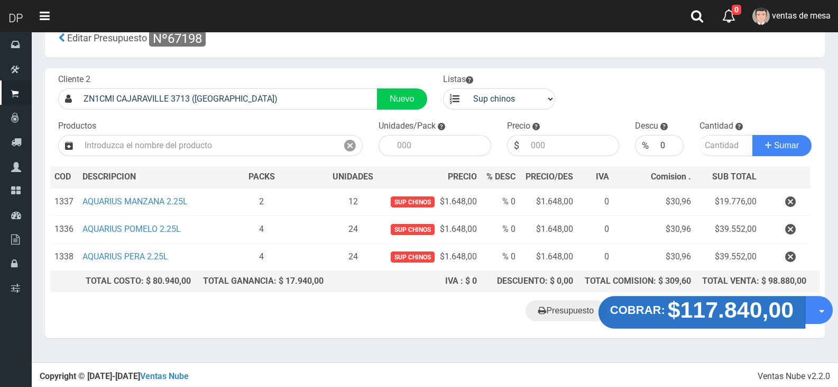
click at [694, 313] on strong "$117.840,00" at bounding box center [731, 309] width 126 height 25
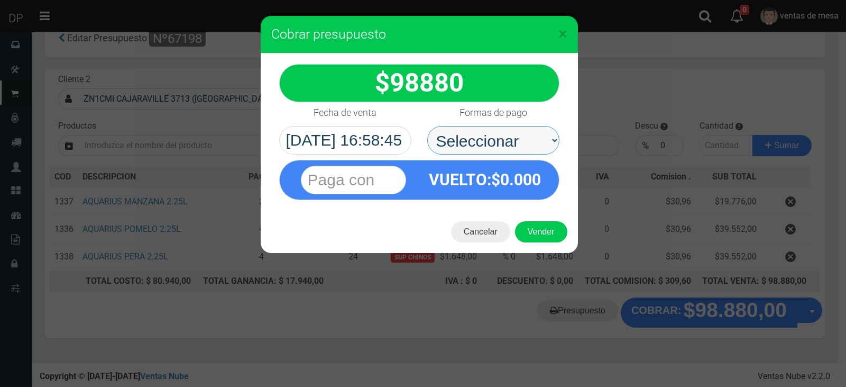
click at [518, 136] on select "Seleccionar Efectivo Tarjeta de Crédito Depósito Débito" at bounding box center [493, 140] width 132 height 29
select select "Efectivo"
click at [427, 126] on select "Seleccionar Efectivo Tarjeta de Crédito Depósito Débito" at bounding box center [493, 140] width 132 height 29
click at [521, 192] on div "VUELTO :$ 0.000" at bounding box center [485, 179] width 132 height 39
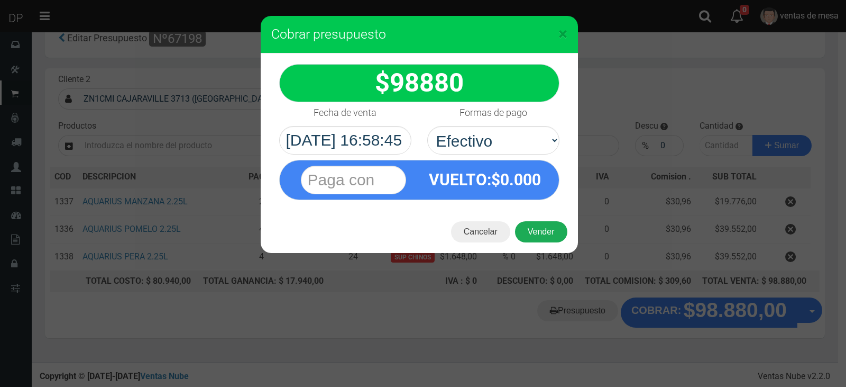
click at [535, 230] on button "Vender" at bounding box center [541, 231] width 52 height 21
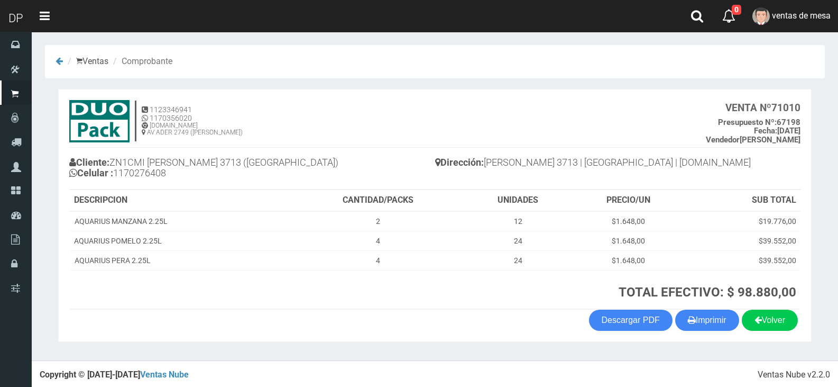
scroll to position [2, 0]
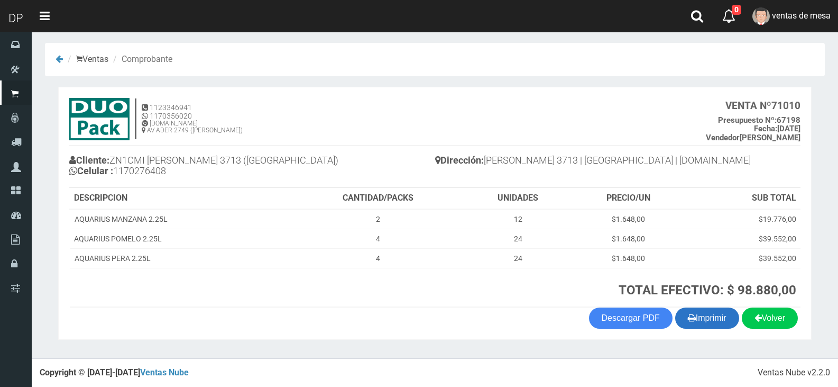
click at [698, 335] on section "1123346941 1170356020 [DOMAIN_NAME] AV ADER 2749 ([PERSON_NAME]) VENTA Nº 71010…" at bounding box center [435, 213] width 754 height 253
click at [702, 320] on button "Imprimir" at bounding box center [708, 317] width 64 height 21
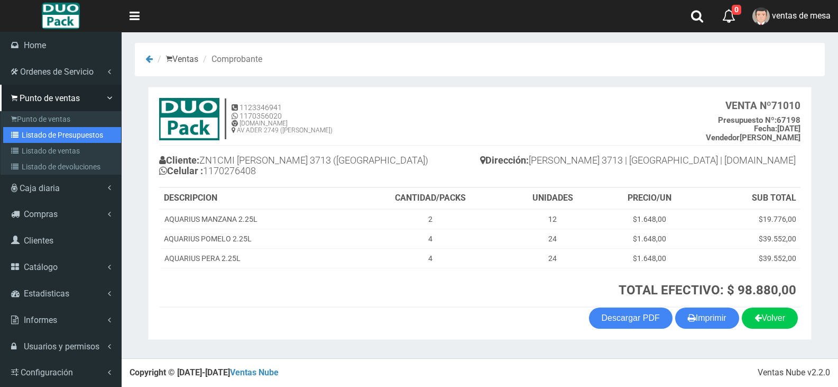
click at [50, 137] on link "Listado de Presupuestos" at bounding box center [62, 135] width 118 height 16
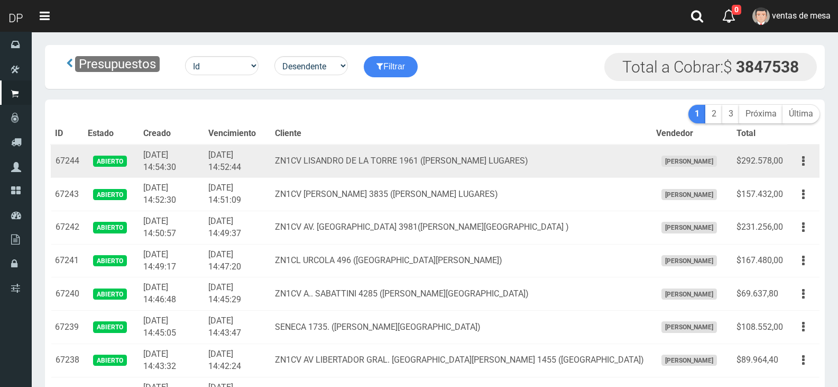
click at [271, 150] on td "2025-10-03 14:52:44" at bounding box center [237, 160] width 67 height 33
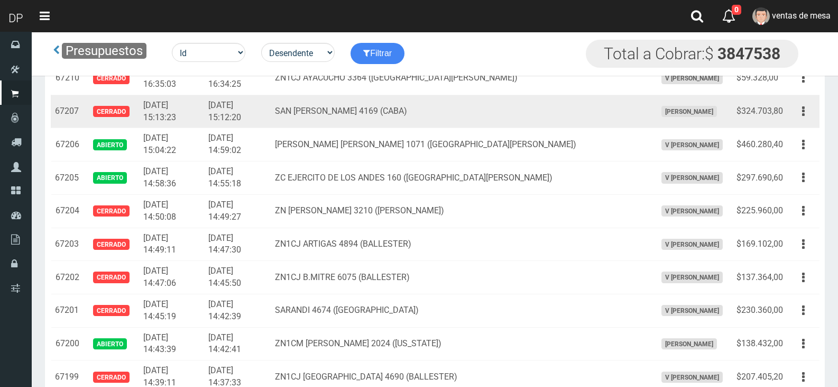
scroll to position [1181, 0]
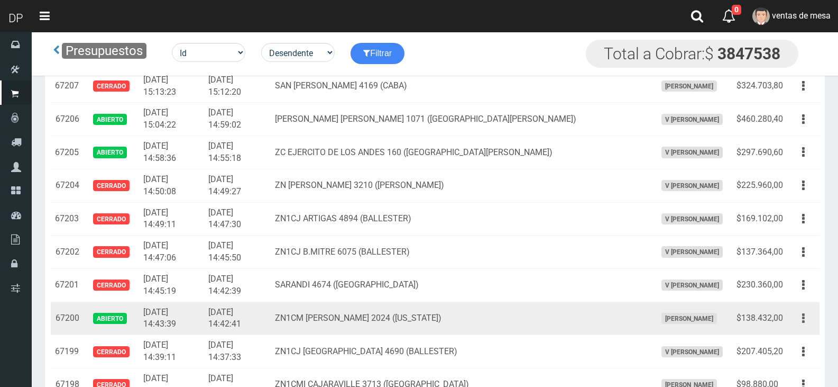
click at [806, 321] on button "button" at bounding box center [804, 318] width 24 height 19
click at [795, 343] on link "Editar" at bounding box center [774, 343] width 84 height 23
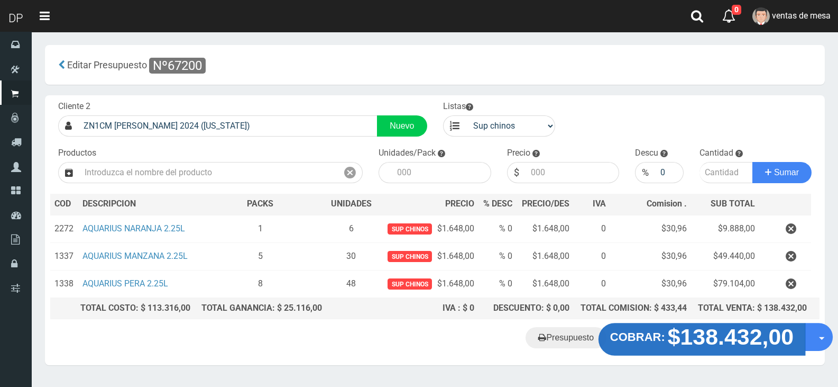
click at [711, 336] on strong "$138.432,00" at bounding box center [731, 336] width 126 height 25
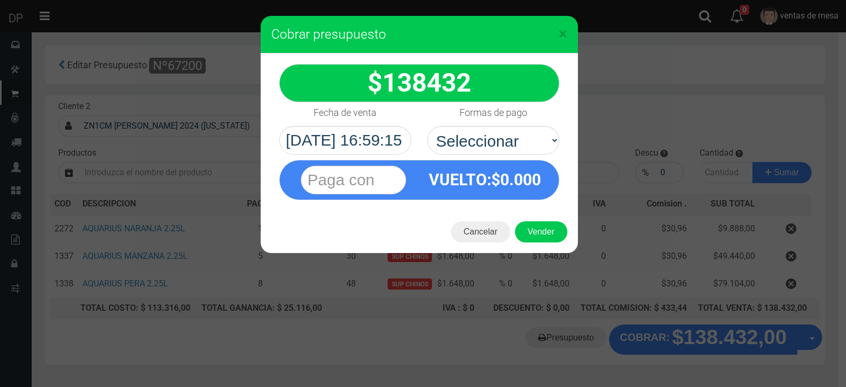
click at [481, 125] on div "Formas de pago Seleccionar Efectivo Tarjeta de Crédito Depósito Débito" at bounding box center [493, 128] width 148 height 52
click at [506, 147] on select "Seleccionar Efectivo Tarjeta de Crédito Depósito Débito" at bounding box center [493, 140] width 132 height 29
select select "Efectivo"
click at [427, 126] on select "Seleccionar Efectivo Tarjeta de Crédito Depósito Débito" at bounding box center [493, 140] width 132 height 29
click at [547, 239] on button "Vender" at bounding box center [541, 231] width 52 height 21
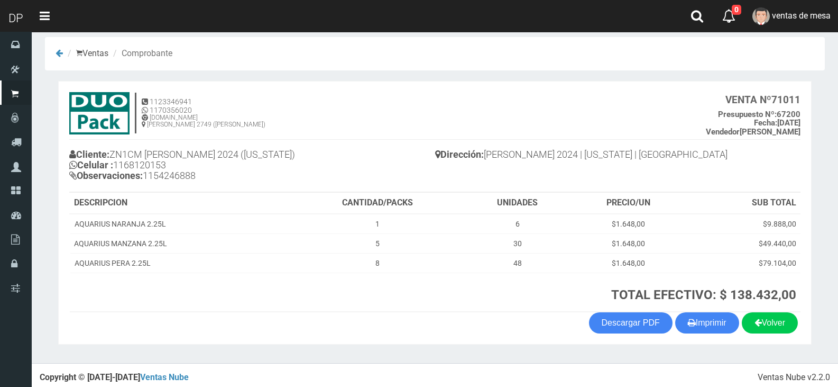
scroll to position [13, 0]
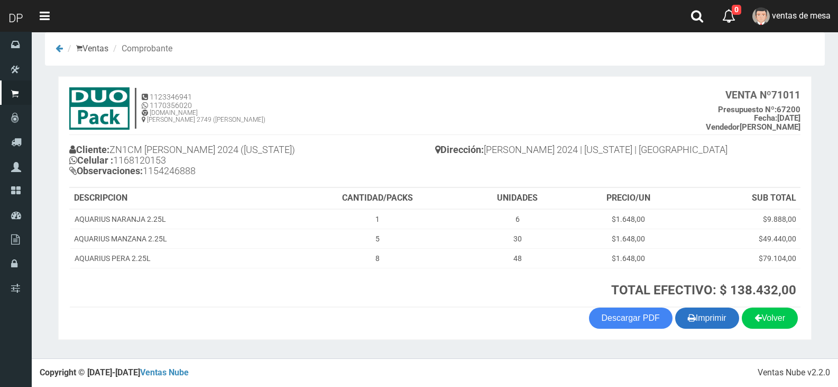
click at [696, 314] on button "Imprimir" at bounding box center [708, 317] width 64 height 21
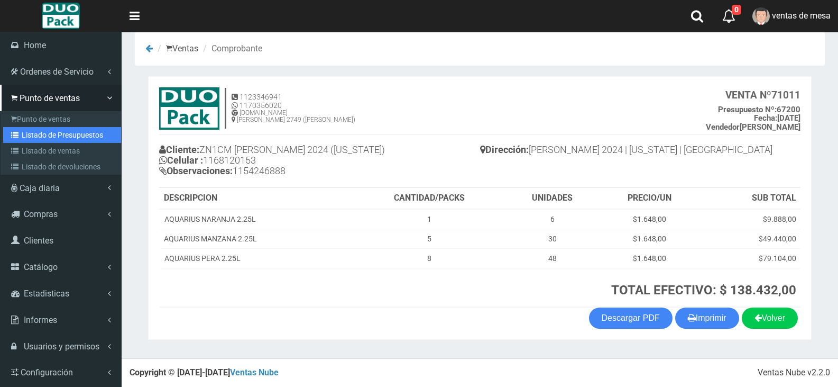
drag, startPoint x: 52, startPoint y: 134, endPoint x: 147, endPoint y: 59, distance: 121.3
click at [52, 134] on link "Listado de Presupuestos" at bounding box center [62, 135] width 118 height 16
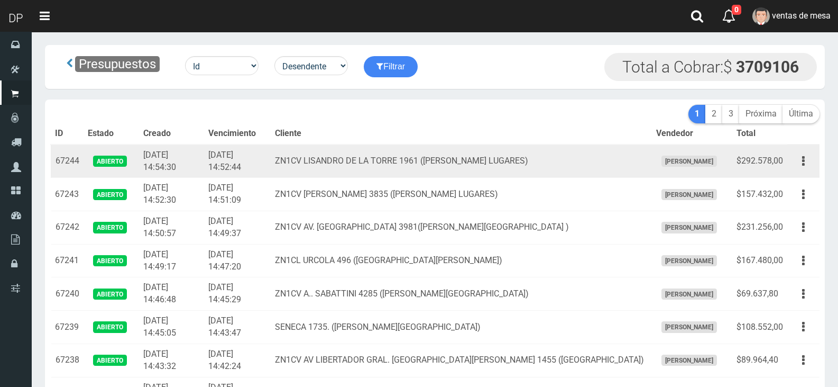
click at [377, 149] on td "ZN1CV LISANDRO DE LA TORRE 1961 (SANTOS LUGARES)" at bounding box center [461, 160] width 381 height 33
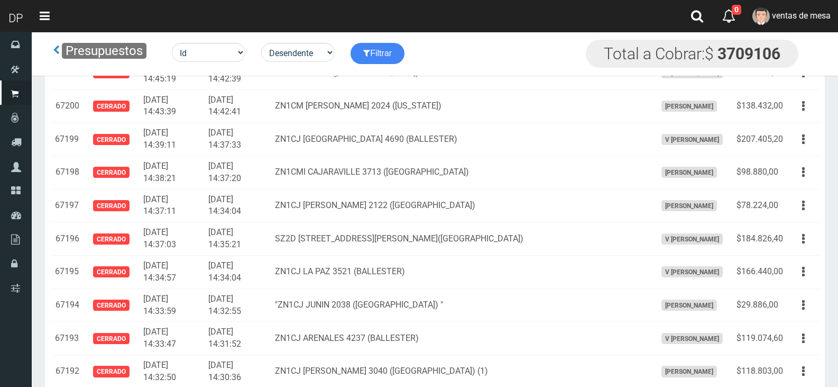
scroll to position [1604, 0]
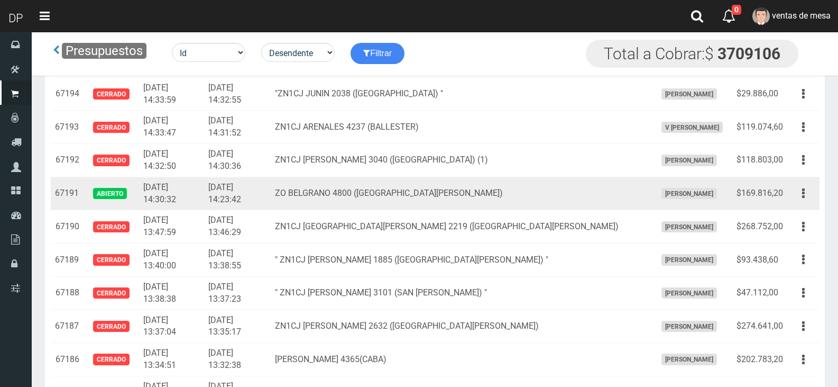
click at [789, 195] on td "Editar Imprimir Eliminar" at bounding box center [804, 193] width 32 height 33
click at [805, 203] on td "Editar Imprimir Eliminar" at bounding box center [804, 193] width 32 height 33
click at [803, 194] on icon "button" at bounding box center [803, 193] width 3 height 19
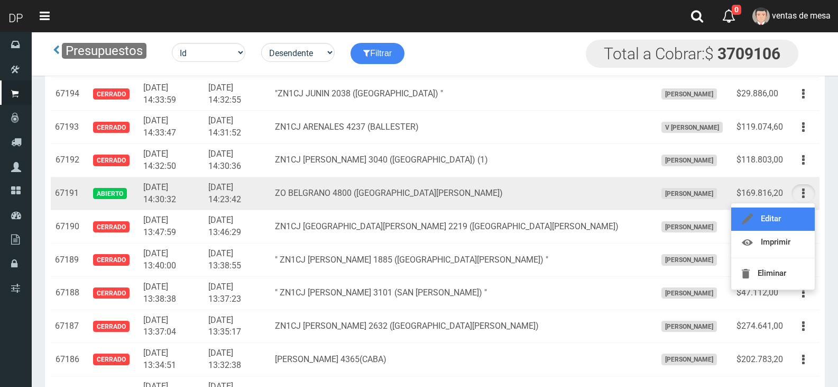
click at [801, 213] on link "Editar" at bounding box center [774, 218] width 84 height 23
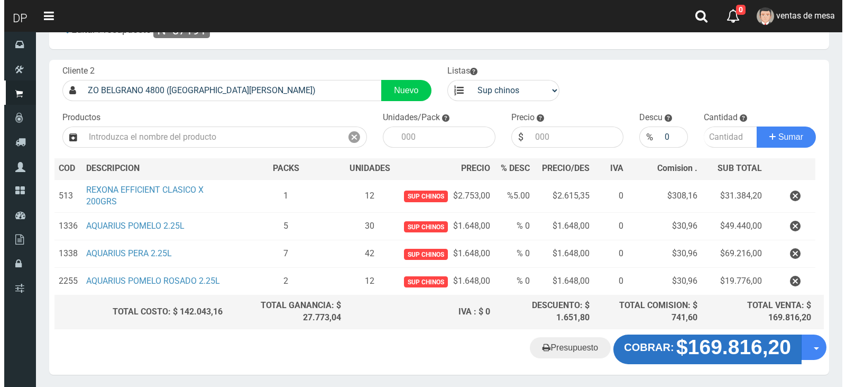
scroll to position [72, 0]
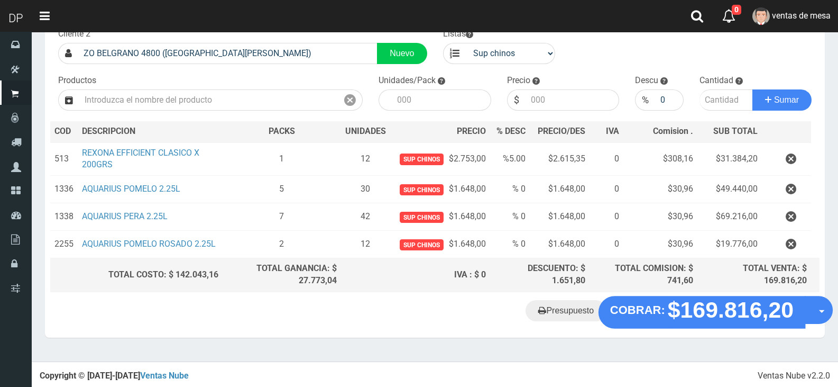
click at [706, 325] on div "Presupuesto COBRAR: $169.816,20 Opciones" at bounding box center [435, 317] width 780 height 40
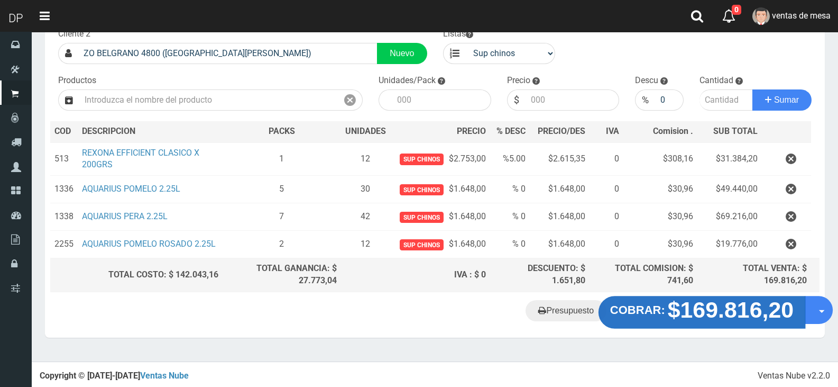
click at [705, 318] on strong "$169.816,20" at bounding box center [731, 309] width 126 height 25
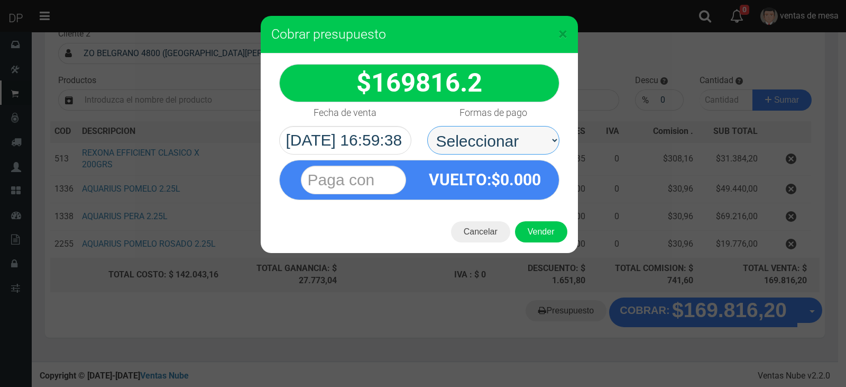
drag, startPoint x: 513, startPoint y: 131, endPoint x: 514, endPoint y: 153, distance: 22.2
click at [513, 131] on select "Seleccionar Efectivo Tarjeta de Crédito Depósito Débito" at bounding box center [493, 140] width 132 height 29
select select "Efectivo"
click at [427, 126] on select "Seleccionar Efectivo Tarjeta de Crédito Depósito Débito" at bounding box center [493, 140] width 132 height 29
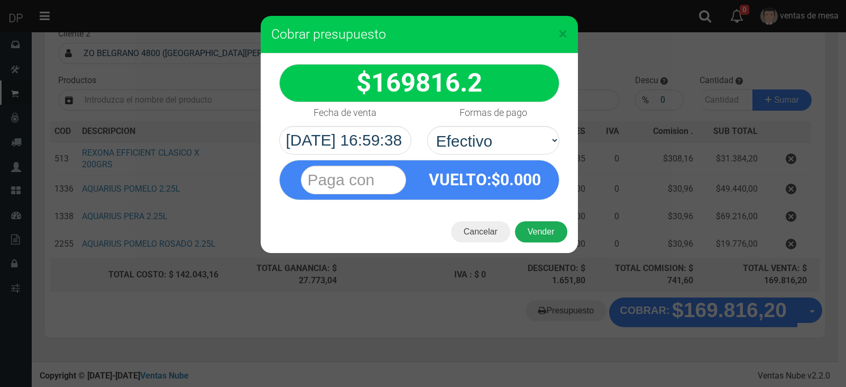
click at [542, 233] on button "Vender" at bounding box center [541, 231] width 52 height 21
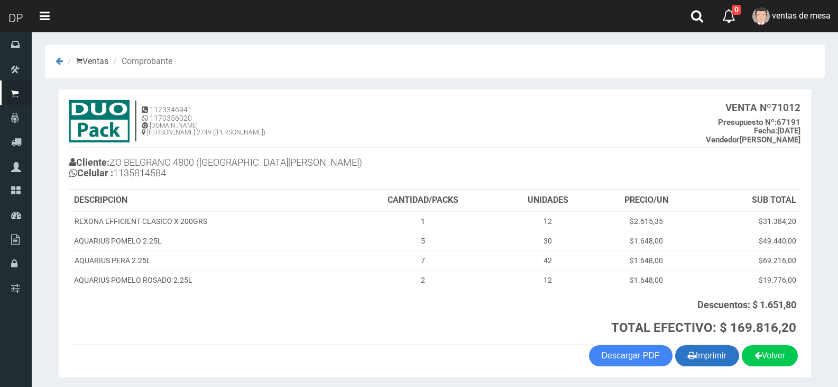
scroll to position [38, 0]
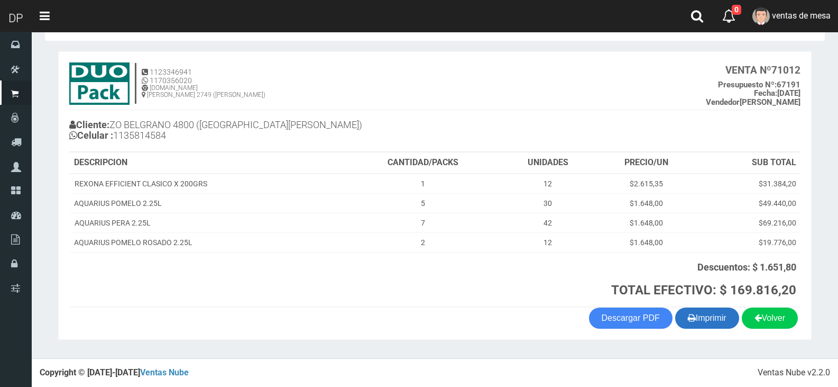
click at [699, 321] on button "Imprimir" at bounding box center [708, 317] width 64 height 21
click at [450, 298] on th "Descuentos: $ 1.651,80 TOTAL EFECTIVO: $ 169.816,20" at bounding box center [573, 279] width 455 height 55
click at [313, 130] on h4 "Cliente: ZO BELGRANO 4800 (SAN MARTIN) Celular : 1135814584" at bounding box center [252, 131] width 366 height 29
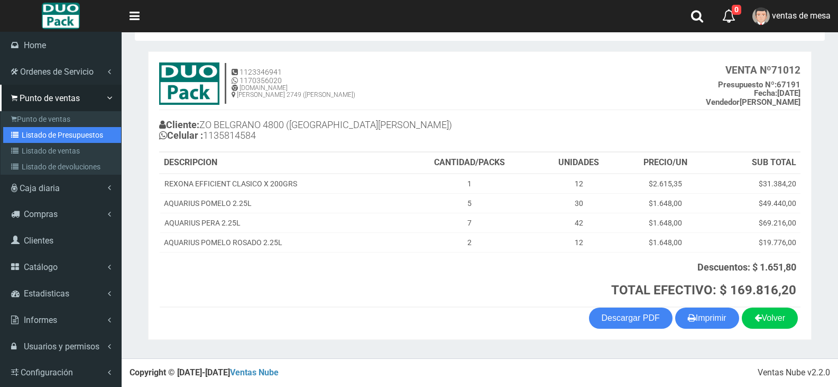
click at [24, 130] on link "Listado de Presupuestos" at bounding box center [62, 135] width 118 height 16
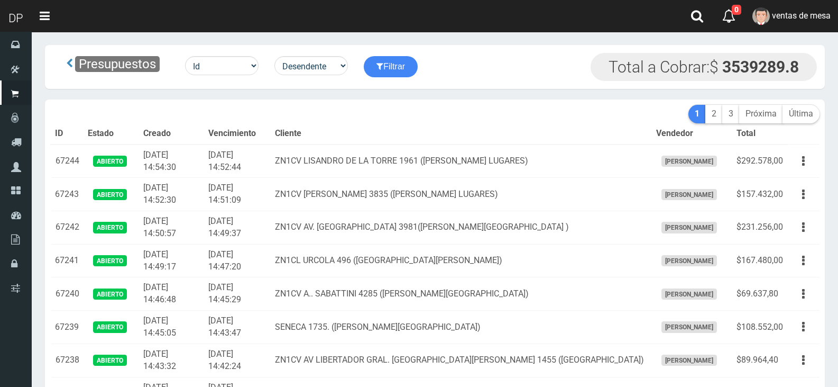
scroll to position [797, 0]
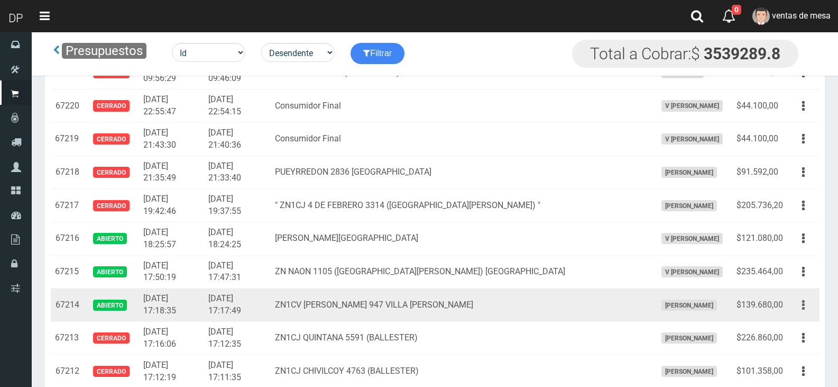
click at [796, 308] on button "button" at bounding box center [804, 305] width 24 height 19
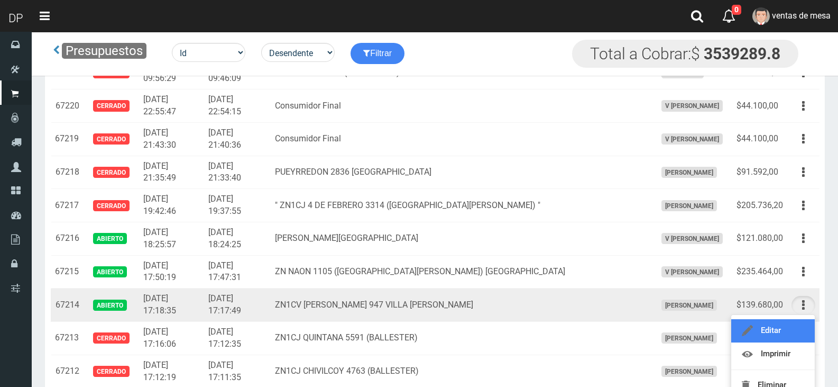
click at [800, 326] on link "Editar" at bounding box center [774, 330] width 84 height 23
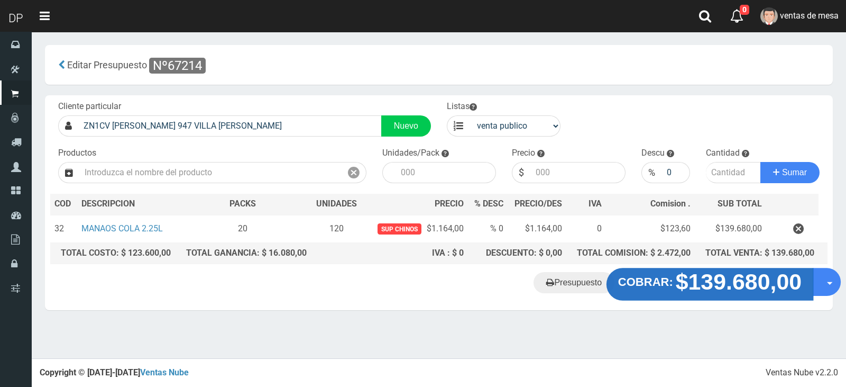
click at [655, 288] on strong "COBRAR:" at bounding box center [645, 282] width 55 height 13
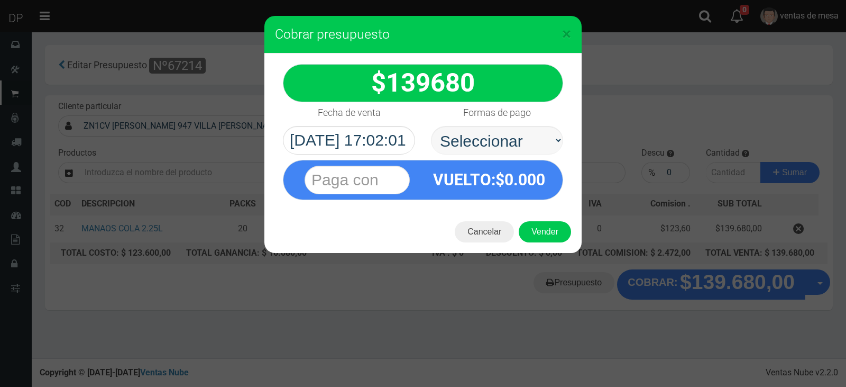
click at [431, 126] on select "Seleccionar Efectivo Tarjeta de Crédito Depósito Débito" at bounding box center [497, 140] width 132 height 29
drag, startPoint x: 520, startPoint y: 140, endPoint x: 516, endPoint y: 150, distance: 11.4
click at [520, 133] on select "Seleccionar Efectivo Tarjeta de Crédito Depósito Débito" at bounding box center [497, 140] width 132 height 29
select select "Efectivo"
click at [431, 126] on select "Seleccionar Efectivo Tarjeta de Crédito Depósito Débito" at bounding box center [497, 140] width 132 height 29
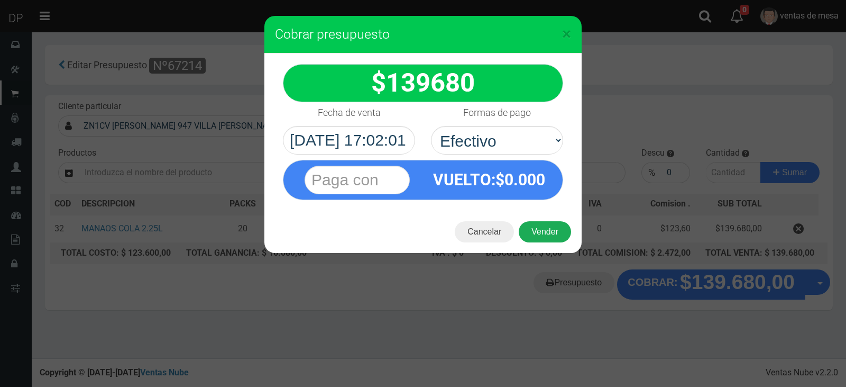
click at [540, 234] on button "Vender" at bounding box center [545, 231] width 52 height 21
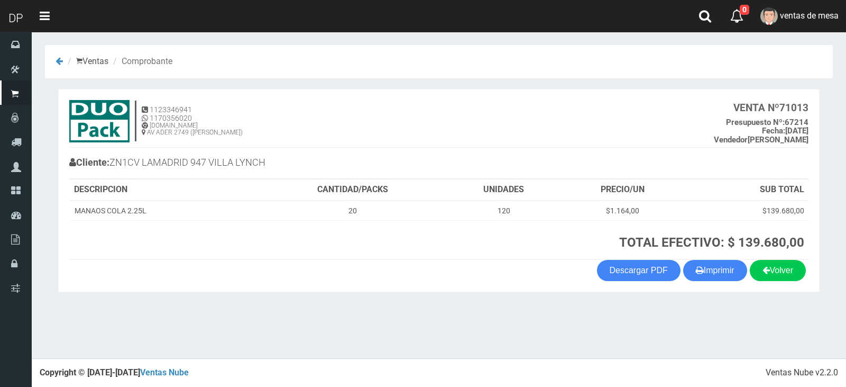
click at [694, 282] on section "1123346941 1170356020 [DOMAIN_NAME] AV ADER 2749 ([PERSON_NAME]) VENTA Nº 71013…" at bounding box center [439, 191] width 762 height 204
click at [698, 272] on icon "button" at bounding box center [700, 269] width 8 height 15
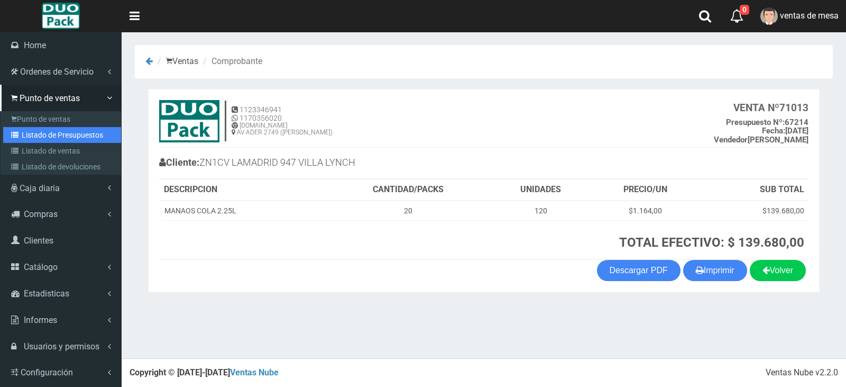
click at [20, 138] on icon at bounding box center [16, 134] width 11 height 7
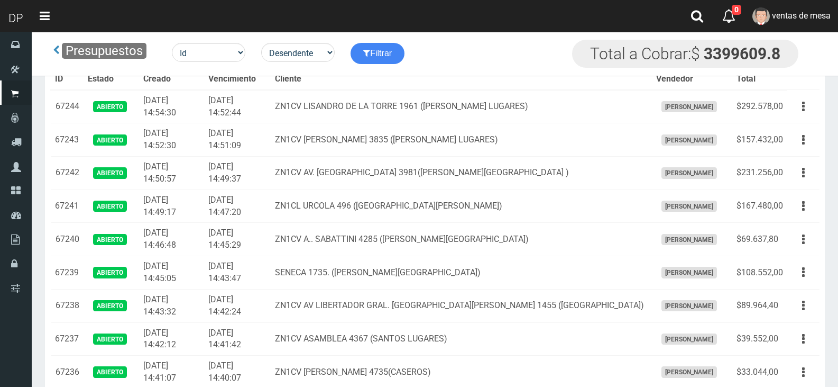
scroll to position [797, 0]
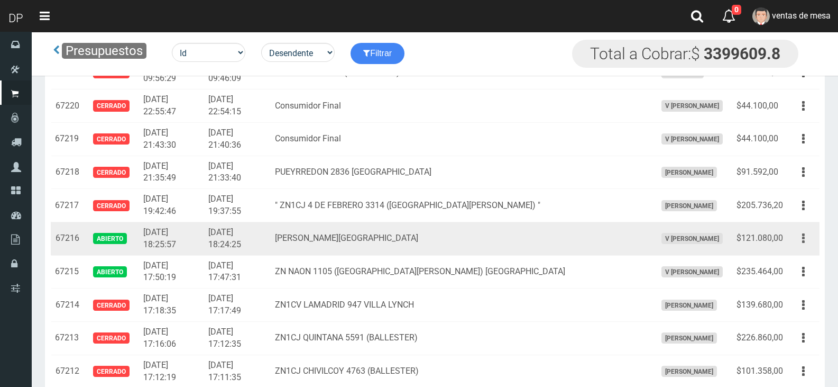
click at [804, 245] on icon "button" at bounding box center [803, 238] width 3 height 19
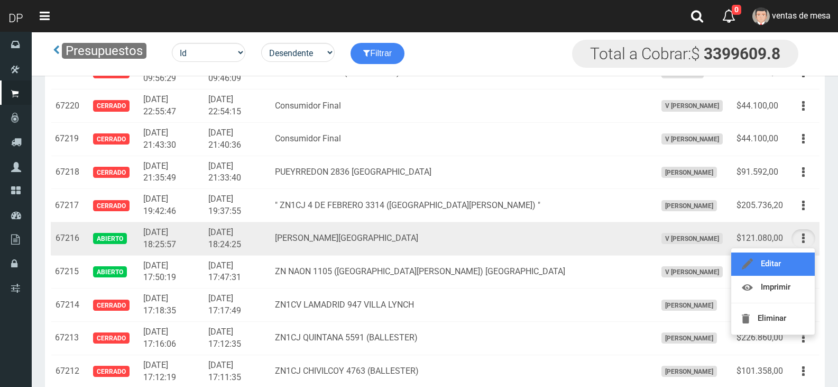
click at [797, 254] on link "Editar" at bounding box center [774, 263] width 84 height 23
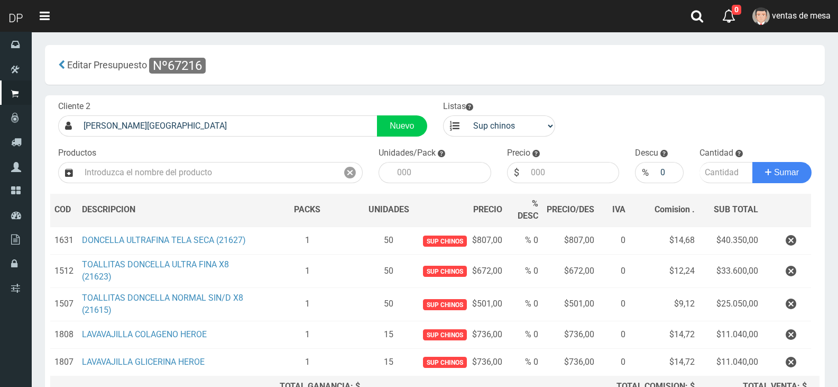
click at [795, 254] on td at bounding box center [787, 240] width 49 height 28
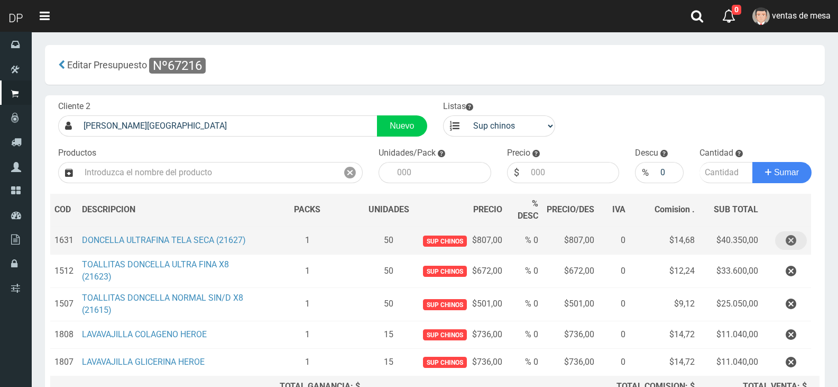
click at [793, 242] on icon "button" at bounding box center [791, 240] width 11 height 19
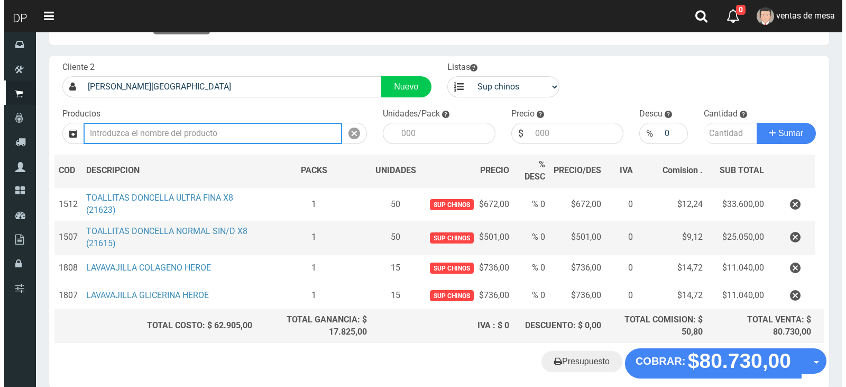
scroll to position [90, 0]
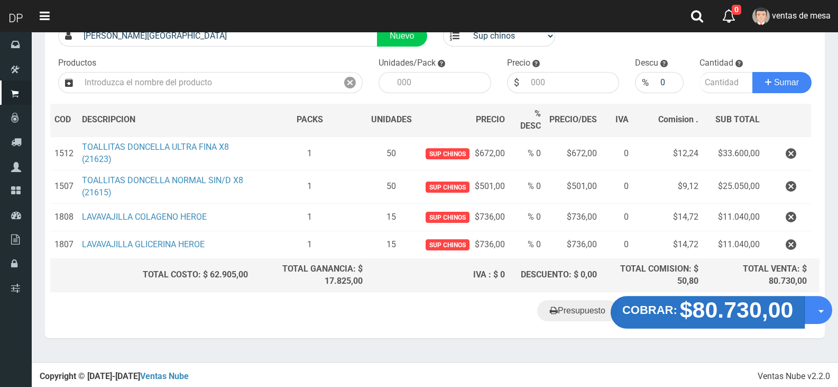
click at [750, 308] on strong "$80.730,00" at bounding box center [737, 309] width 114 height 25
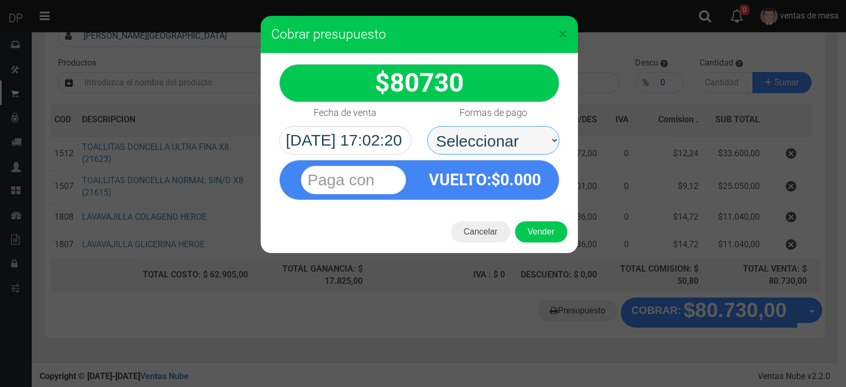
drag, startPoint x: 508, startPoint y: 142, endPoint x: 506, endPoint y: 150, distance: 8.2
click at [508, 142] on select "Seleccionar Efectivo Tarjeta de Crédito Depósito Débito" at bounding box center [493, 140] width 132 height 29
select select "Efectivo"
click at [427, 126] on select "Seleccionar Efectivo Tarjeta de Crédito Depósito Débito" at bounding box center [493, 140] width 132 height 29
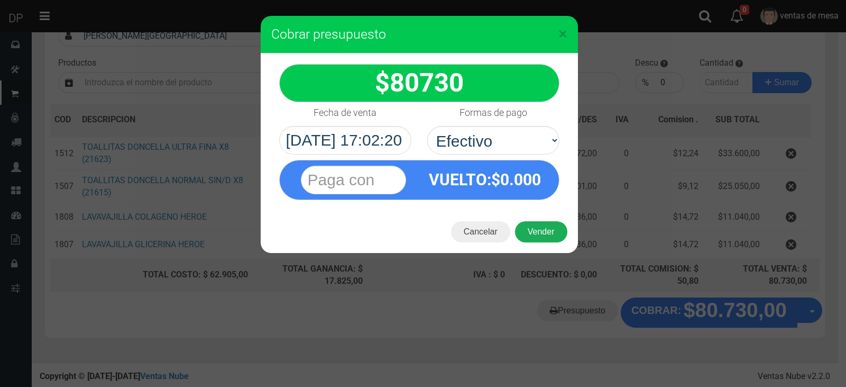
click at [532, 224] on button "Vender" at bounding box center [541, 231] width 52 height 21
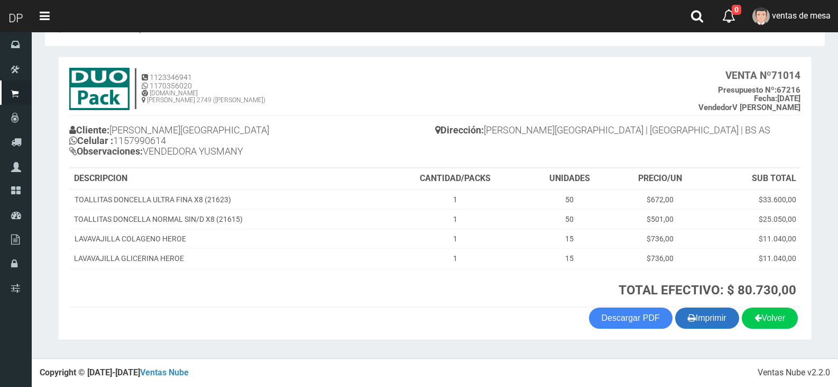
scroll to position [32, 0]
click at [706, 320] on button "Imprimir" at bounding box center [708, 317] width 64 height 21
